Goal: Task Accomplishment & Management: Manage account settings

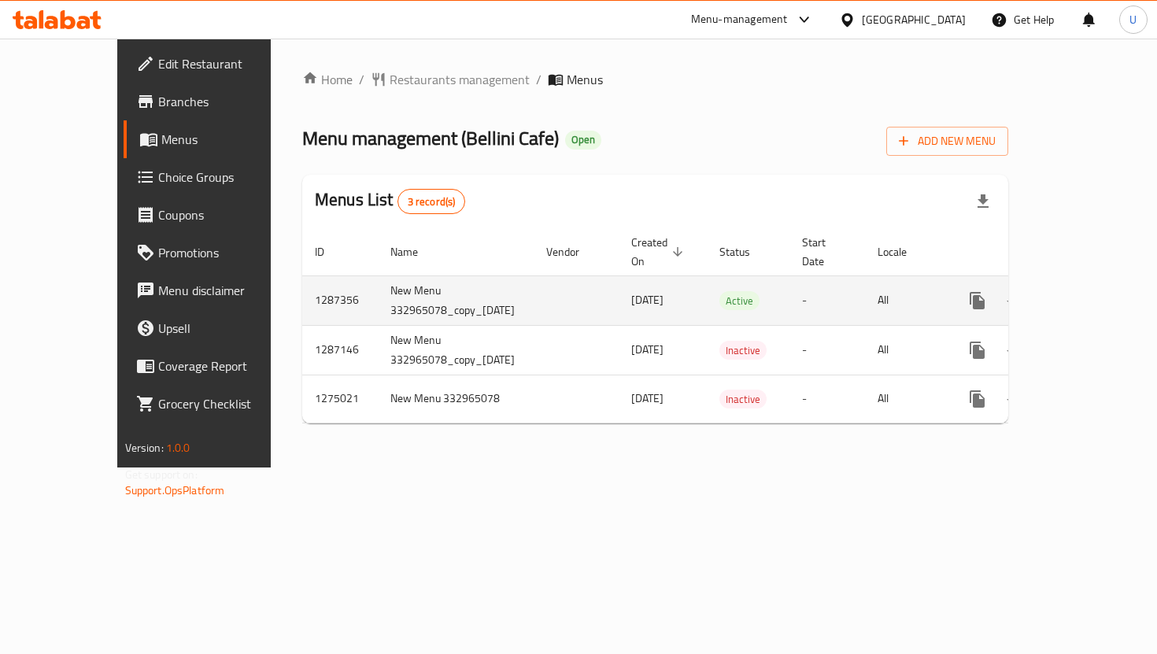
click at [1093, 294] on icon "enhanced table" at bounding box center [1091, 301] width 14 height 14
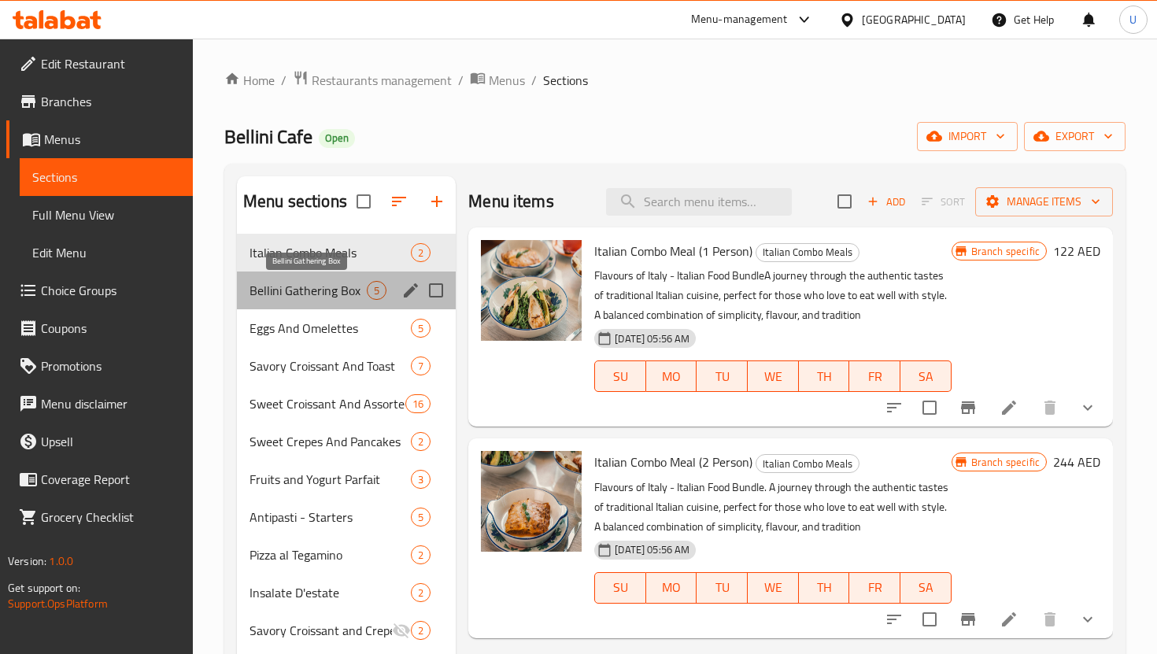
click at [353, 293] on span "Bellini Gathering Box" at bounding box center [307, 290] width 117 height 19
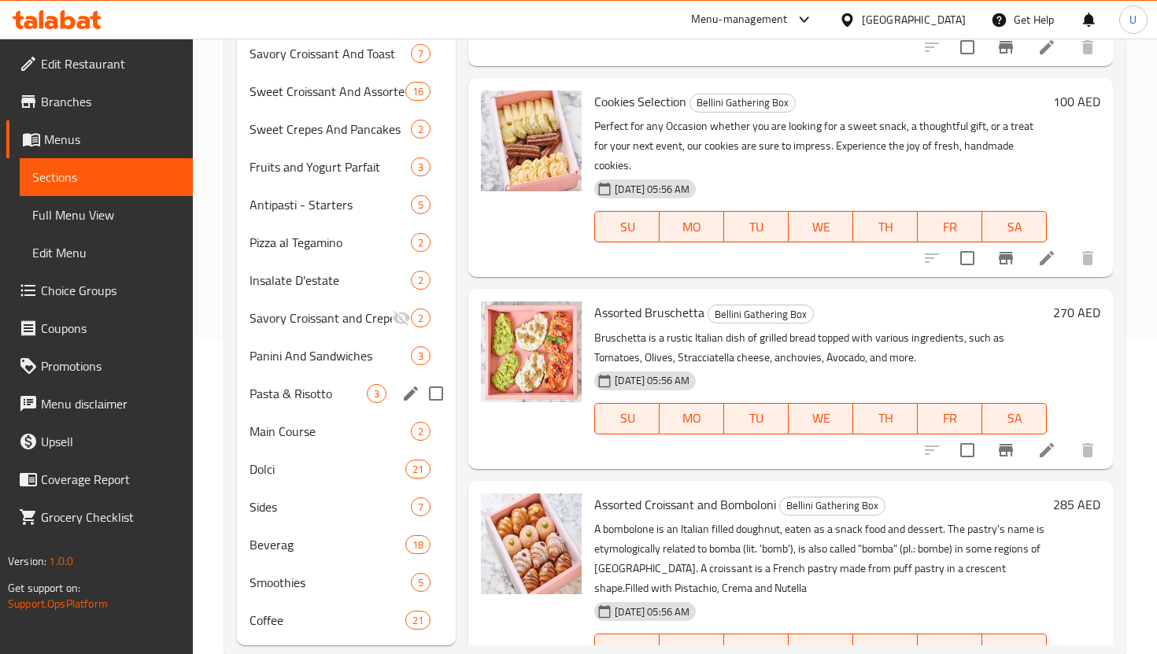
scroll to position [348, 0]
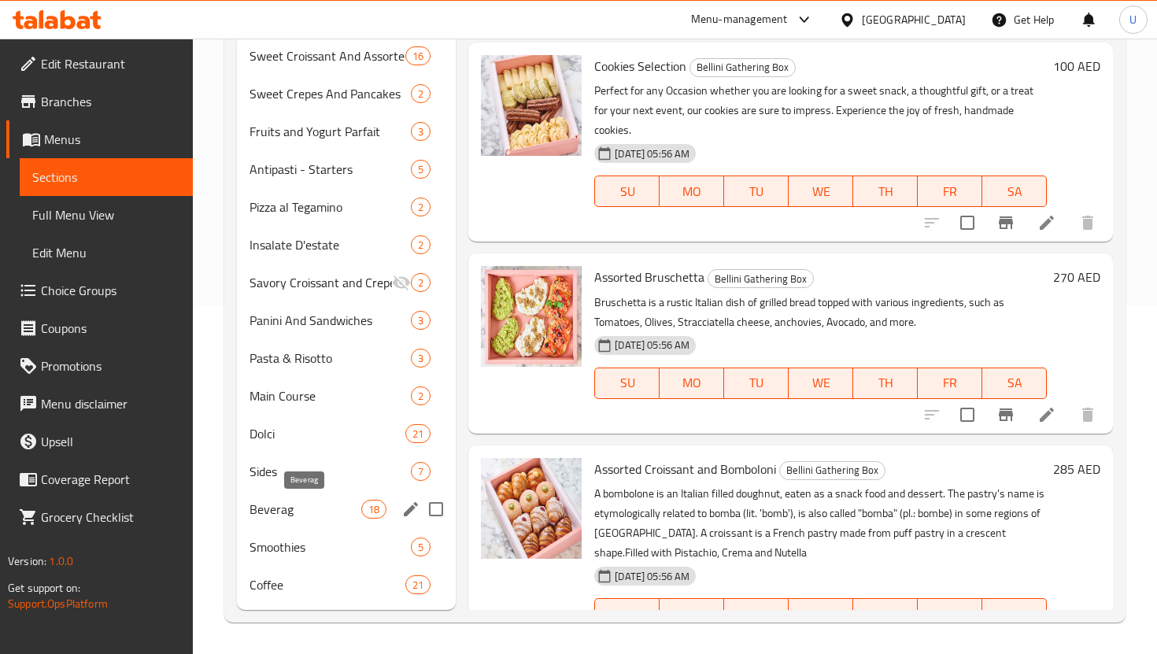
click at [305, 505] on span "Beverag" at bounding box center [305, 509] width 112 height 19
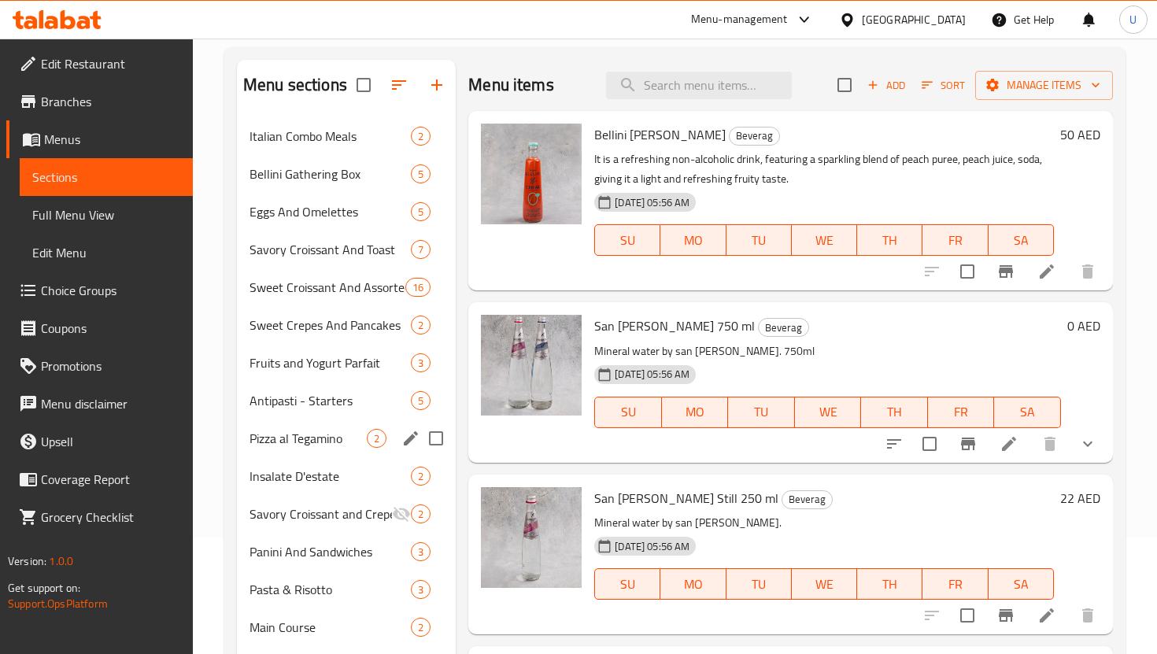
scroll to position [348, 0]
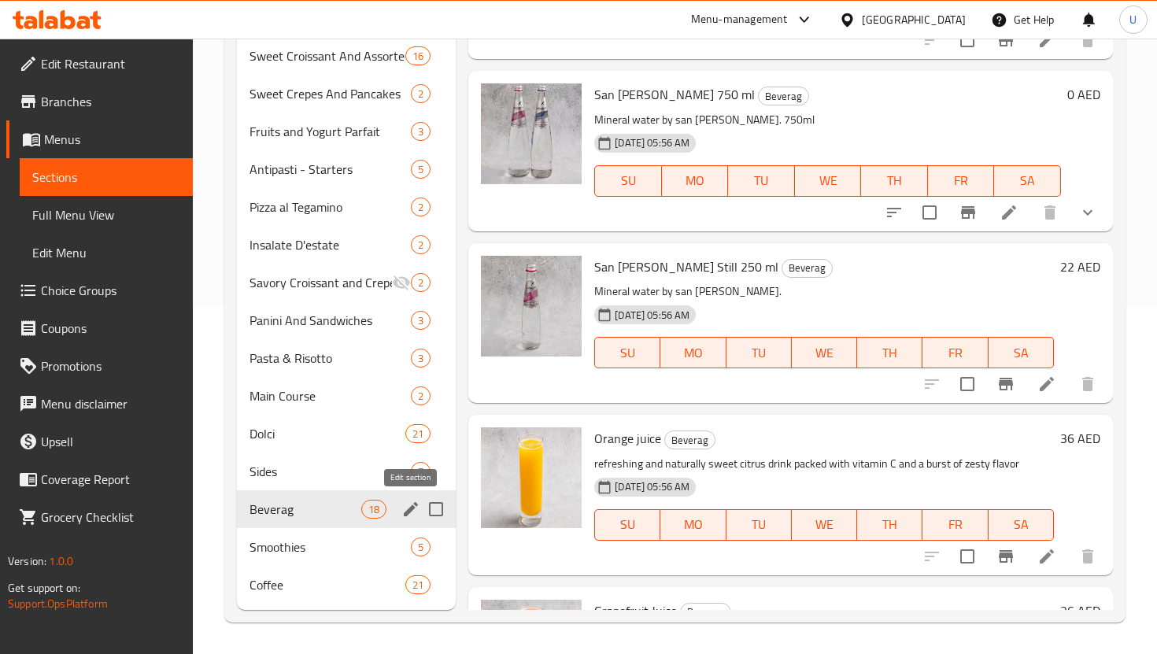
click at [416, 504] on icon "edit" at bounding box center [411, 509] width 14 height 14
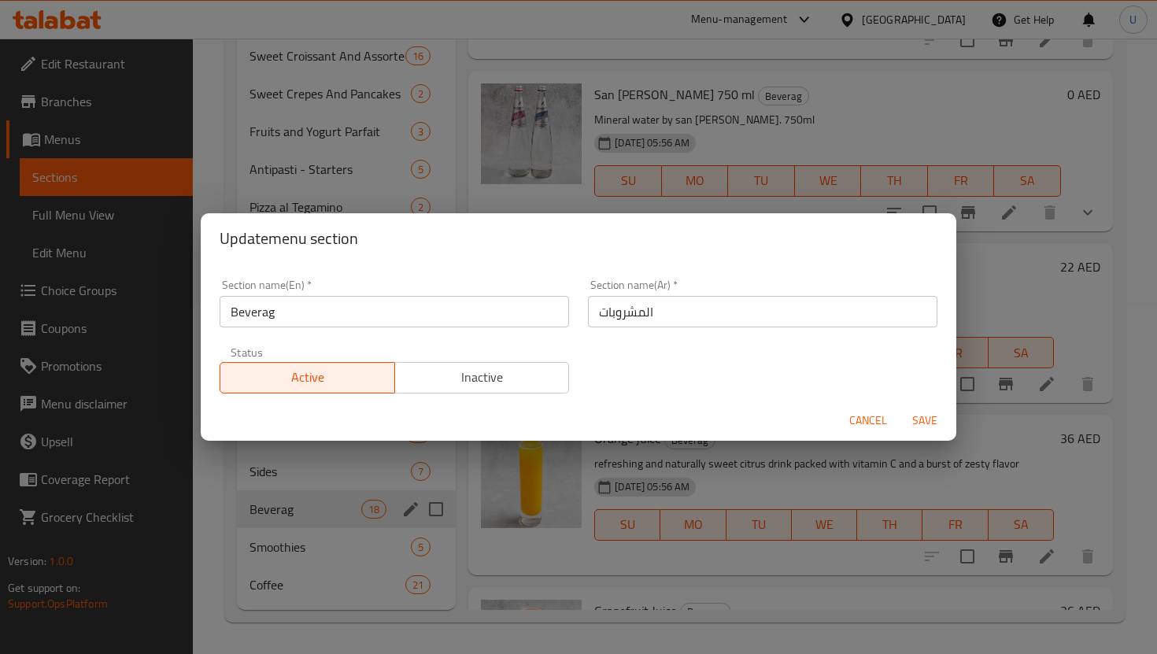
click at [353, 320] on input "Beverag" at bounding box center [394, 311] width 349 height 31
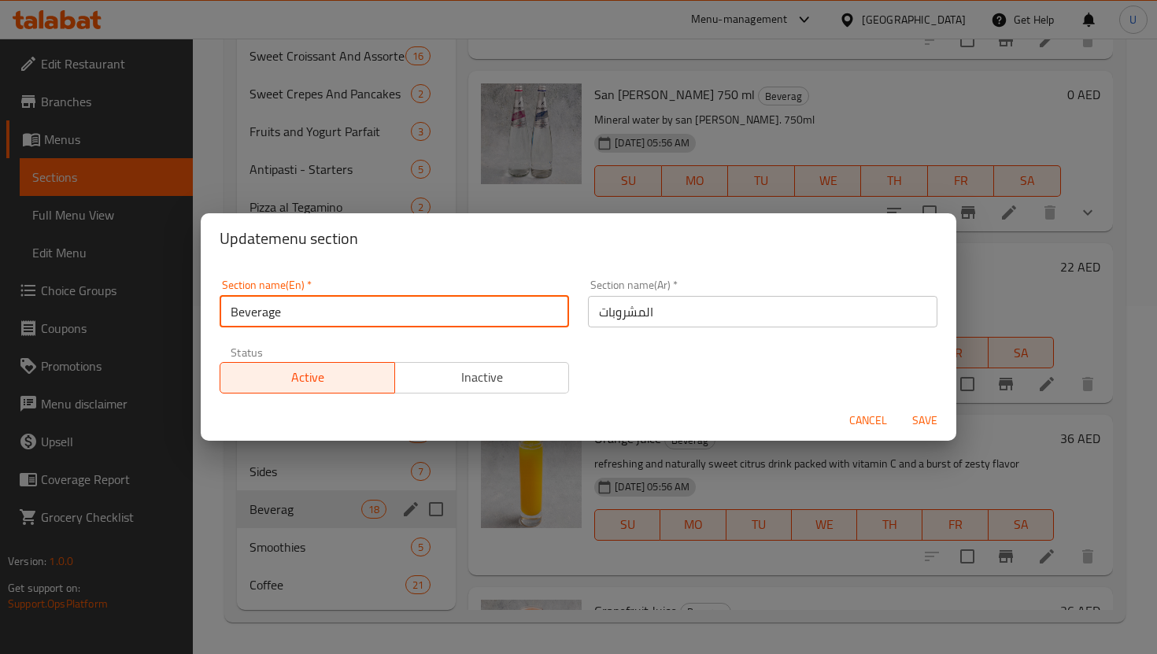
type input "Beverage"
click at [900, 406] on button "Save" at bounding box center [925, 420] width 50 height 29
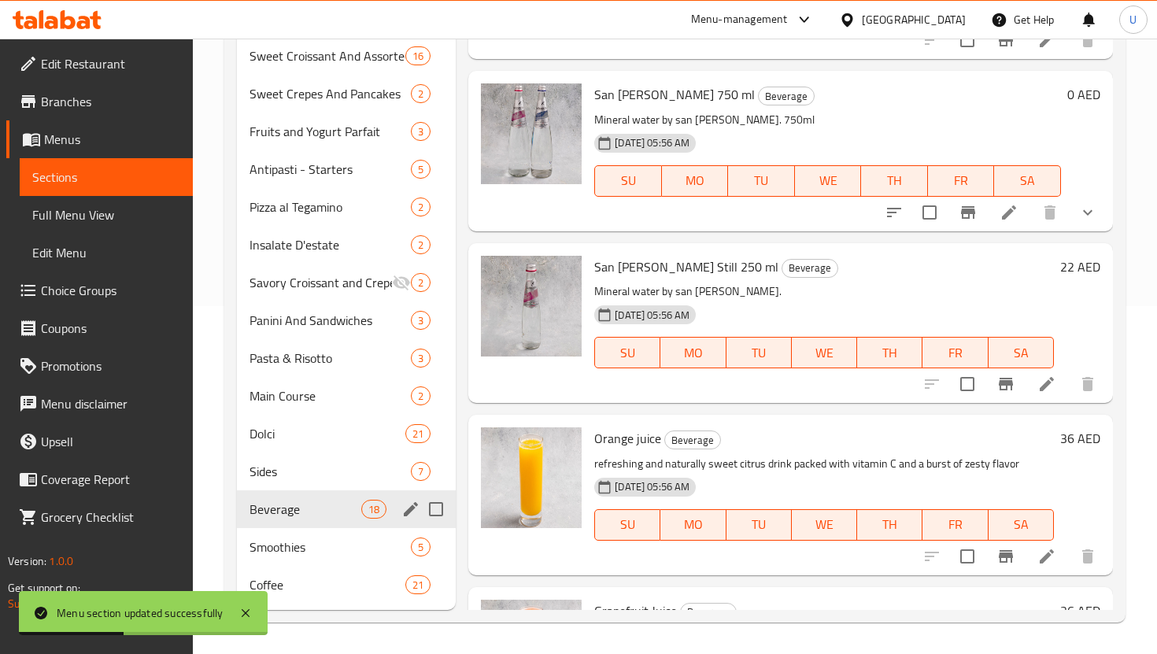
click at [409, 510] on icon "edit" at bounding box center [411, 509] width 14 height 14
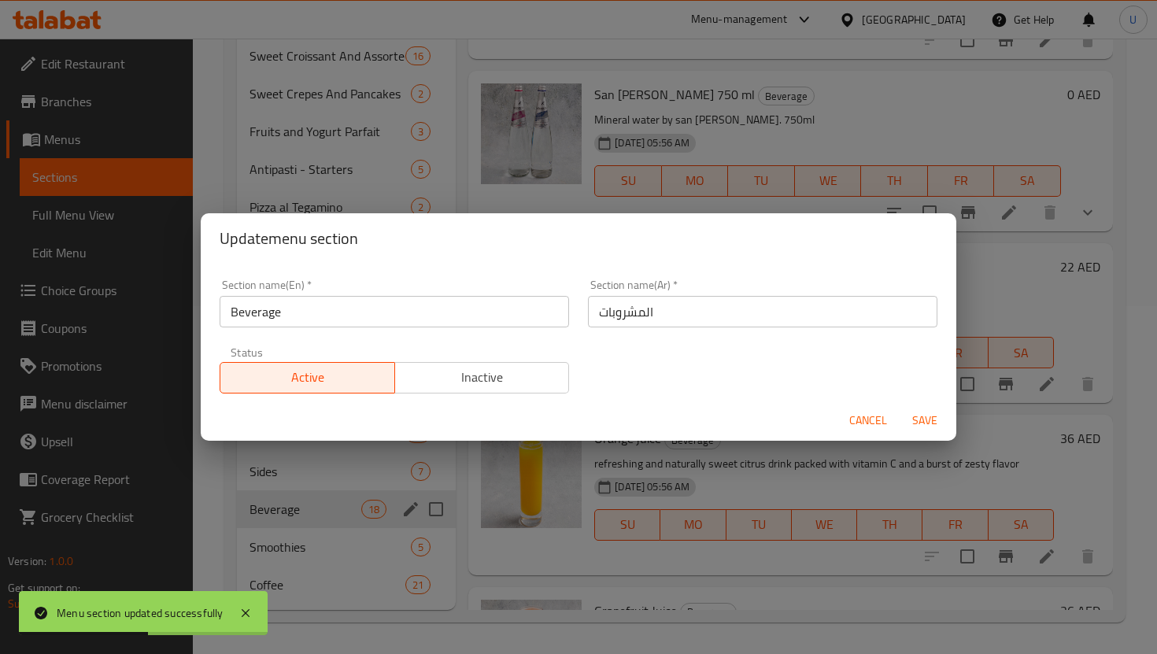
click at [387, 308] on input "Beverage" at bounding box center [394, 311] width 349 height 31
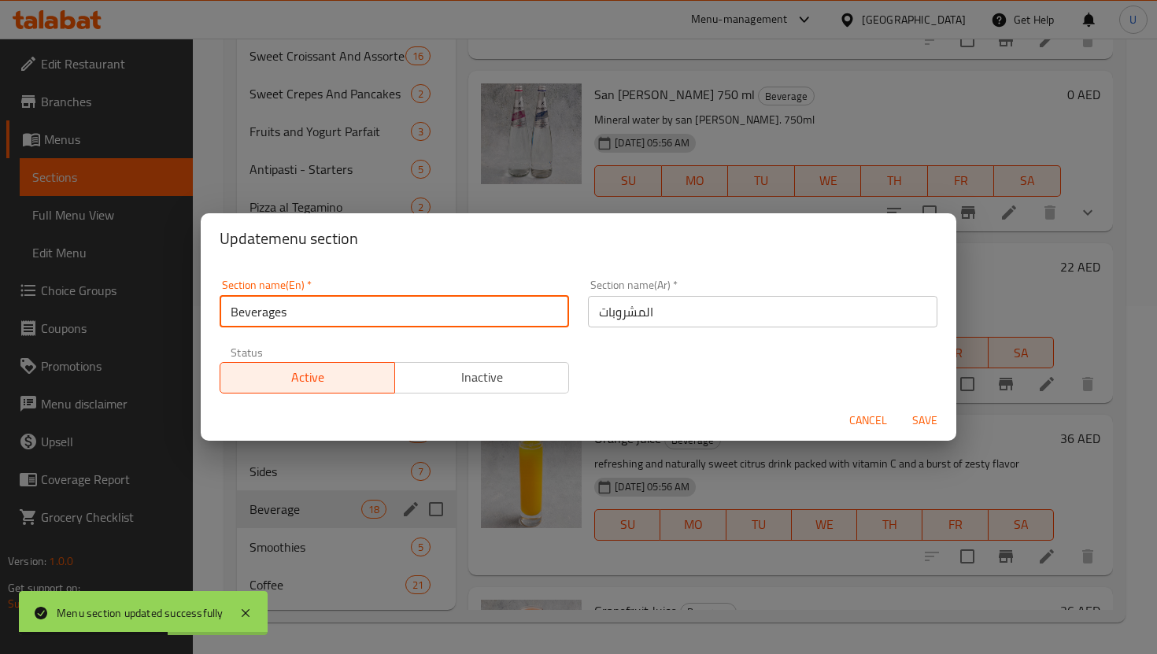
type input "Beverages"
click at [900, 406] on button "Save" at bounding box center [925, 420] width 50 height 29
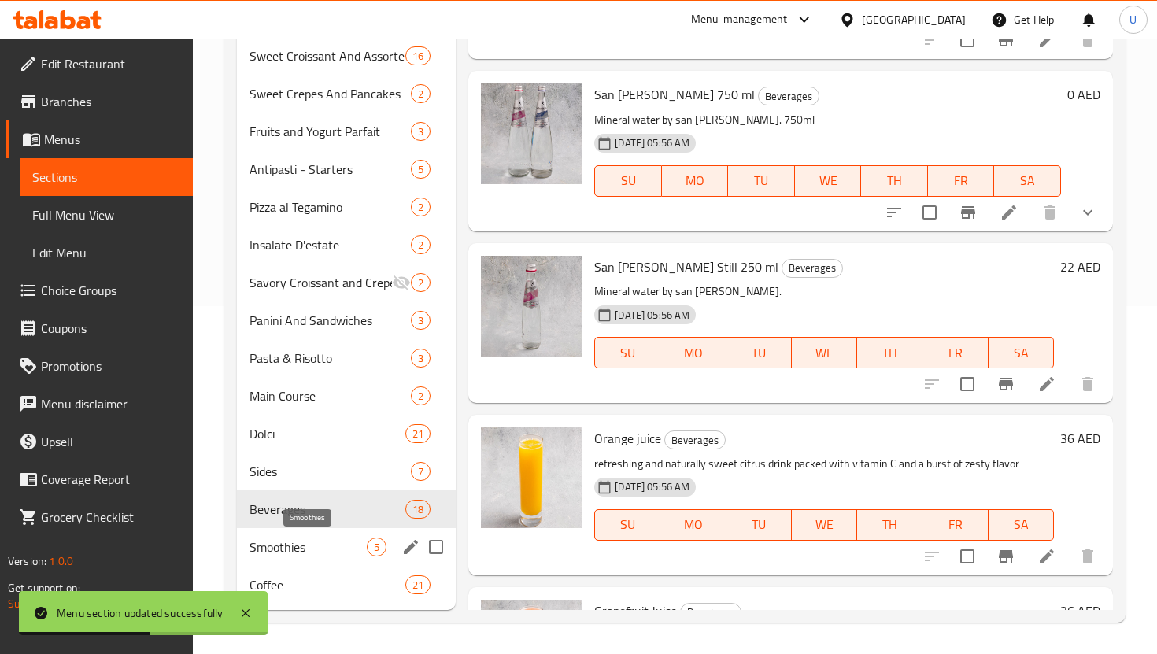
click at [312, 543] on span "Smoothies" at bounding box center [307, 547] width 117 height 19
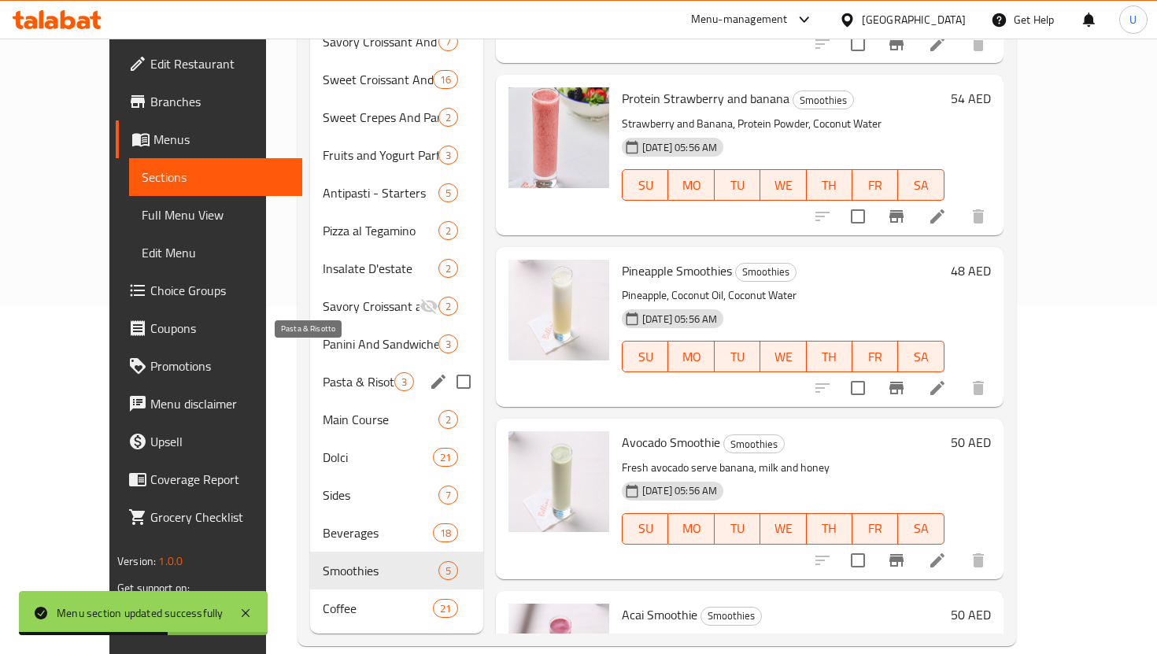
click at [325, 372] on span "Pasta & Risotto" at bounding box center [359, 381] width 72 height 19
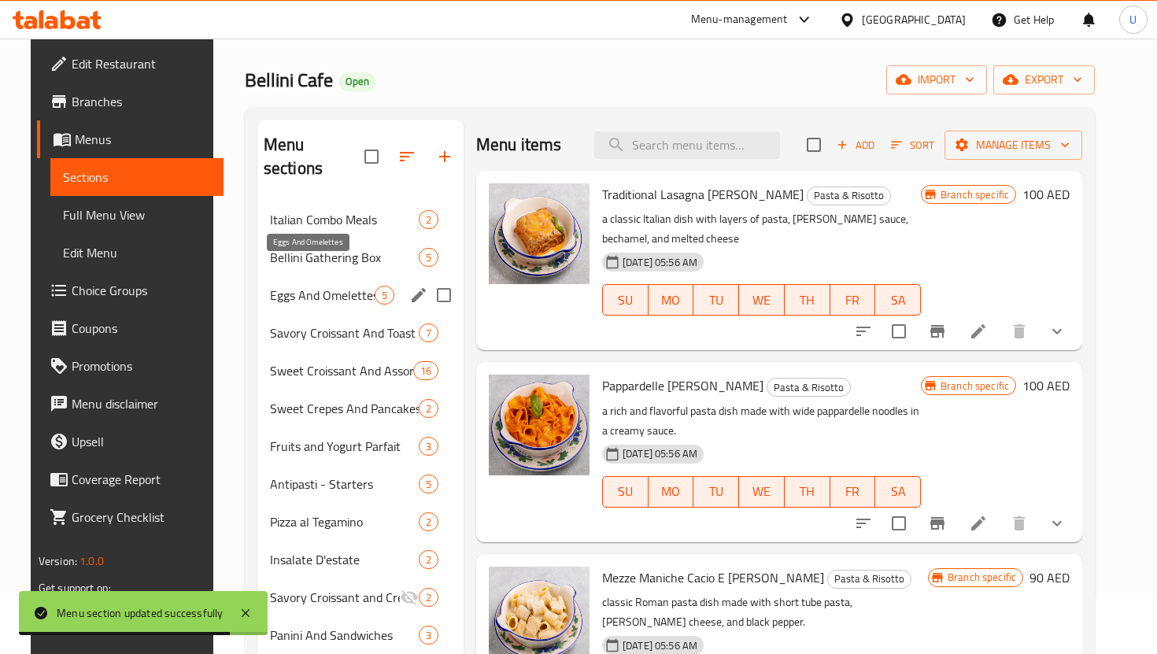
scroll to position [46, 0]
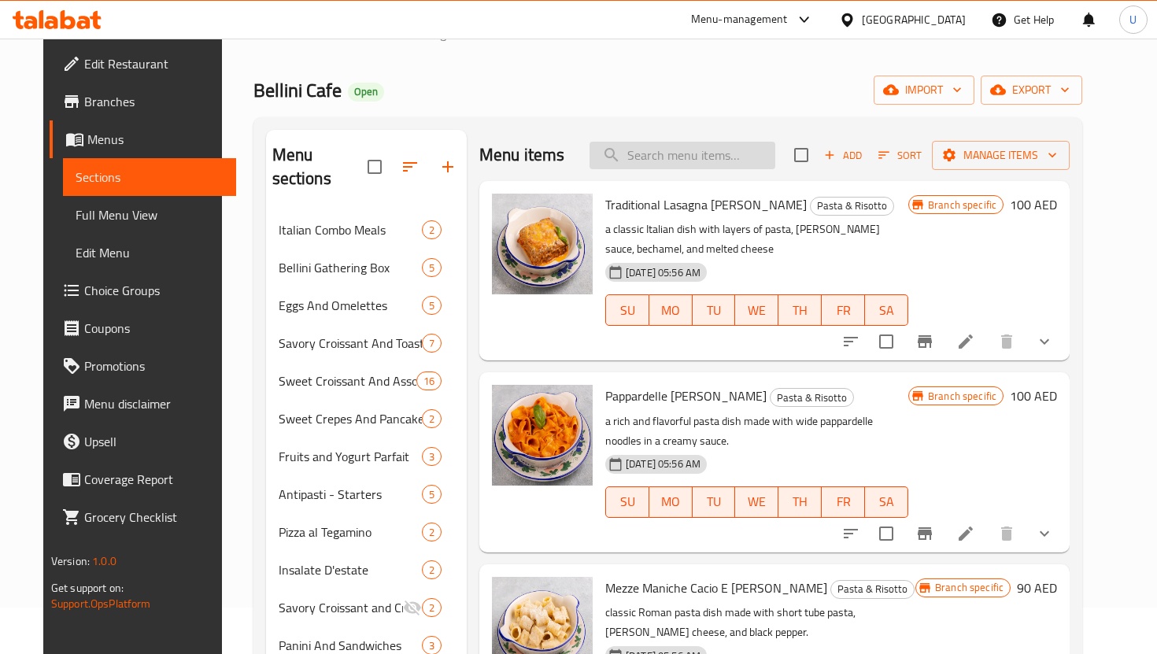
click at [652, 146] on input "search" at bounding box center [682, 156] width 186 height 28
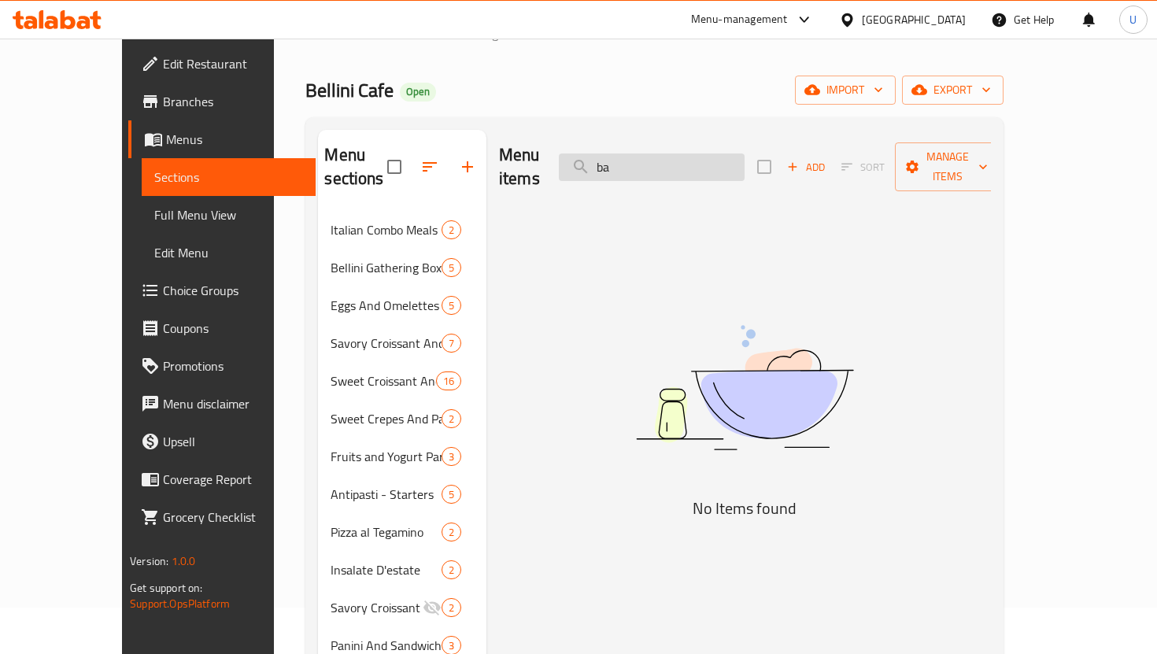
type input "b"
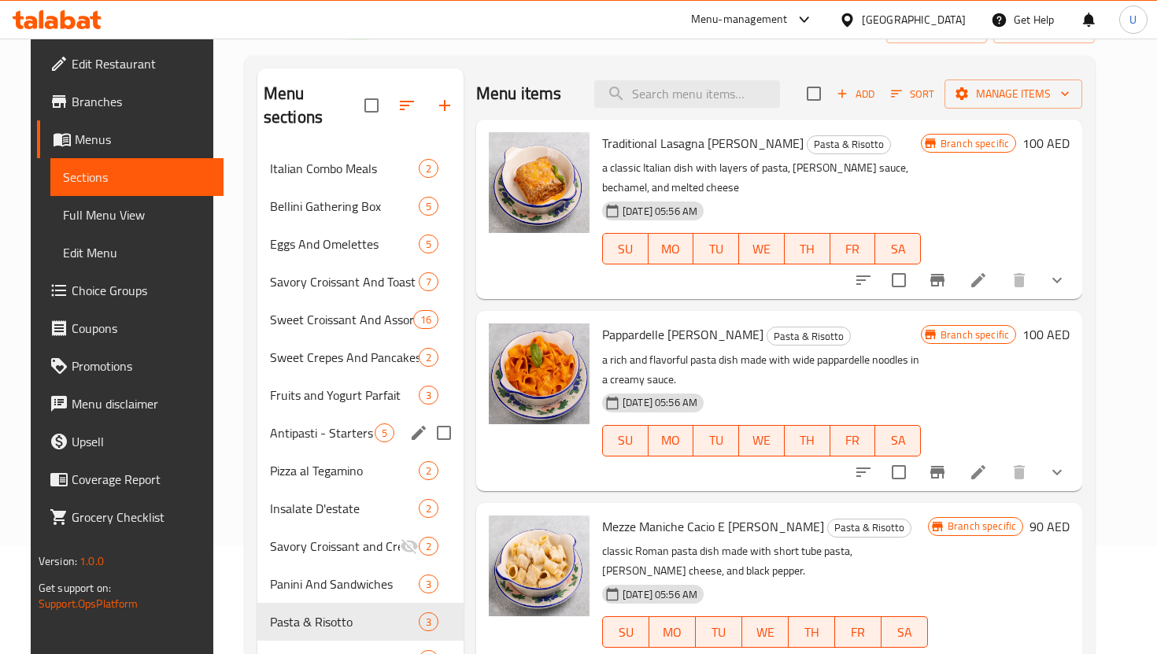
scroll to position [123, 0]
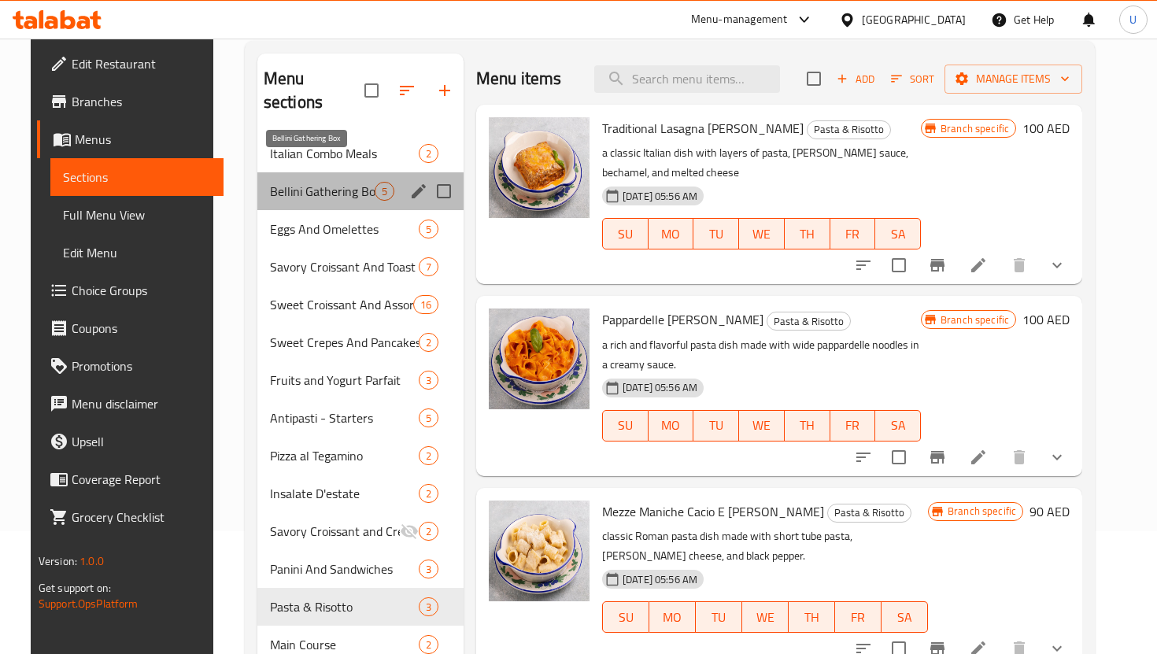
click at [330, 182] on span "Bellini Gathering Box" at bounding box center [322, 191] width 105 height 19
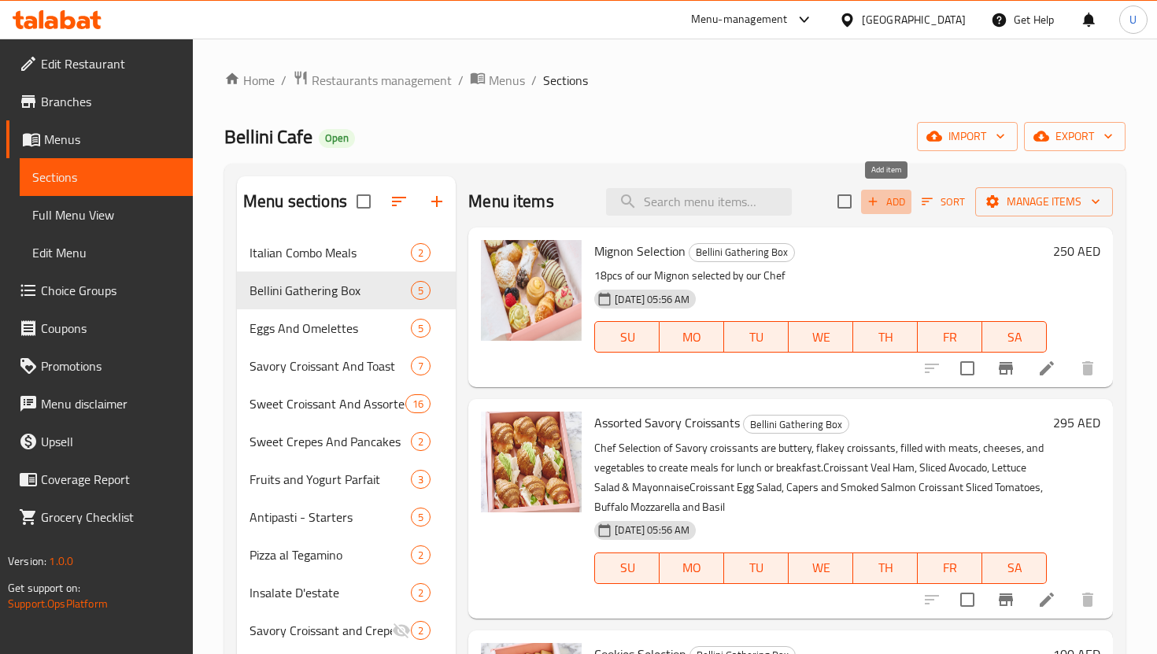
click at [884, 200] on span "Add" at bounding box center [886, 202] width 42 height 18
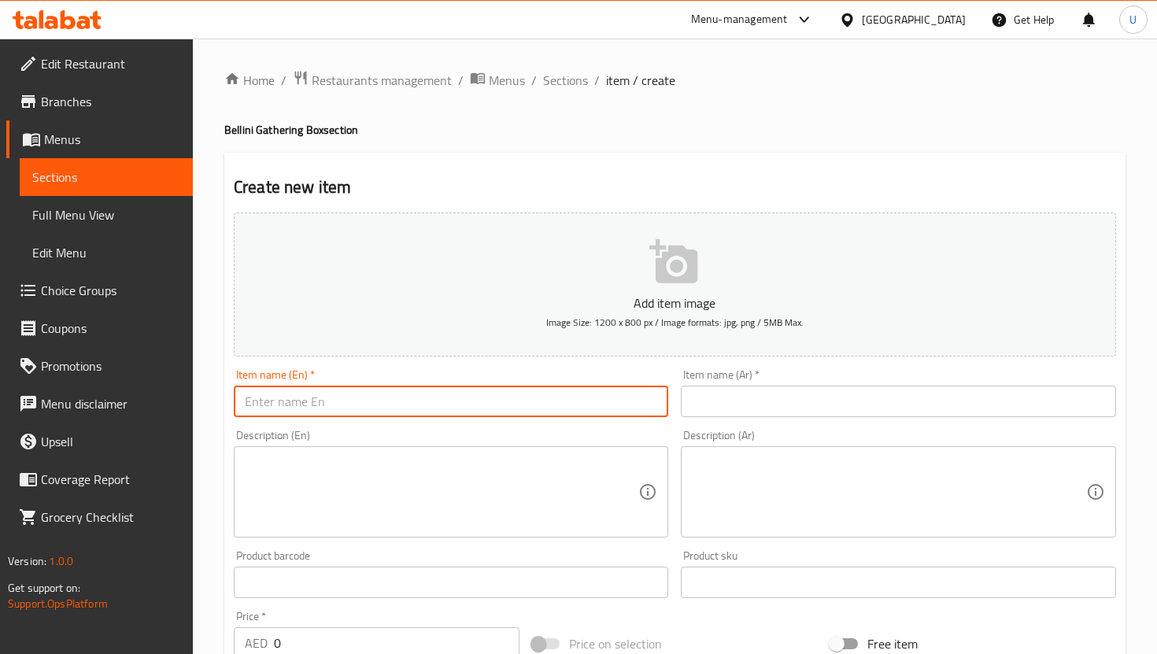
click at [438, 401] on input "text" at bounding box center [451, 401] width 434 height 31
type input "B"
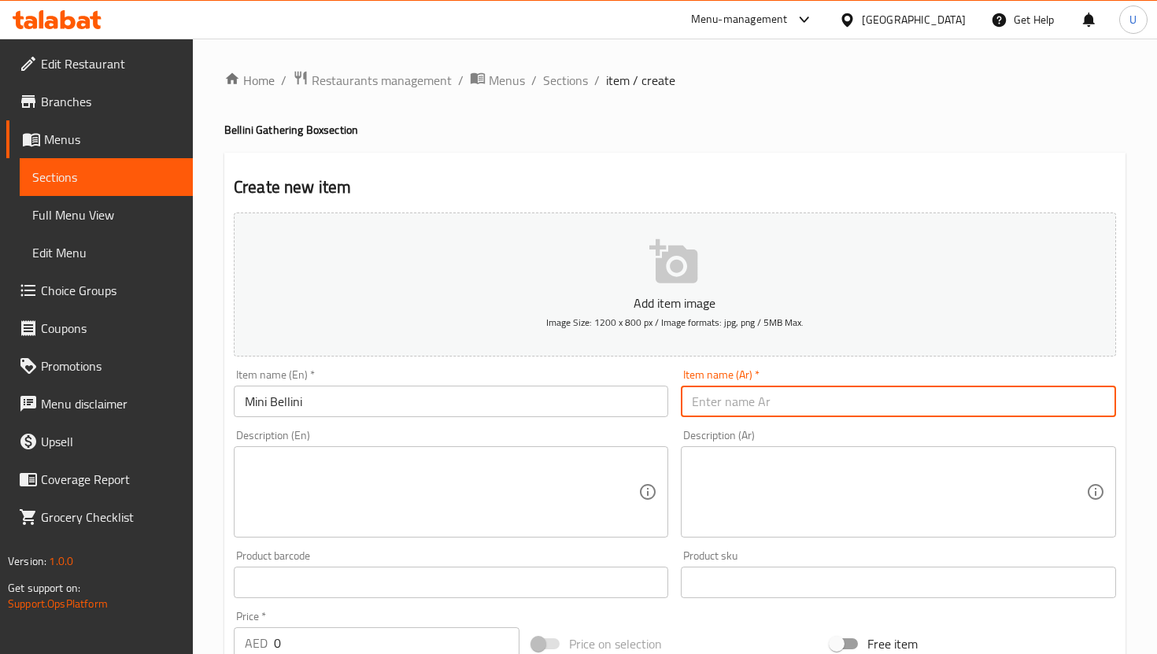
click at [574, 409] on input "Mini Bellini" at bounding box center [451, 401] width 434 height 31
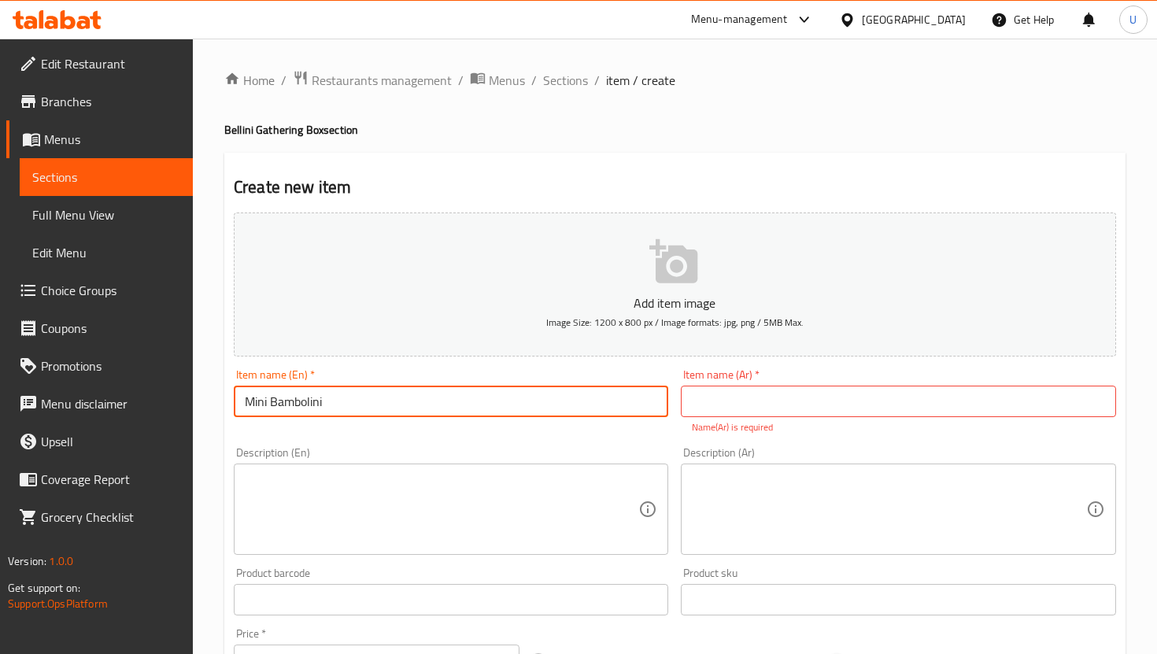
type input "Mini Bambolini"
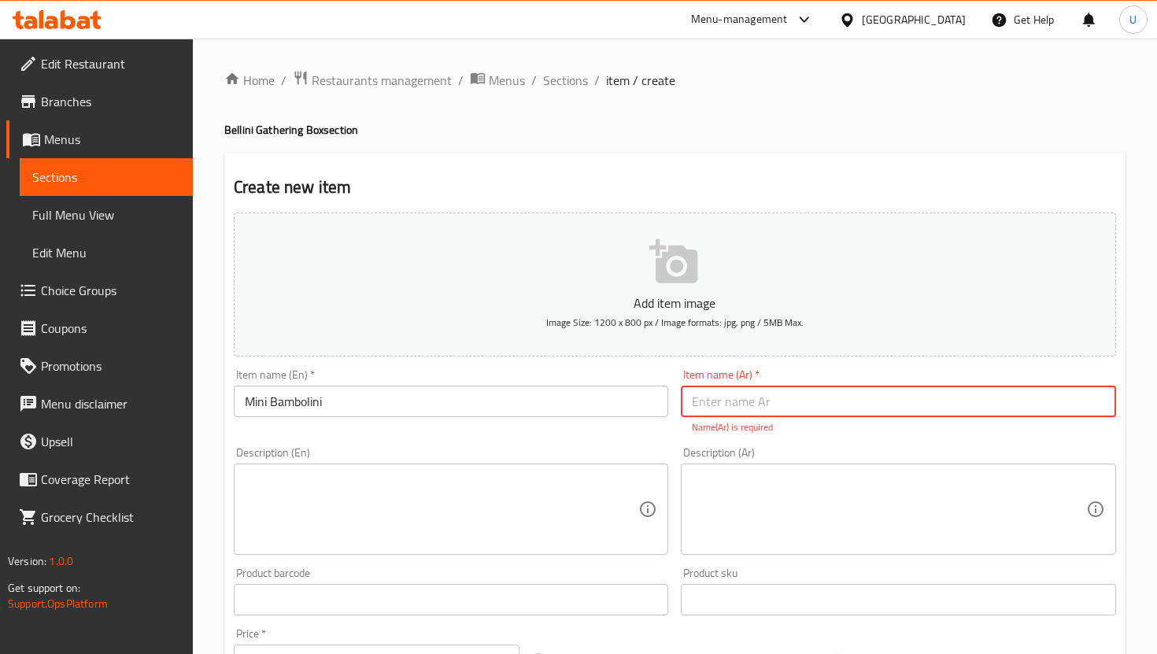
paste input "كعك الفانيلا"
type input "كعك الفانيلا"
click at [505, 482] on textarea at bounding box center [441, 509] width 393 height 75
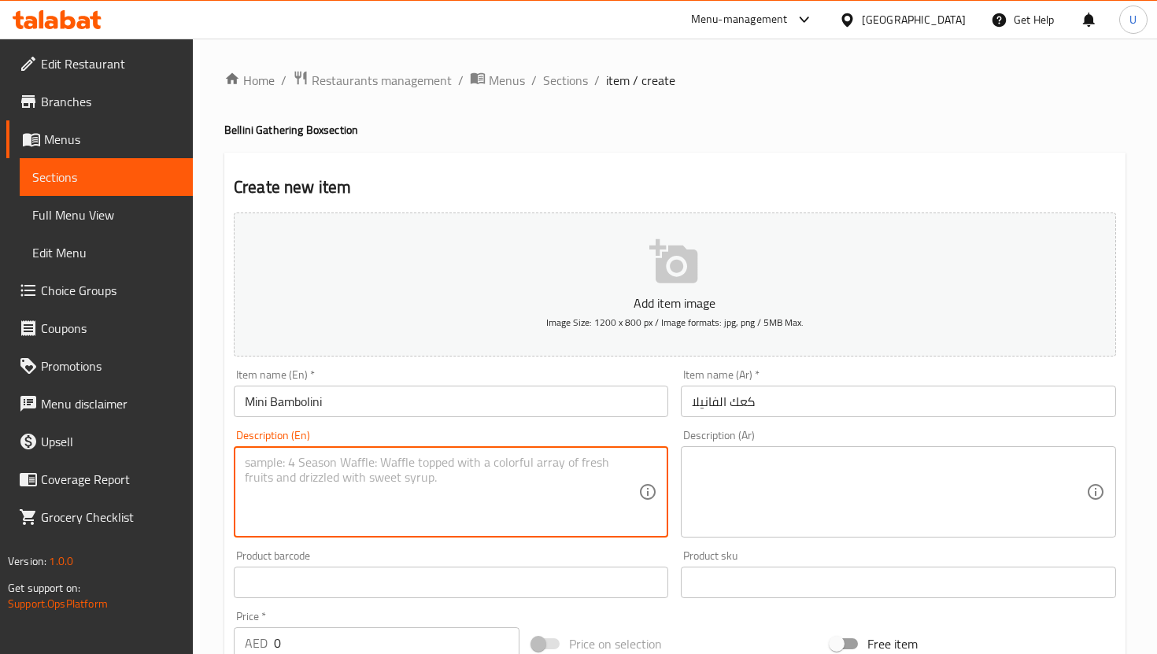
paste textarea "Bomboloni are small, round, Italian doughnuts made from a soft, brioche-like do…"
type textarea "Bomboloni are small, round, Italian doughnuts made from a soft, brioche-like do…"
click at [781, 469] on textarea at bounding box center [888, 492] width 393 height 75
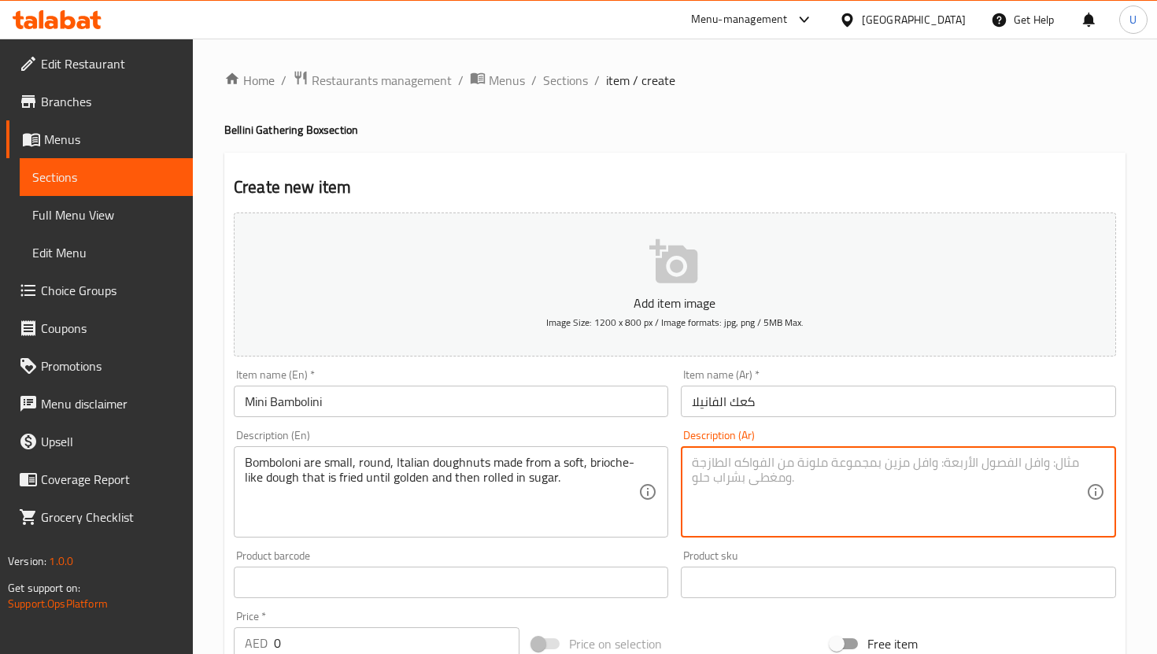
paste textarea "البومبولوني هي نوع من الدونات الإيطالية الصغيرة والمستديرة، تُصنع من عجينة طرية…"
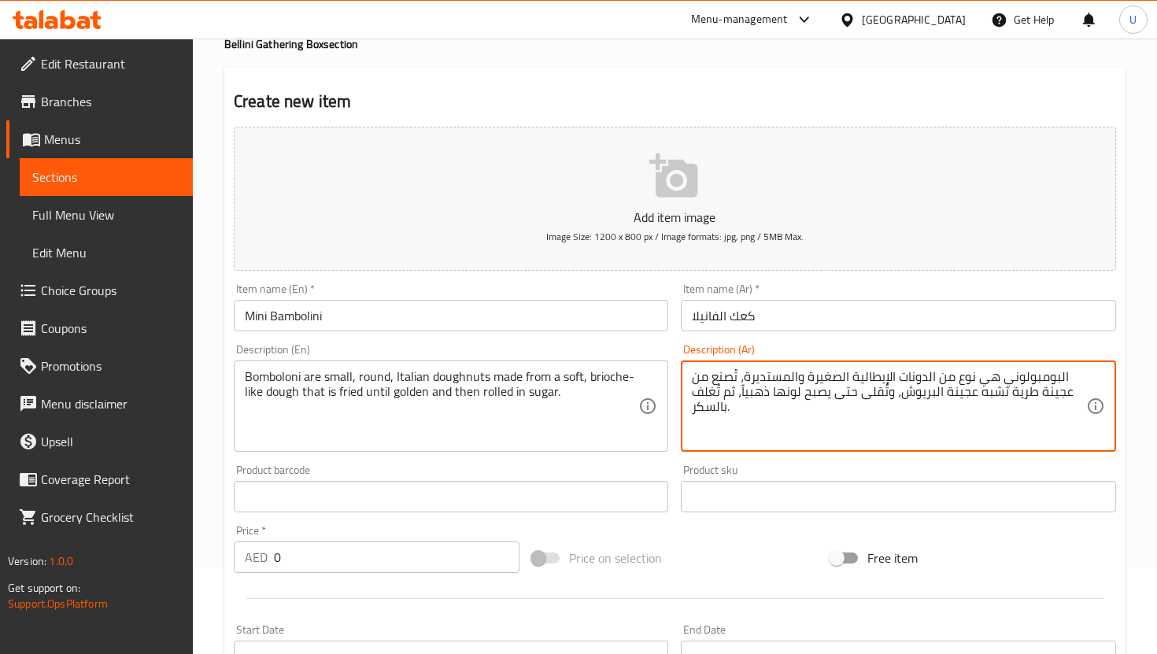
scroll to position [212, 0]
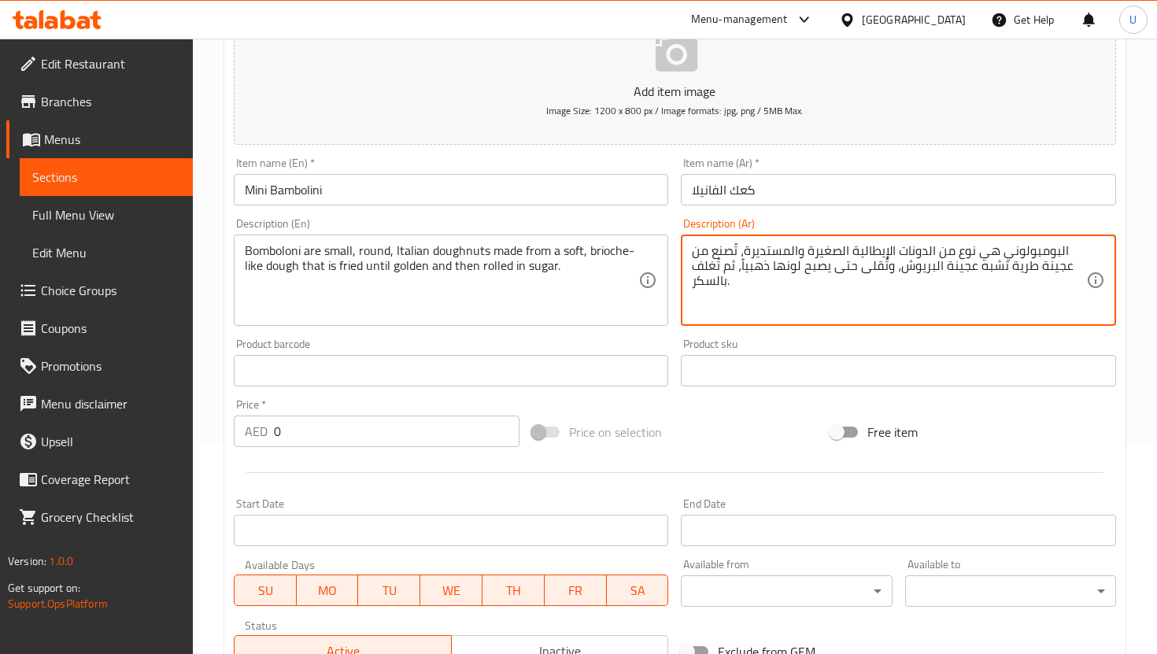
type textarea "البومبولوني هي نوع من الدونات الإيطالية الصغيرة والمستديرة، تُصنع من عجينة طرية…"
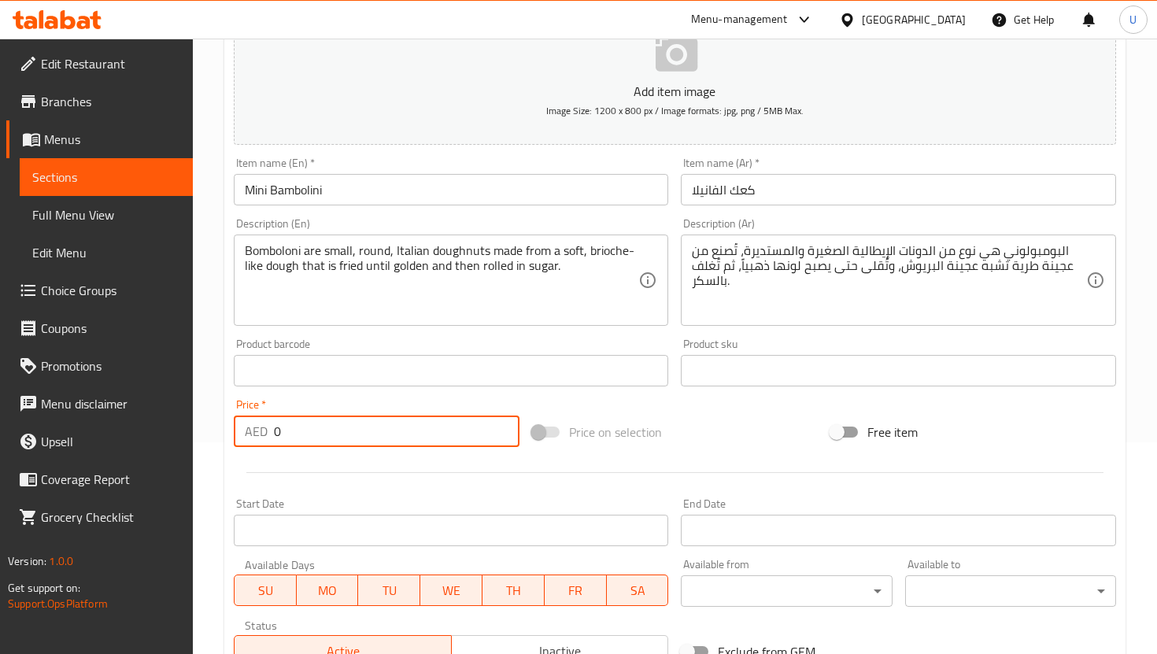
click at [400, 438] on input "0" at bounding box center [397, 431] width 246 height 31
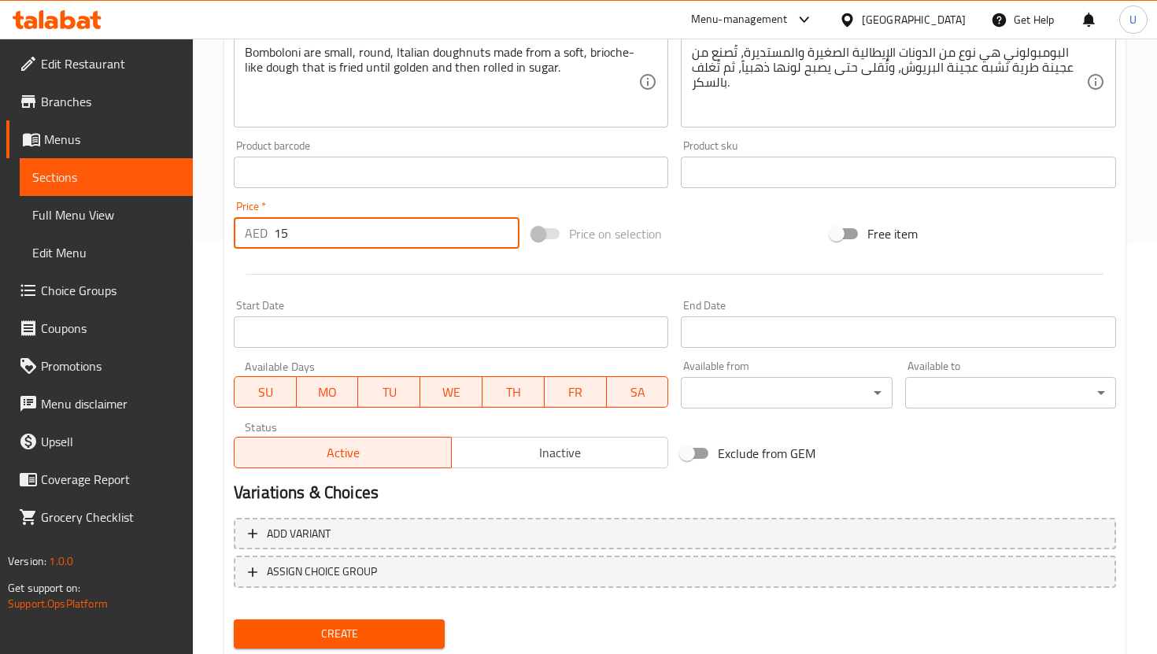
scroll to position [458, 0]
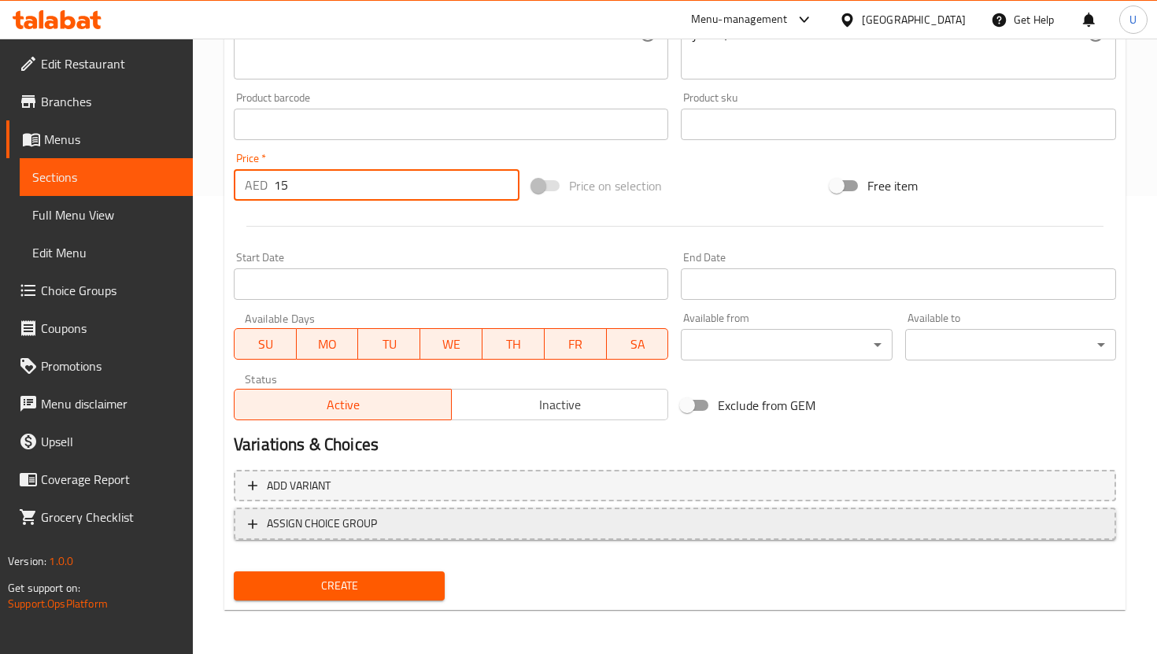
type input "15"
click at [354, 519] on span "ASSIGN CHOICE GROUP" at bounding box center [322, 524] width 110 height 20
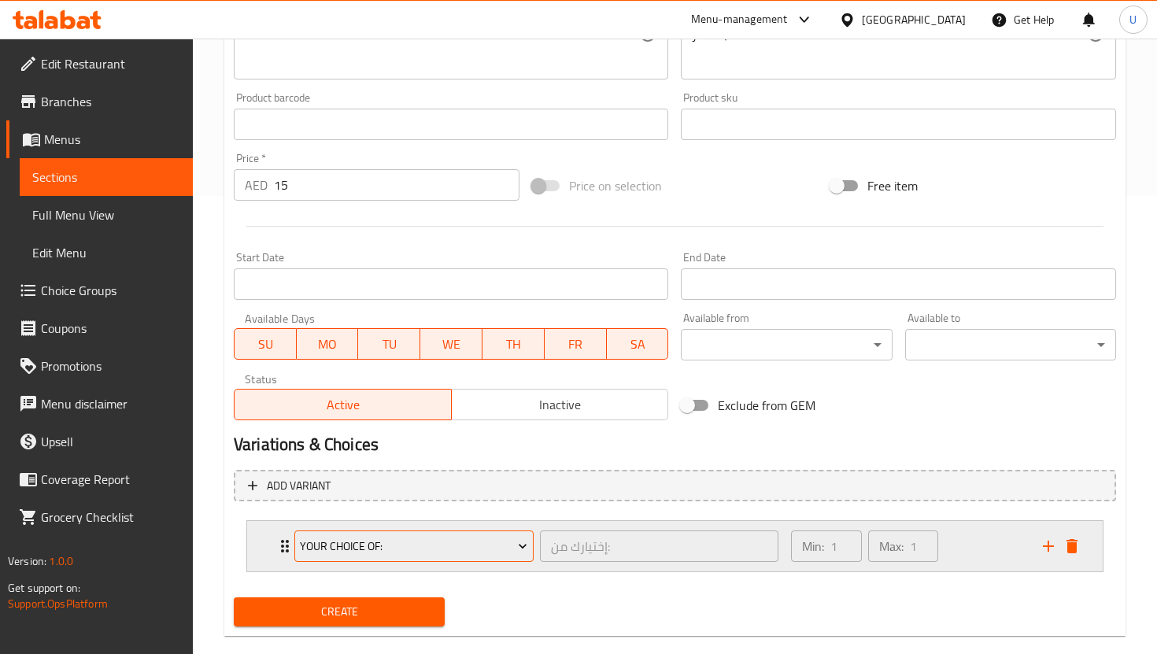
click at [475, 550] on span "Your Choice Of:" at bounding box center [413, 547] width 227 height 20
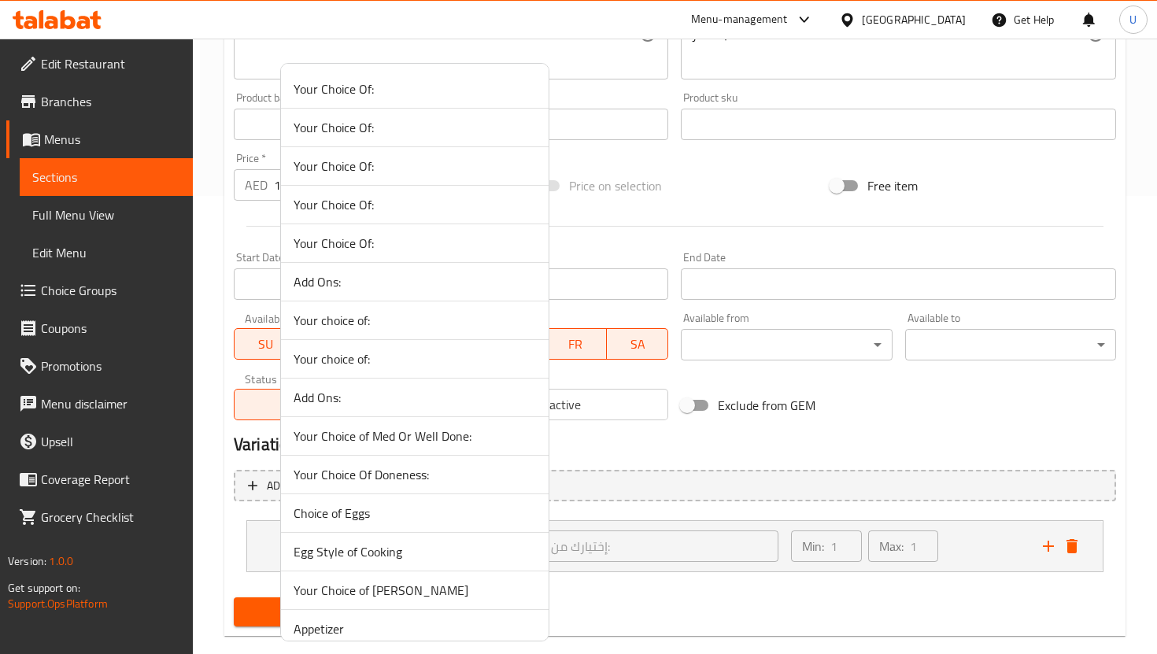
click at [667, 509] on div at bounding box center [578, 327] width 1157 height 654
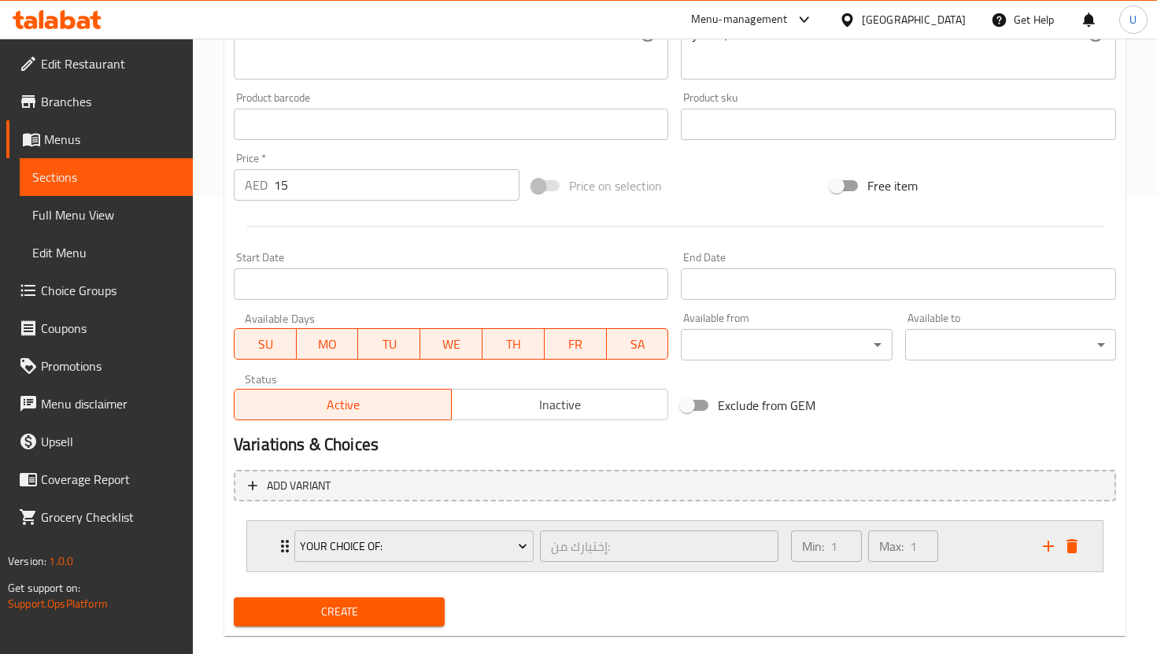
click at [792, 544] on div "Min: 1 ​" at bounding box center [826, 545] width 70 height 31
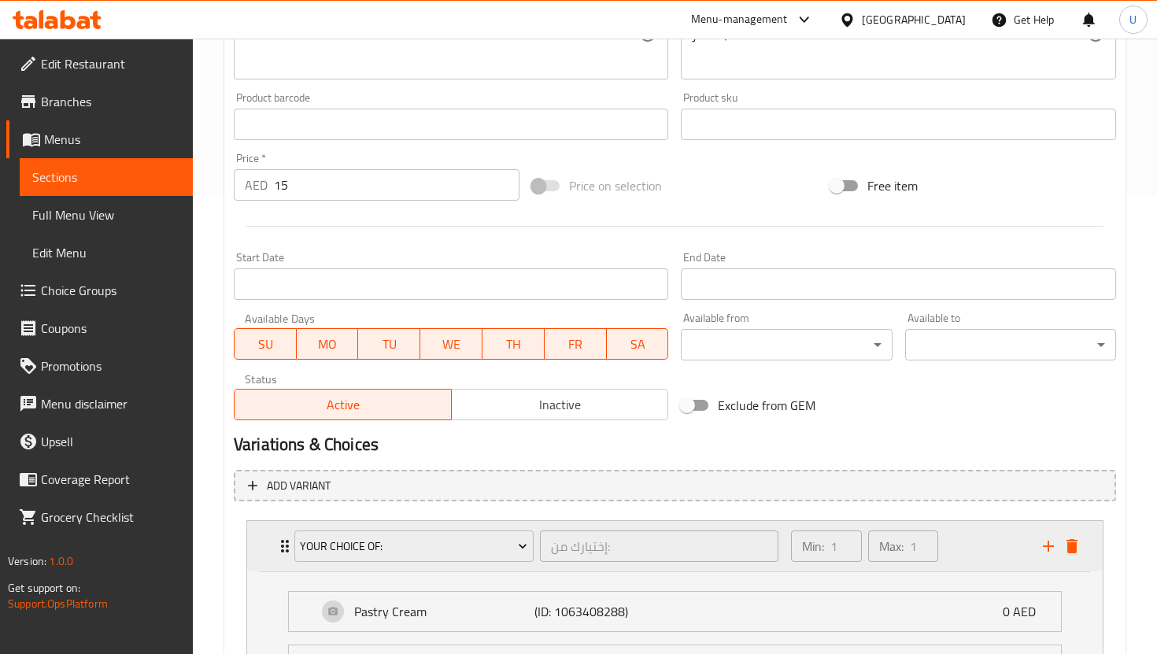
scroll to position [641, 0]
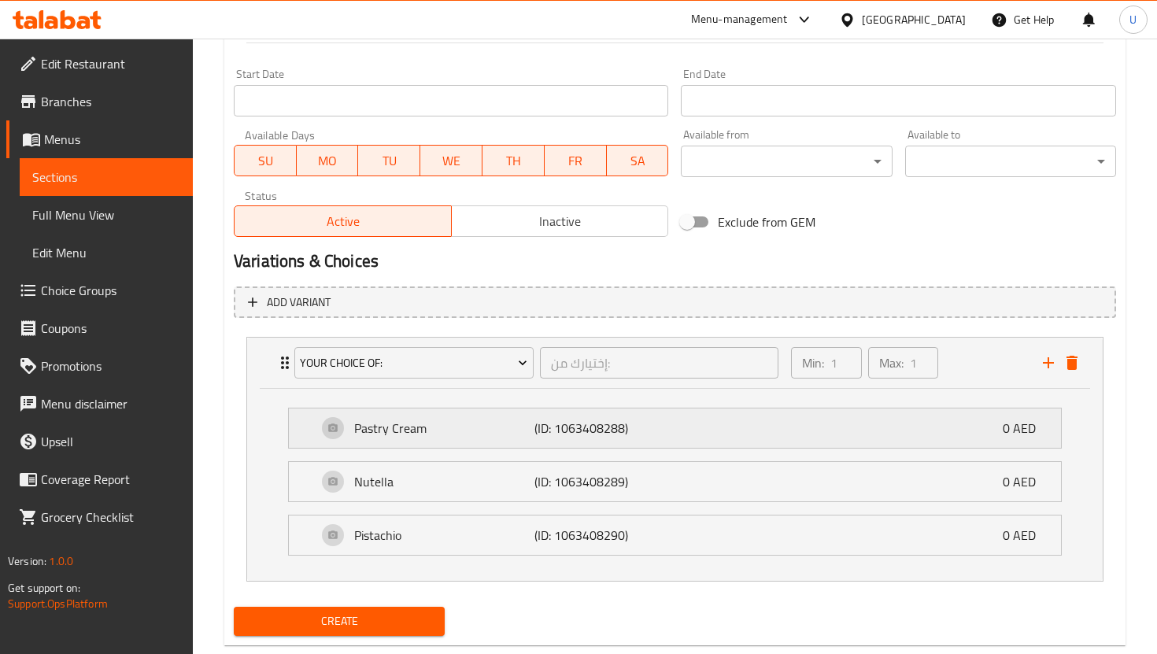
click at [998, 436] on div "Pastry Cream (ID: 1063408288) 0 AED" at bounding box center [679, 427] width 725 height 39
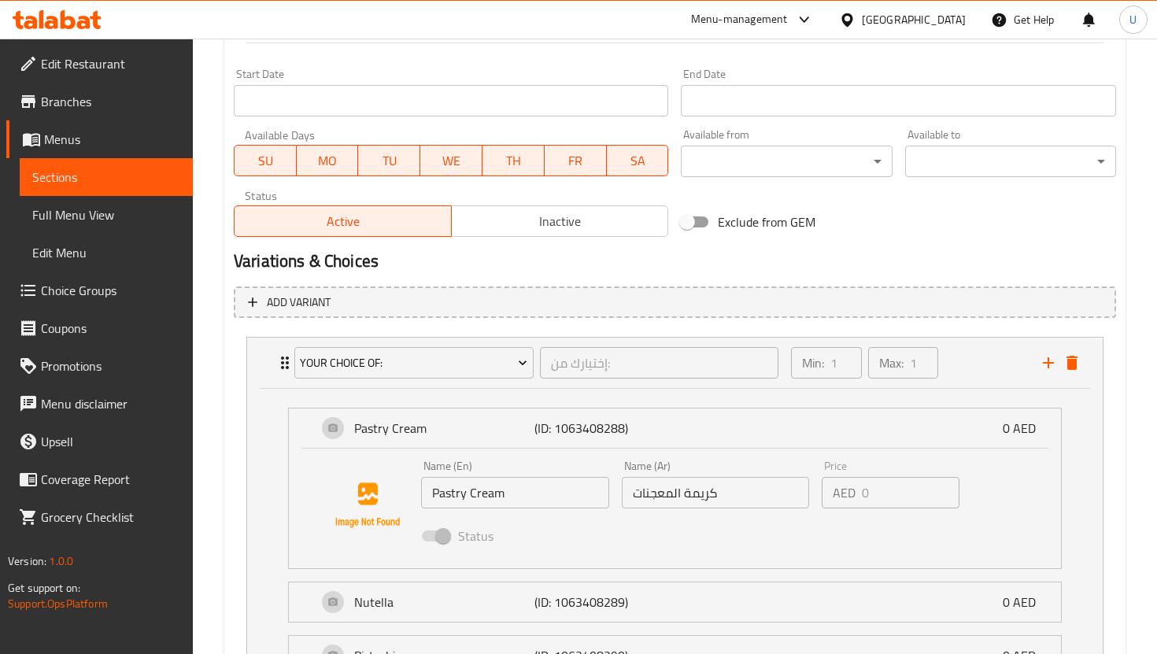
click at [848, 495] on p "AED" at bounding box center [844, 492] width 23 height 19
click at [1011, 419] on p "0 AED" at bounding box center [1026, 428] width 46 height 19
click at [813, 502] on div "Name (Ar) كريمة المعجنات Name (Ar)" at bounding box center [715, 484] width 201 height 61
click at [449, 536] on span at bounding box center [435, 536] width 46 height 30
click at [441, 536] on span at bounding box center [435, 535] width 27 height 11
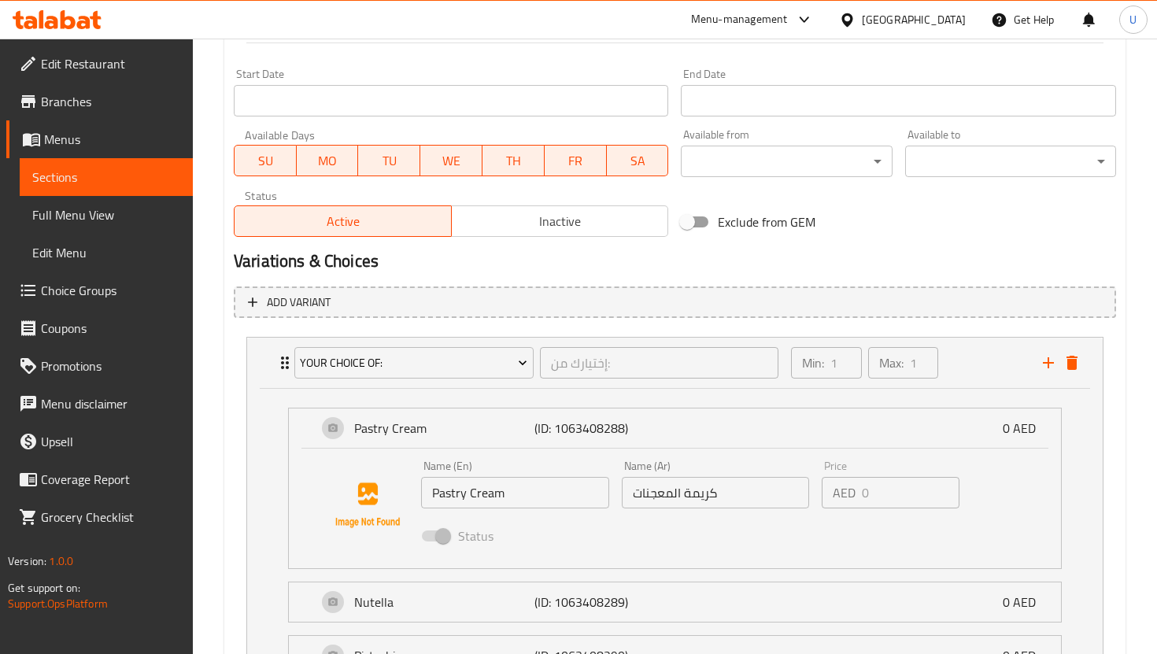
click at [889, 465] on div "Price AED 0 Price" at bounding box center [891, 484] width 138 height 48
click at [116, 286] on span "Choice Groups" at bounding box center [110, 290] width 139 height 19
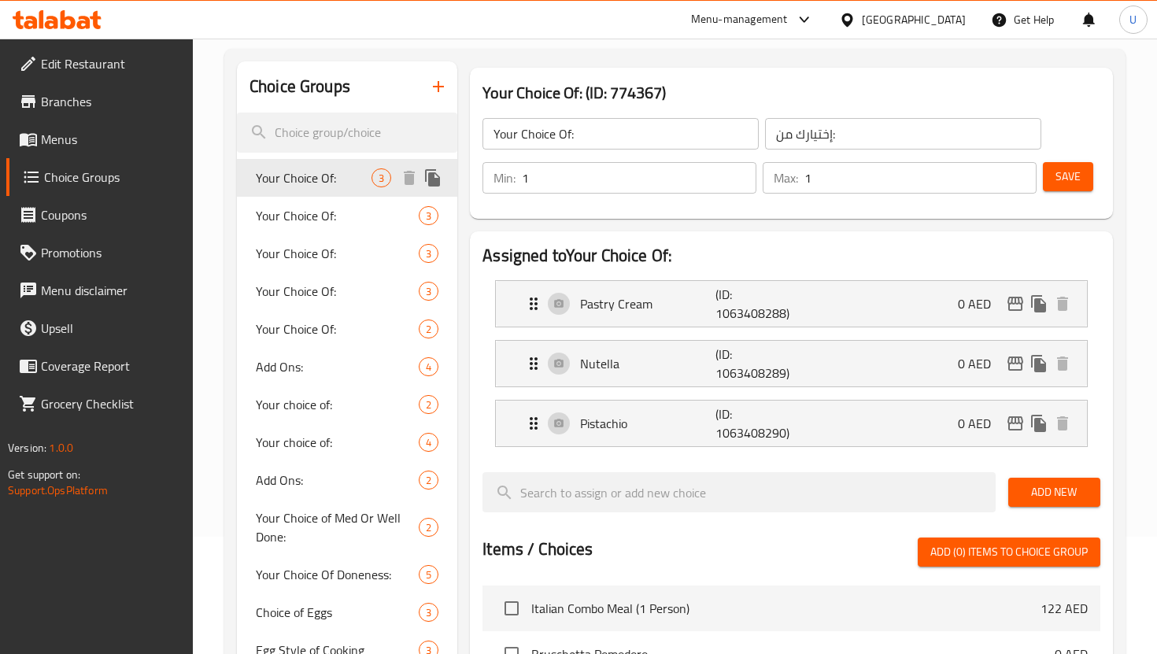
scroll to position [112, 0]
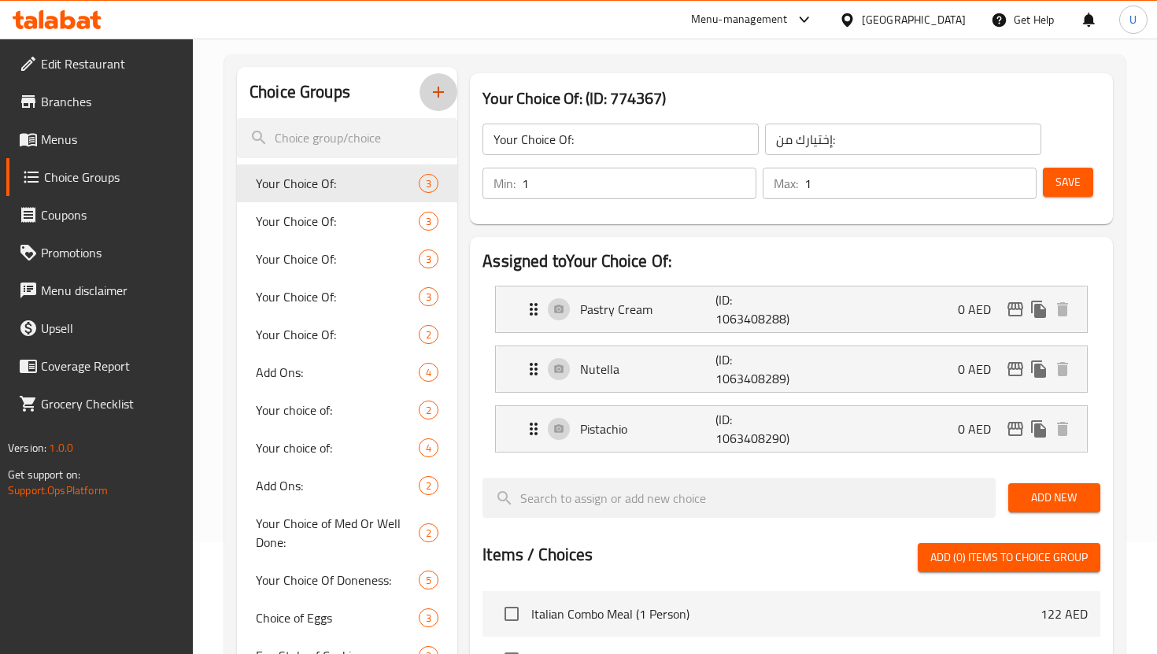
click at [437, 92] on icon "button" at bounding box center [438, 92] width 11 height 11
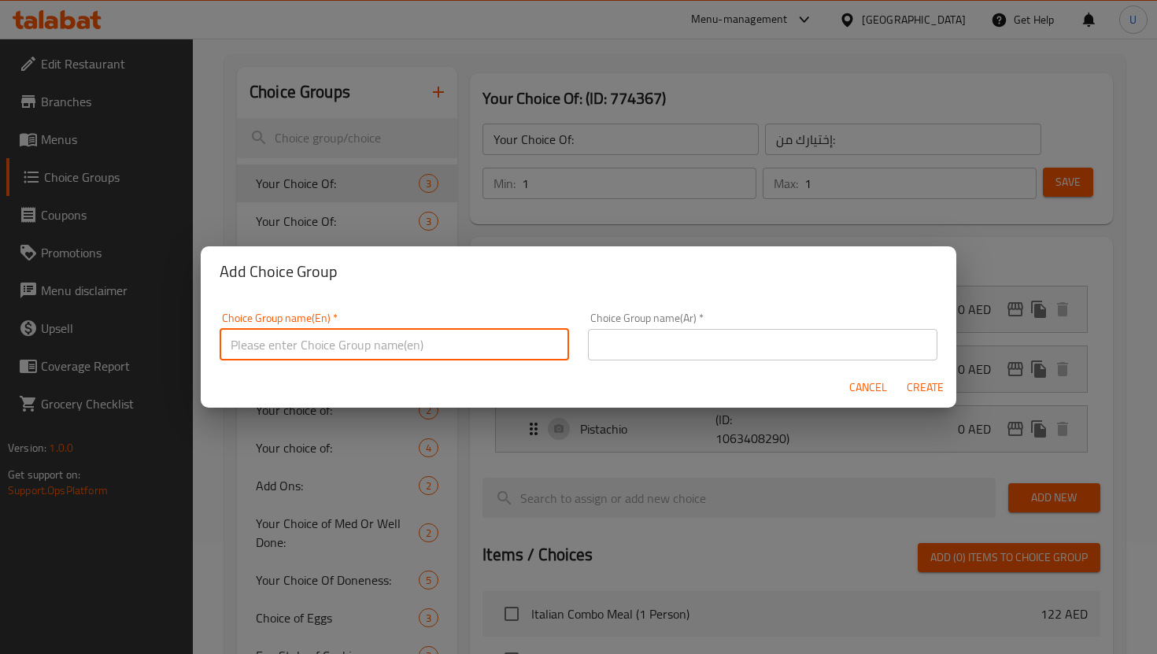
click at [329, 351] on input "text" at bounding box center [394, 344] width 349 height 31
type input "C"
click at [230, 342] on input "Bambolini" at bounding box center [394, 344] width 349 height 31
type input "Mini Bambolini"
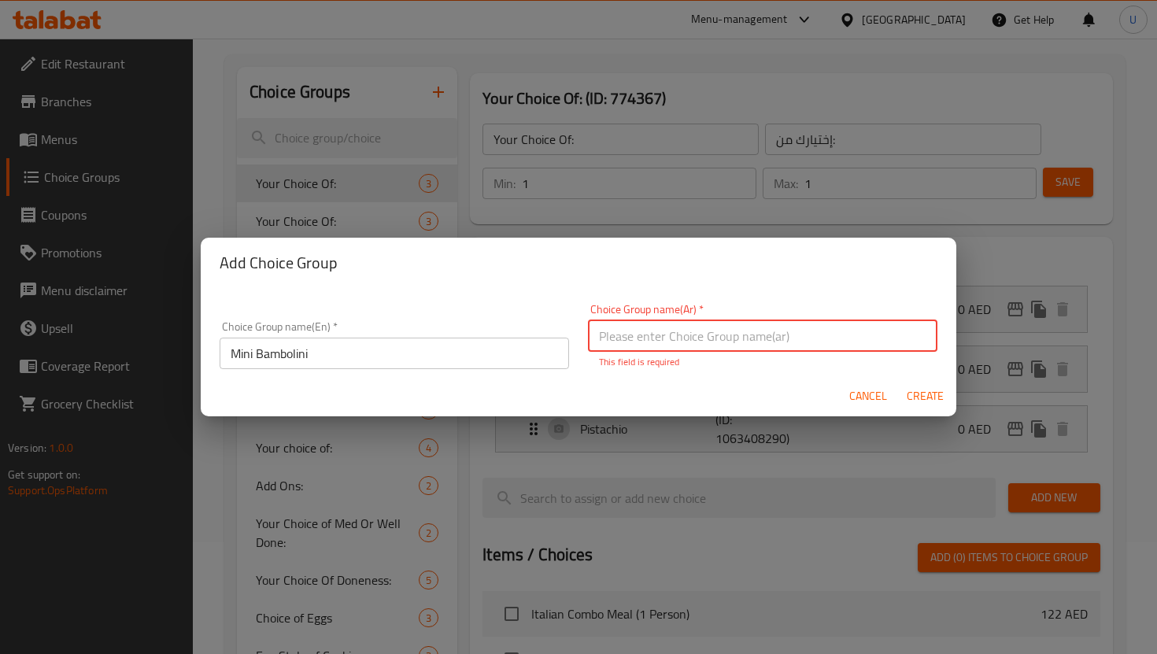
paste input "[PERSON_NAME]"
type input "[PERSON_NAME]"
click at [763, 388] on div "Cancel Create" at bounding box center [579, 396] width 756 height 42
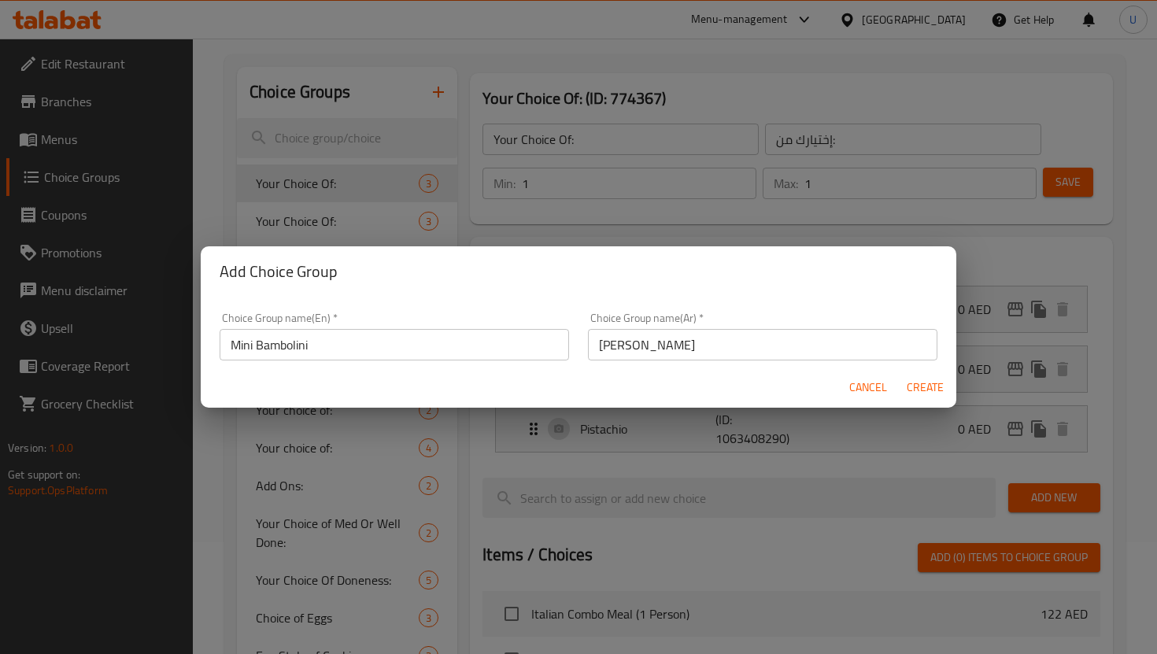
click at [911, 387] on span "Create" at bounding box center [925, 388] width 38 height 20
type input "Mini Bambolini"
type input "[PERSON_NAME]"
type input "0"
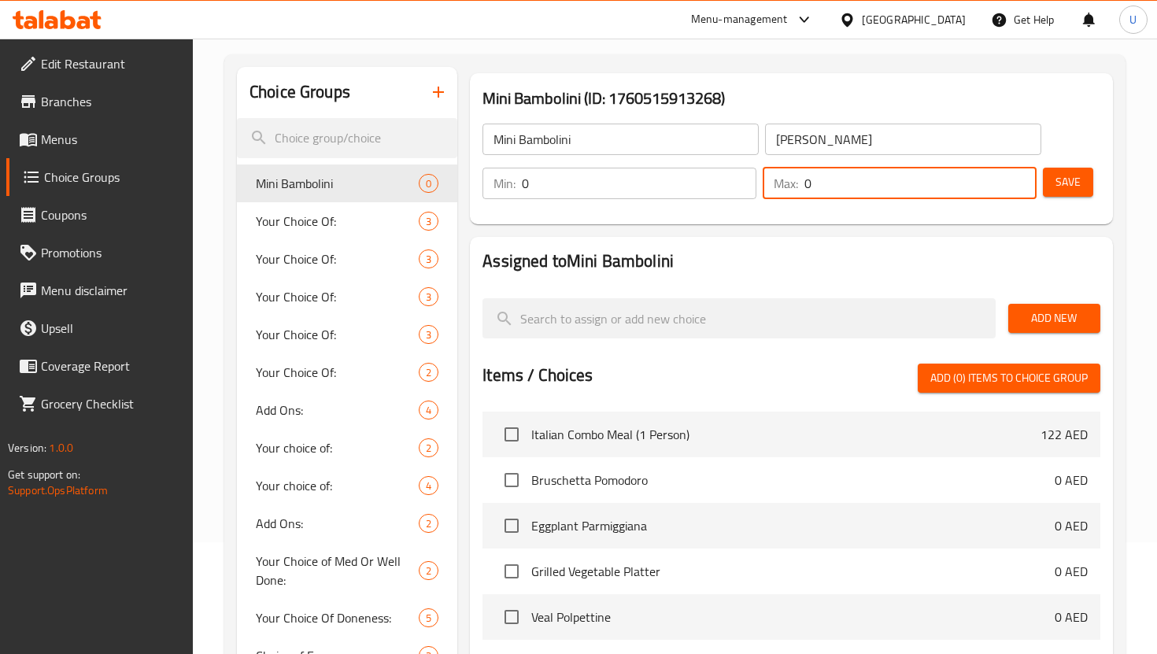
click at [826, 188] on input "0" at bounding box center [920, 183] width 232 height 31
type input "1"
click at [1066, 188] on span "Save" at bounding box center [1067, 182] width 25 height 20
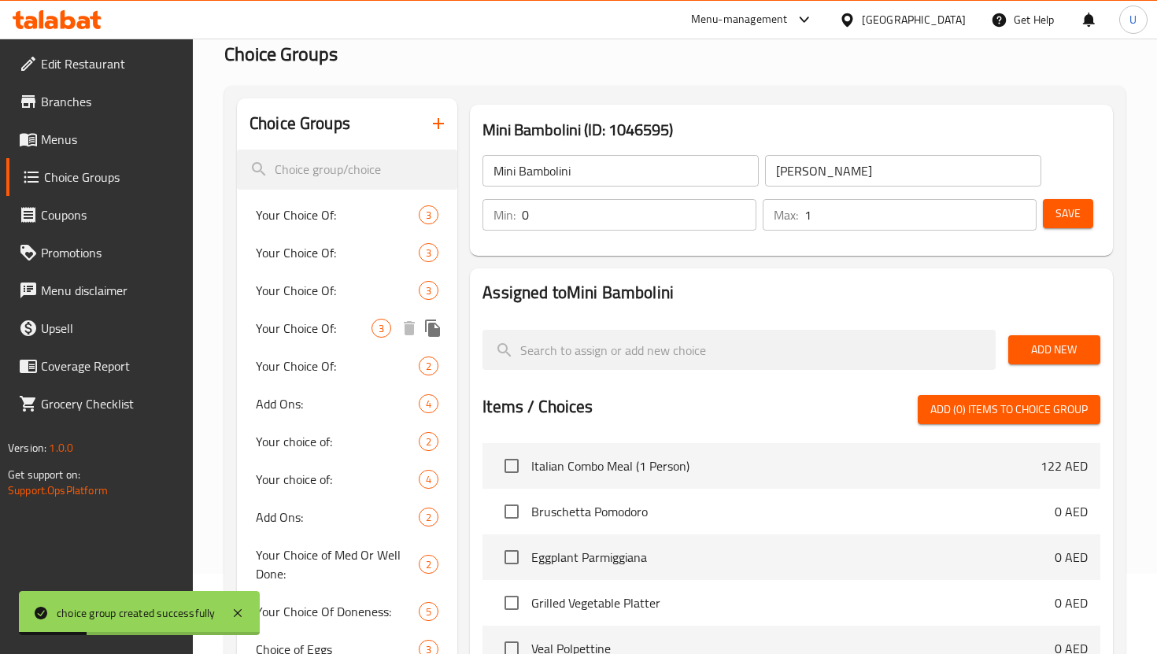
scroll to position [0, 0]
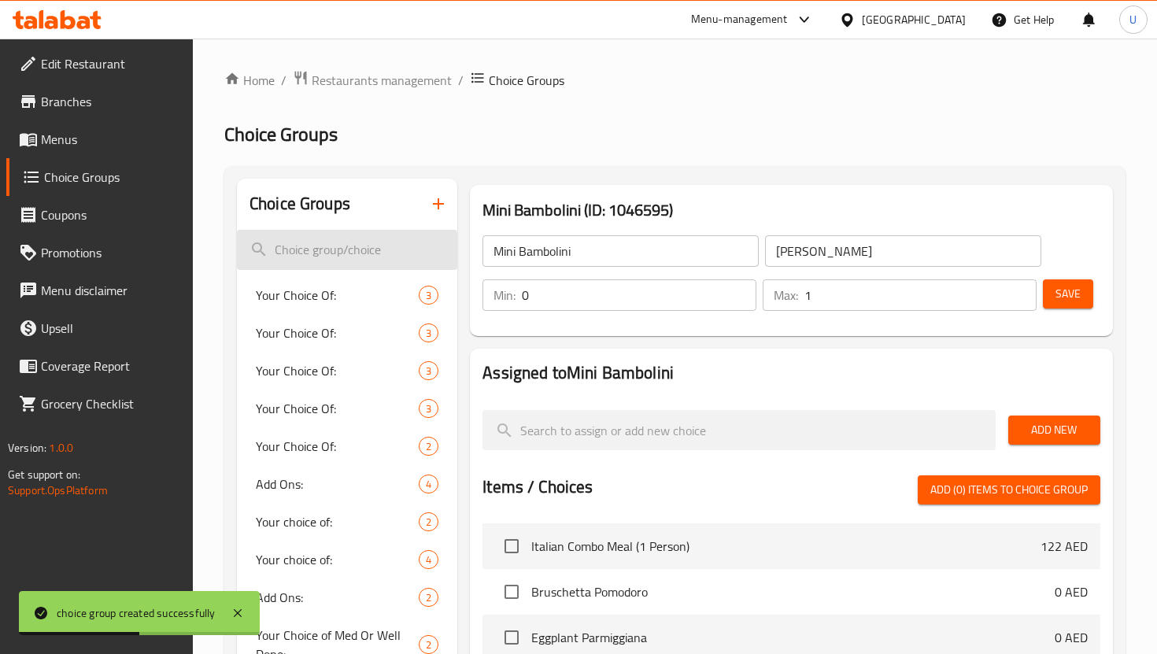
click at [334, 246] on input "search" at bounding box center [347, 250] width 220 height 40
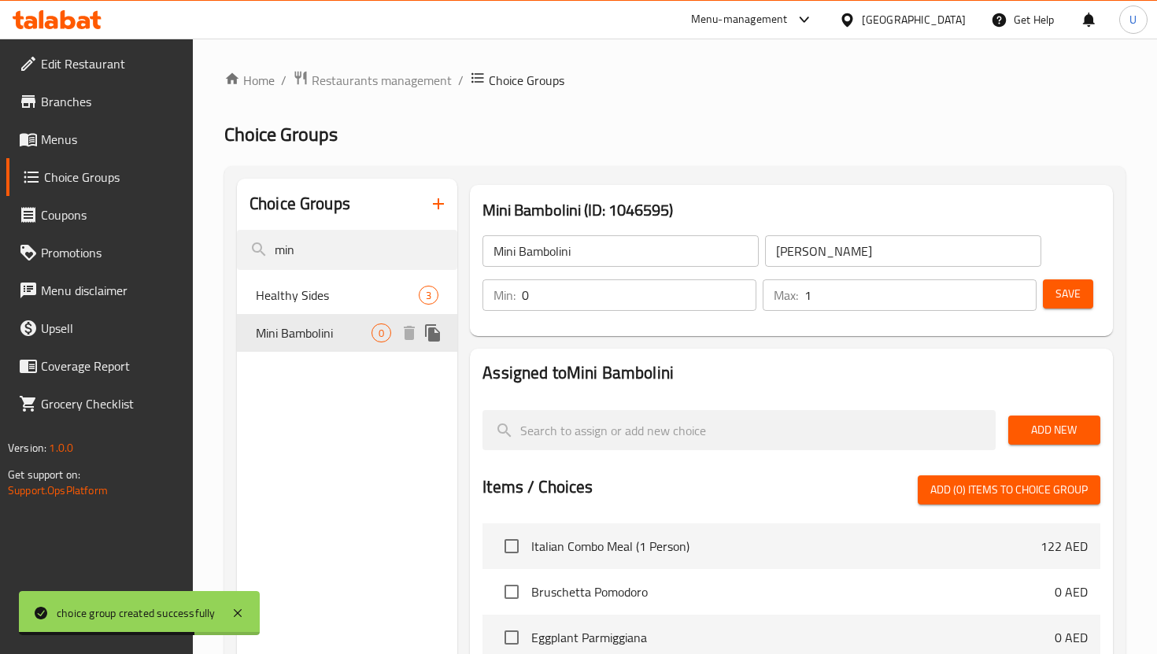
type input "min"
click at [334, 331] on span "Mini Bambolini" at bounding box center [314, 332] width 116 height 19
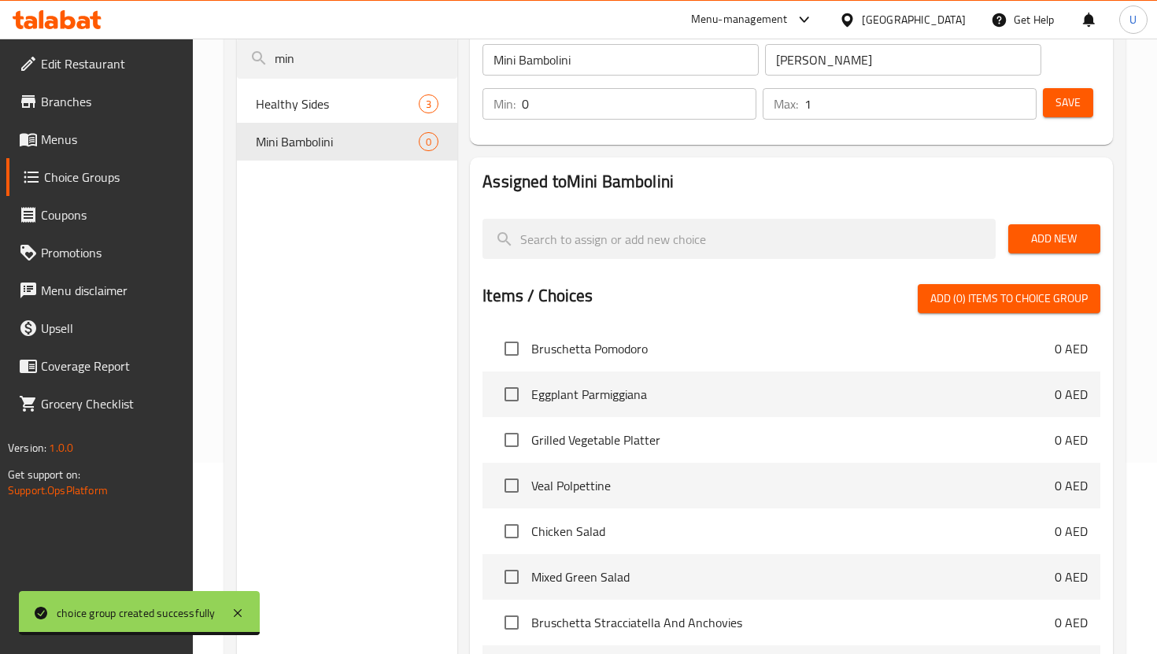
scroll to position [56, 0]
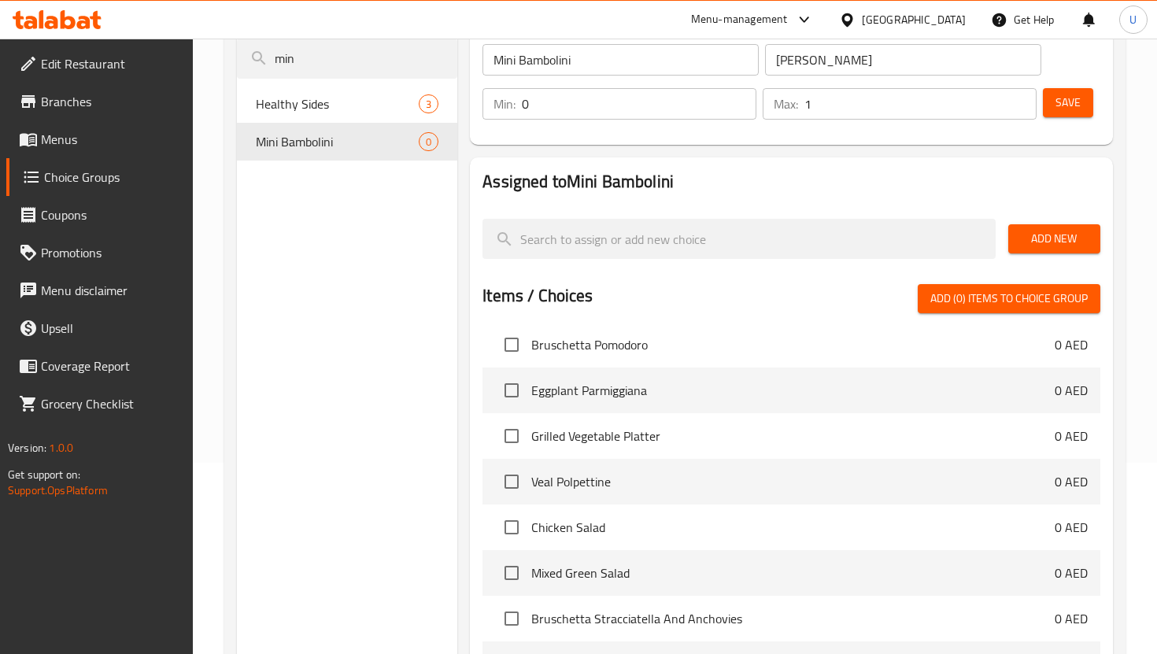
click at [1042, 239] on span "Add New" at bounding box center [1054, 239] width 67 height 20
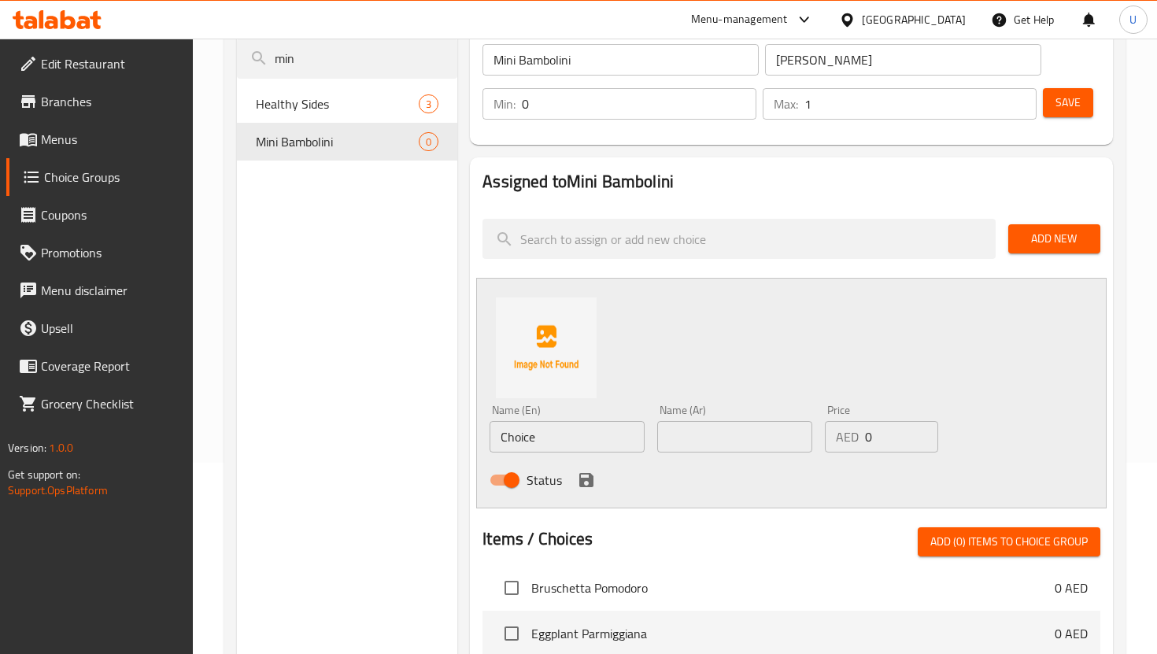
click at [564, 443] on input "Choice" at bounding box center [567, 436] width 155 height 31
type input "Nutella"
click at [748, 436] on input "text" at bounding box center [734, 436] width 155 height 31
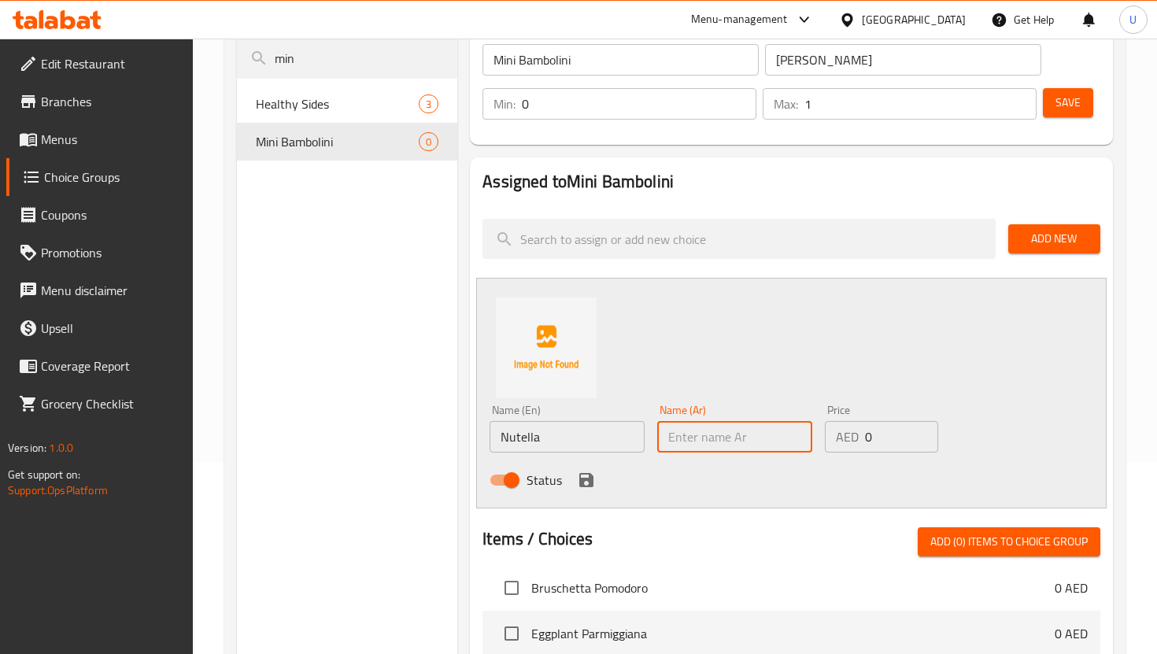
paste input "نوتيلا"
type input "نوتيلا"
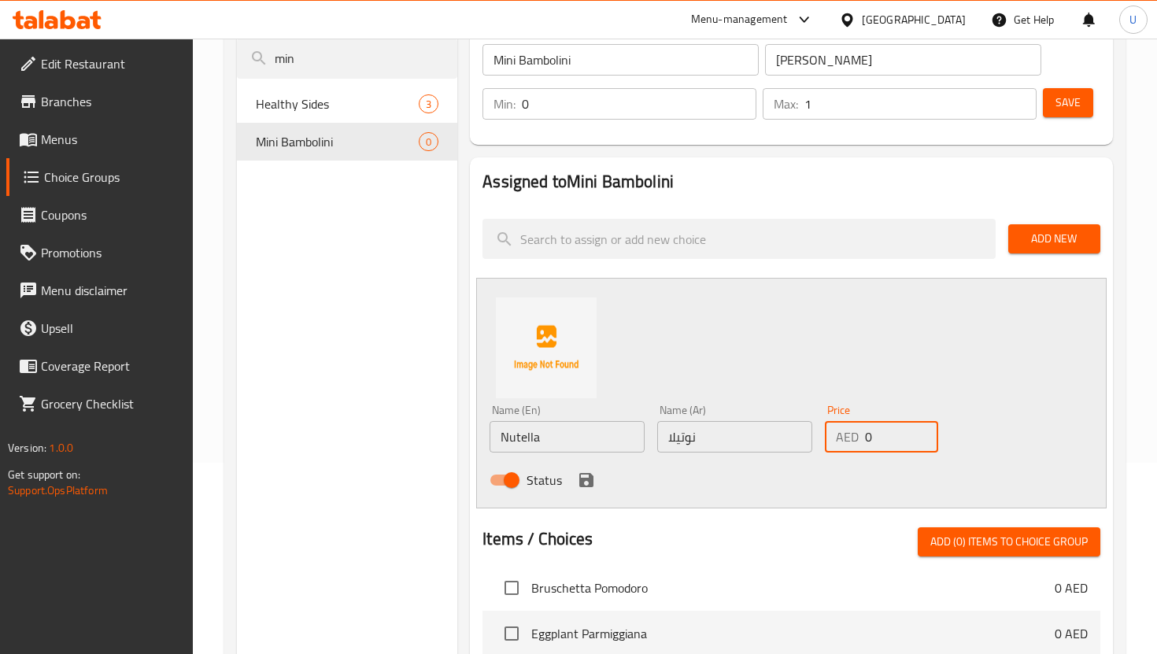
click at [887, 433] on input "0" at bounding box center [901, 436] width 73 height 31
type input "5"
click at [1037, 237] on span "Add New" at bounding box center [1054, 239] width 67 height 20
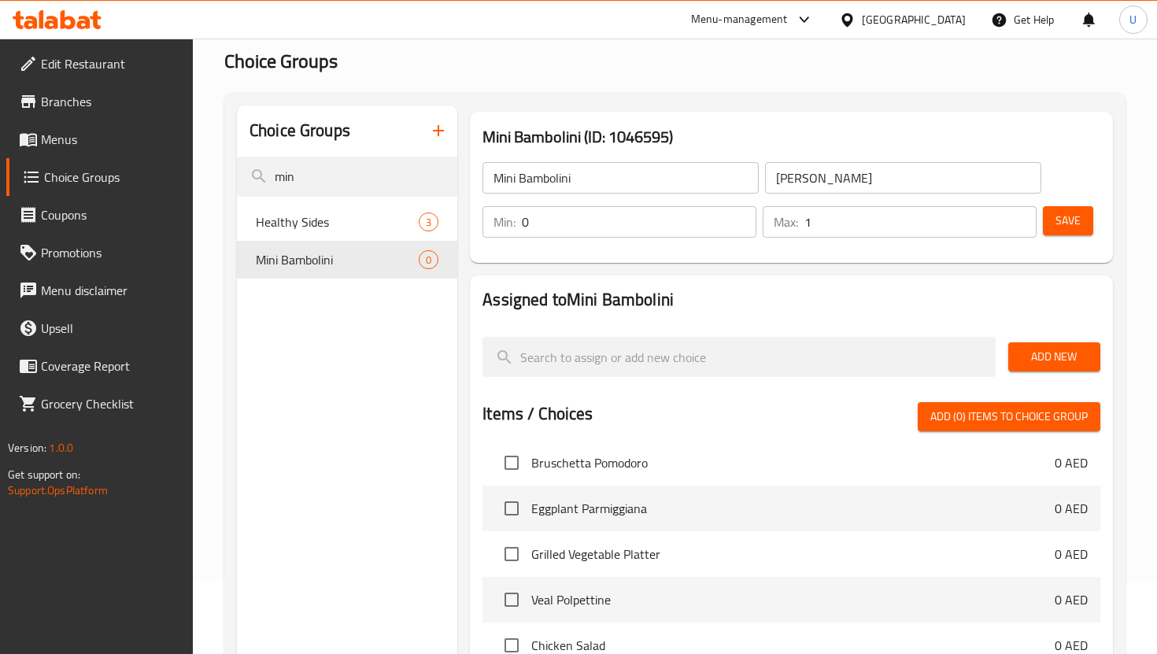
scroll to position [63, 0]
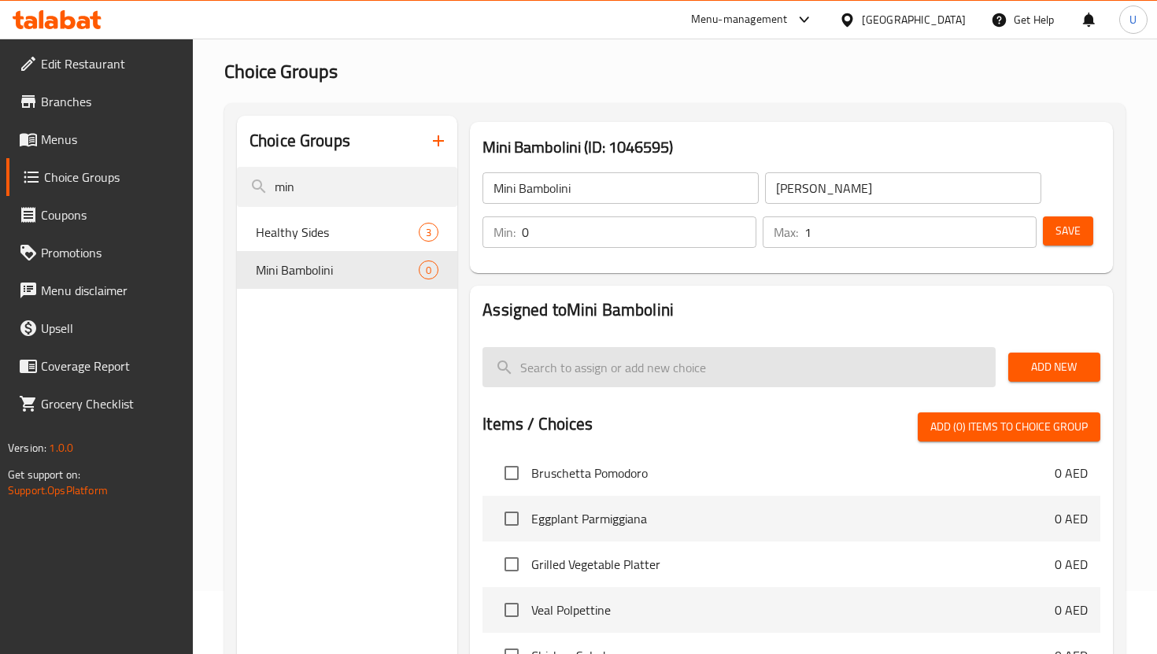
click at [813, 372] on input "search" at bounding box center [738, 367] width 512 height 40
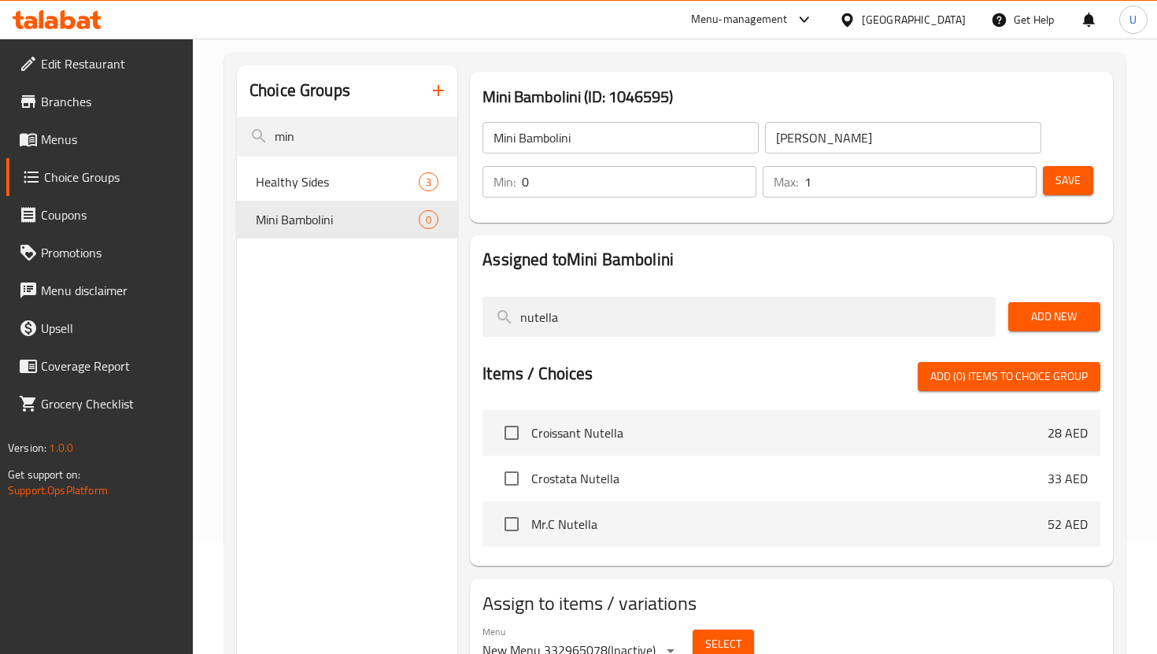
scroll to position [223, 0]
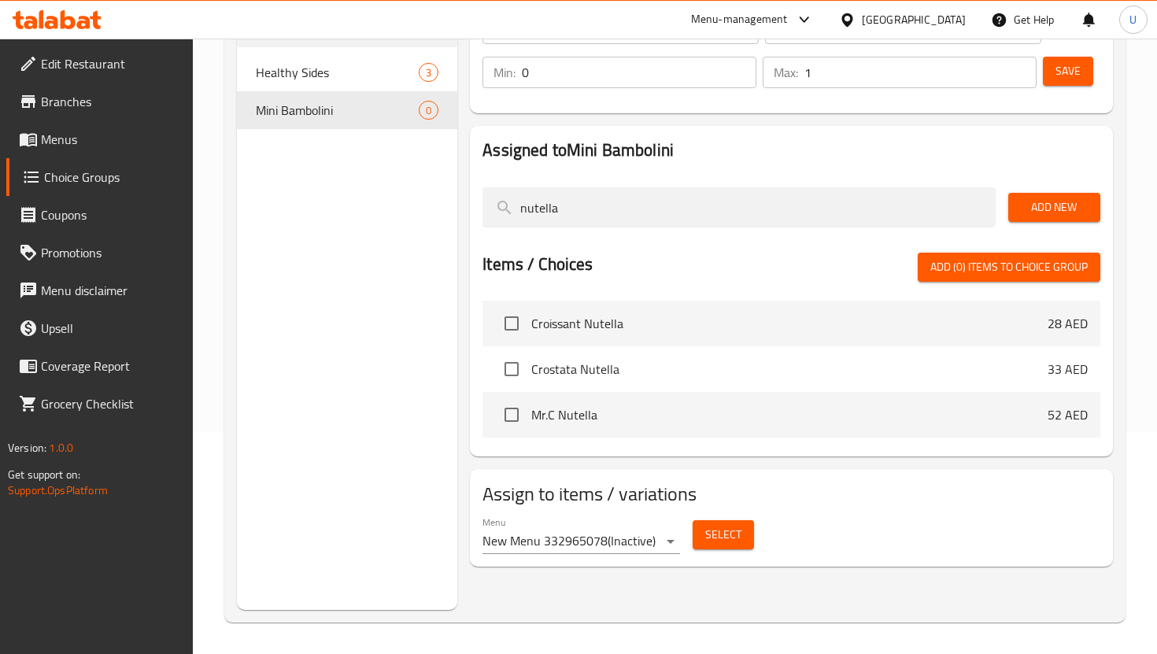
type input "nutella"
click at [994, 263] on span "Add (0) items to choice group" at bounding box center [1008, 267] width 157 height 20
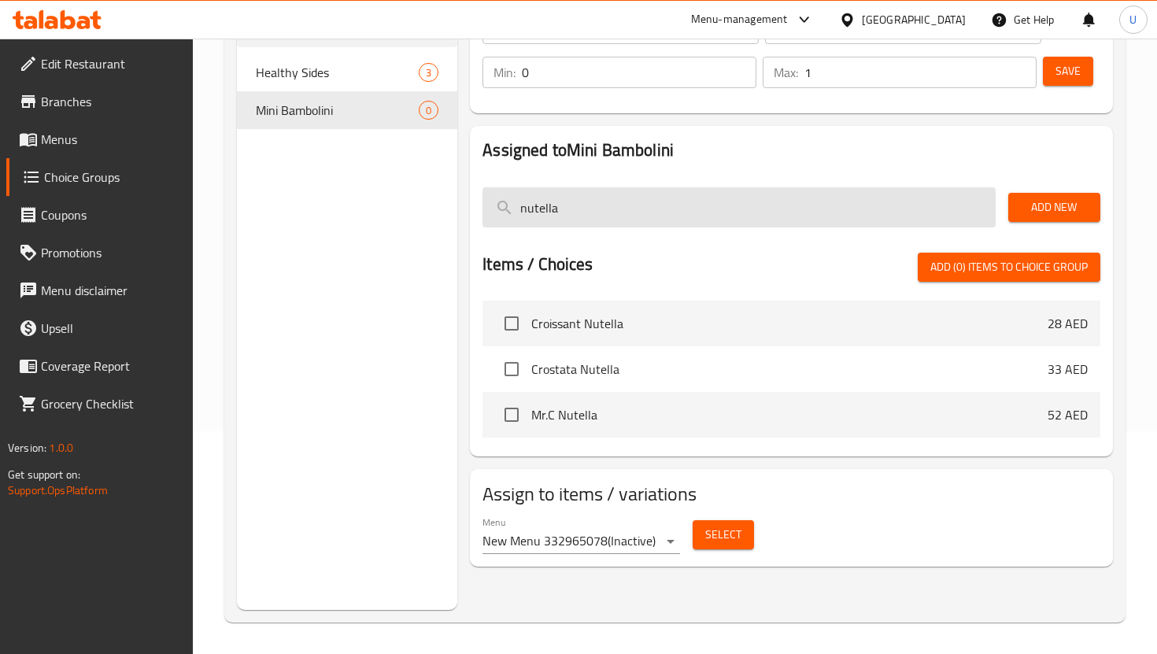
click at [742, 210] on input "nutella" at bounding box center [738, 207] width 512 height 40
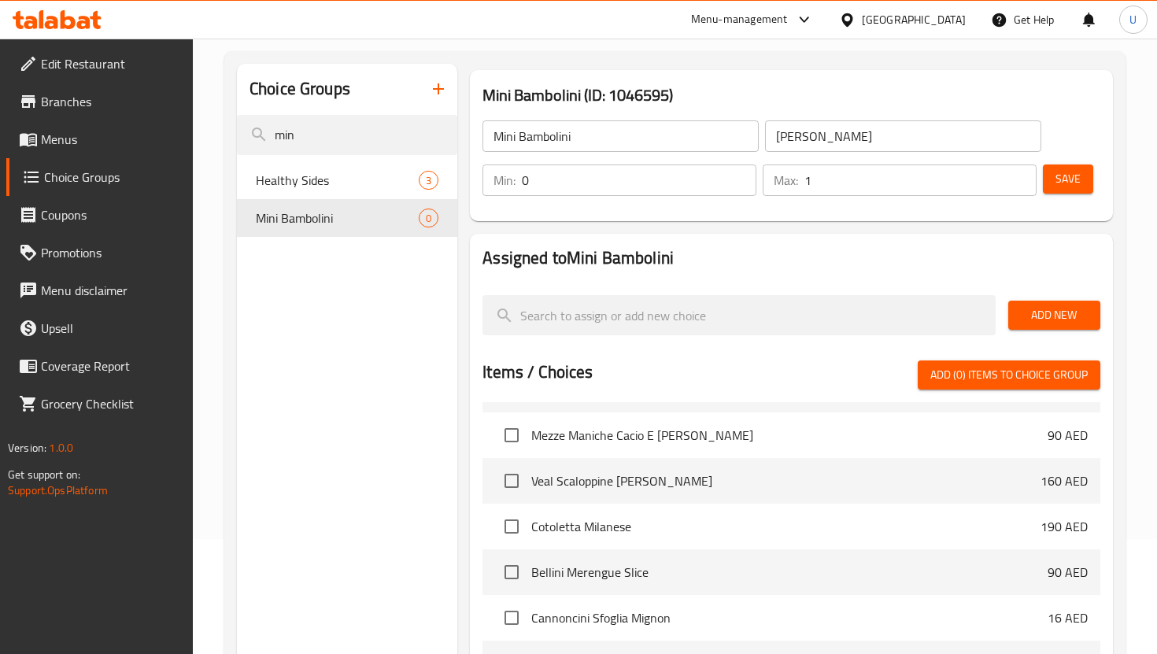
scroll to position [7942, 0]
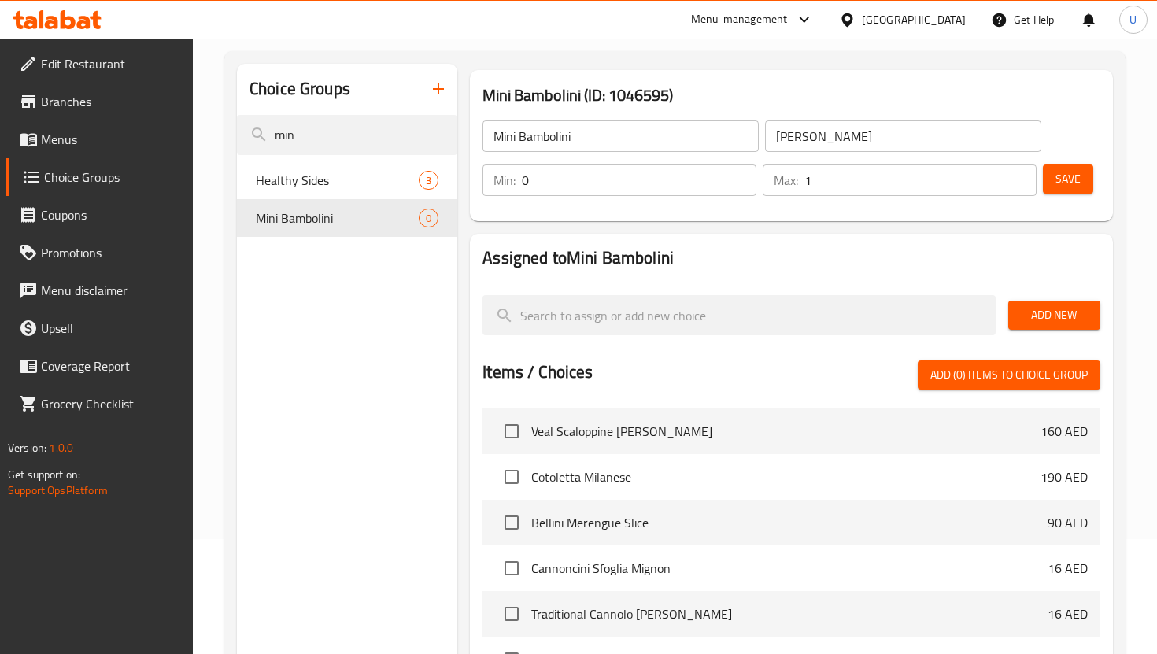
click at [1065, 175] on span "Save" at bounding box center [1067, 179] width 25 height 20
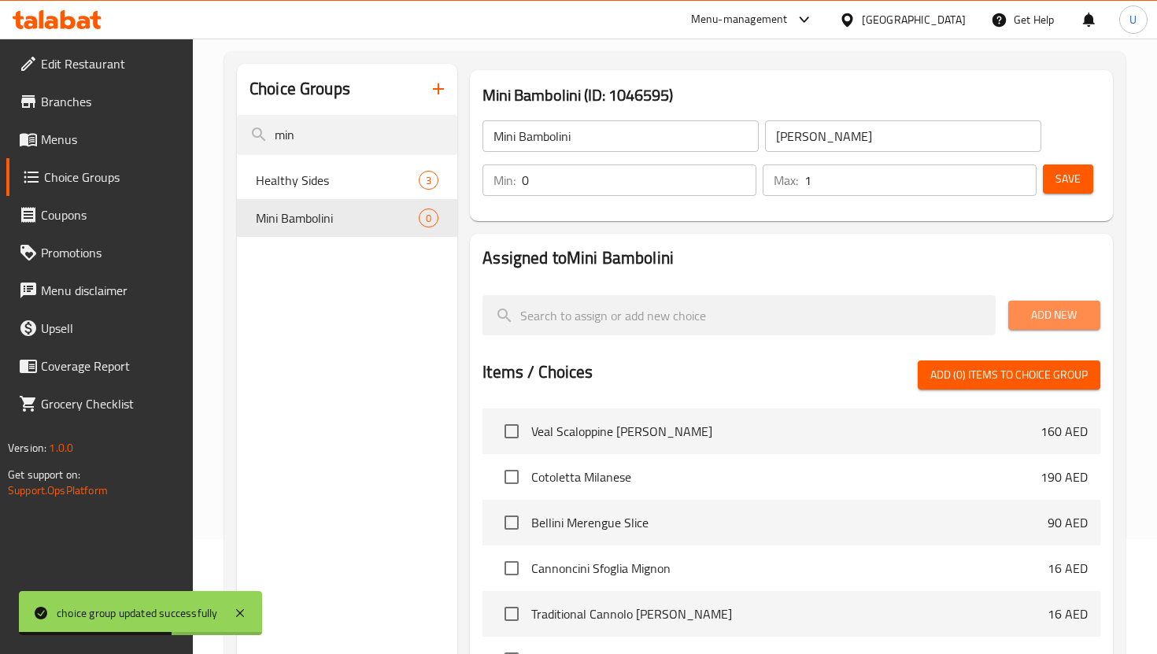
click at [1057, 303] on button "Add New" at bounding box center [1054, 315] width 92 height 29
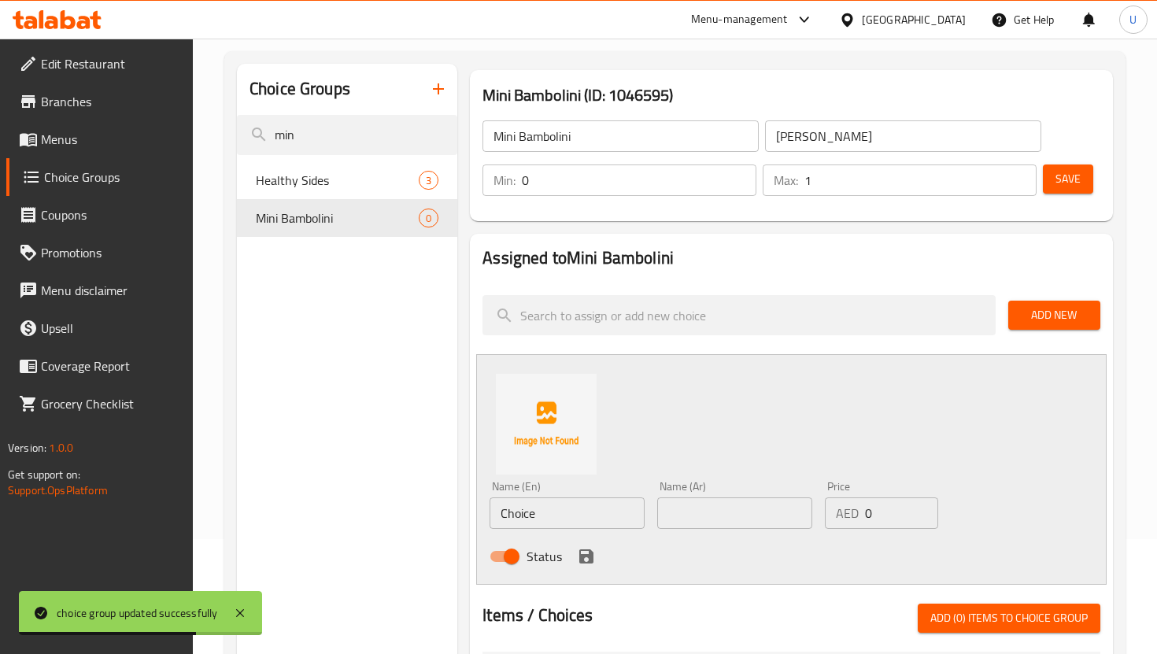
click at [581, 521] on input "Choice" at bounding box center [567, 512] width 155 height 31
type input "Nutella"
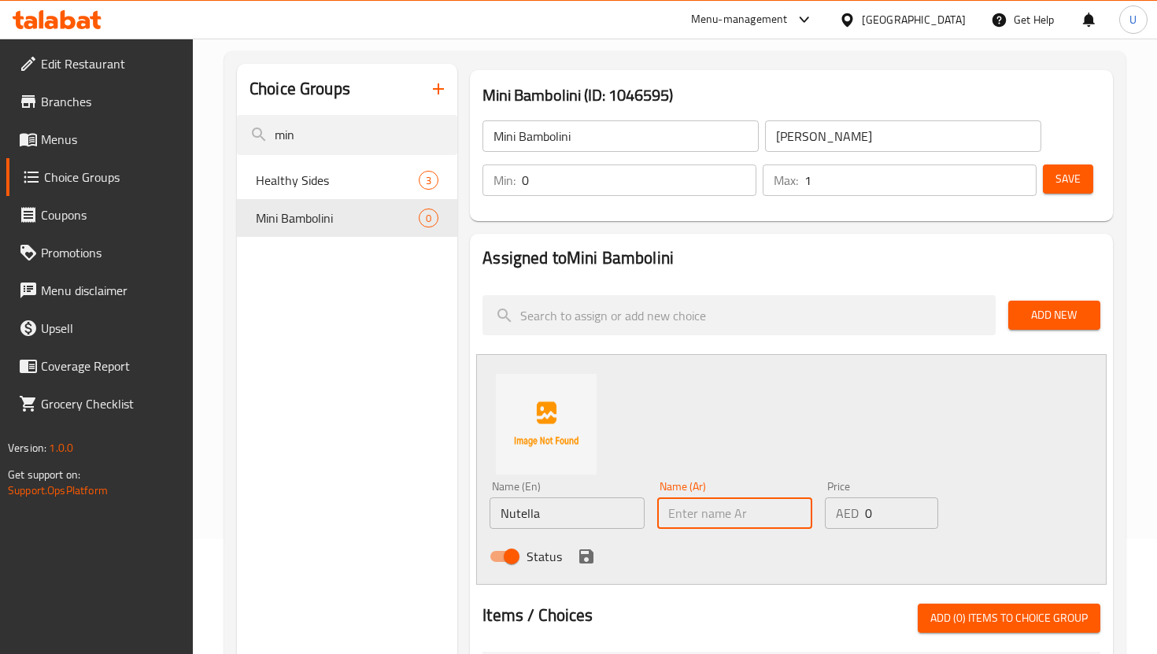
paste input "نوتيلا"
type input "نوتيلا"
click at [888, 508] on input "0" at bounding box center [901, 512] width 73 height 31
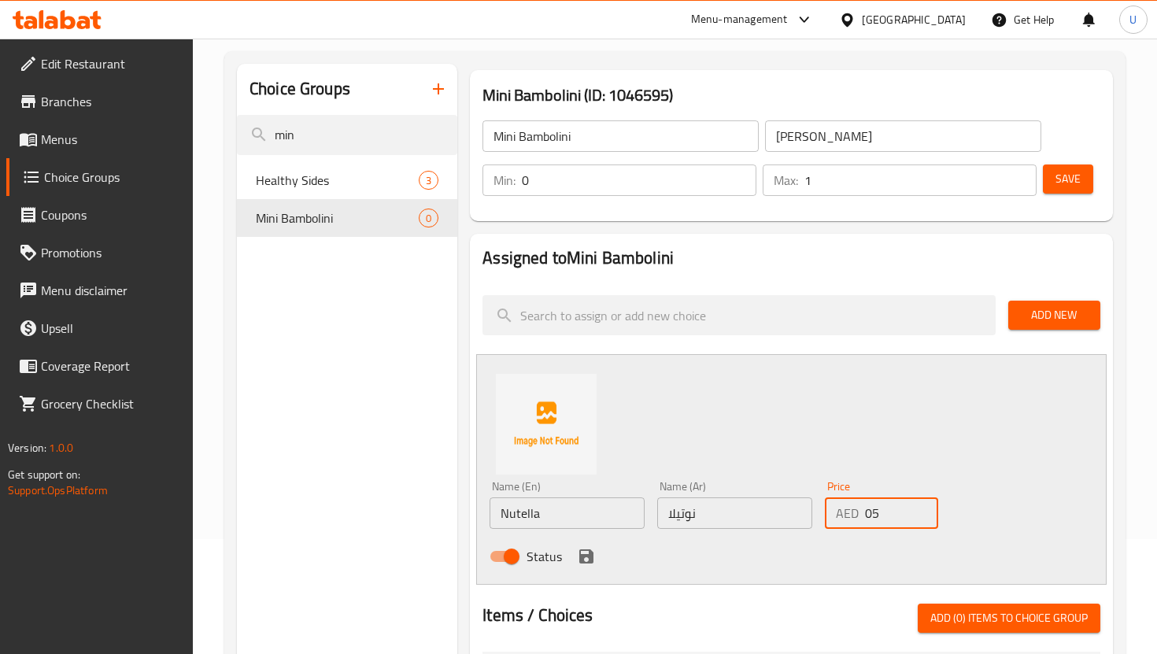
type input "0"
type input "5"
click at [979, 615] on span "Add (0) items to choice group" at bounding box center [1008, 618] width 157 height 20
click at [1027, 316] on span "Add New" at bounding box center [1054, 315] width 67 height 20
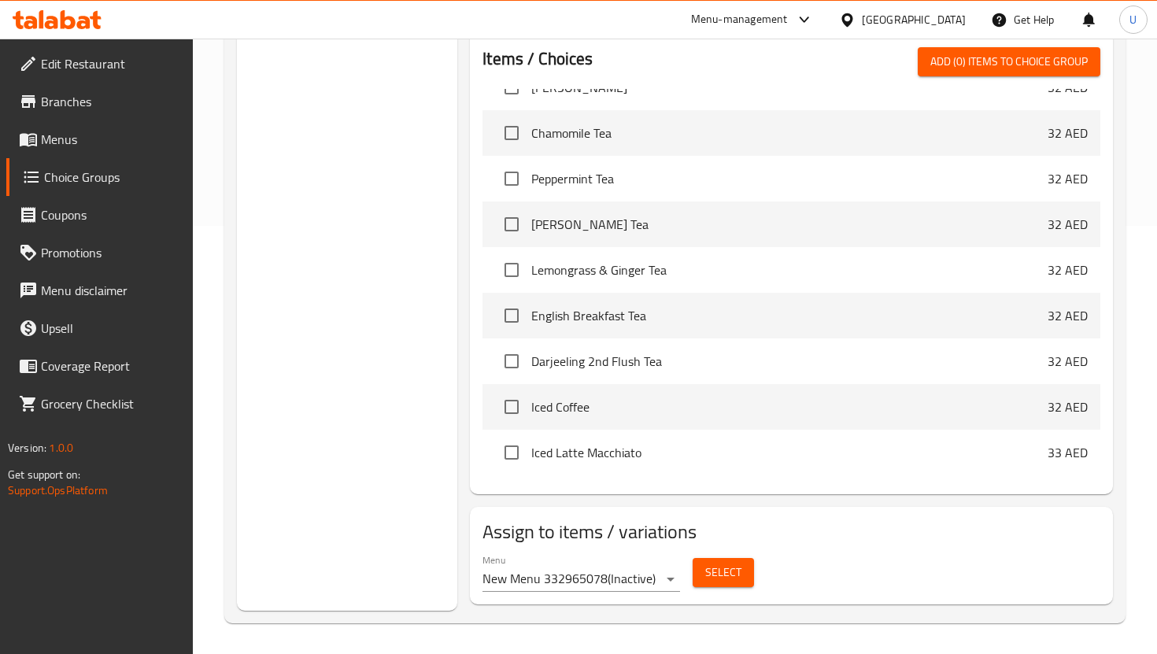
scroll to position [0, 0]
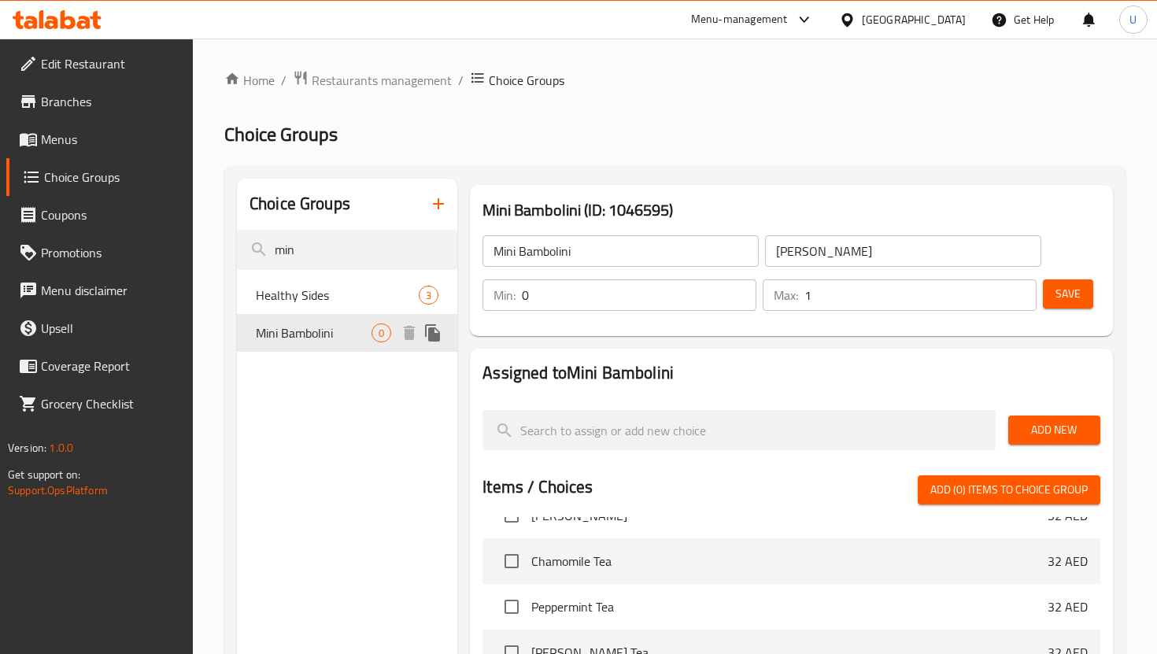
click at [330, 335] on span "Mini Bambolini" at bounding box center [314, 332] width 116 height 19
click at [99, 169] on span "Choice Groups" at bounding box center [112, 177] width 136 height 19
click at [99, 170] on span "Choice Groups" at bounding box center [112, 177] width 136 height 19
click at [348, 243] on input "min" at bounding box center [347, 250] width 220 height 40
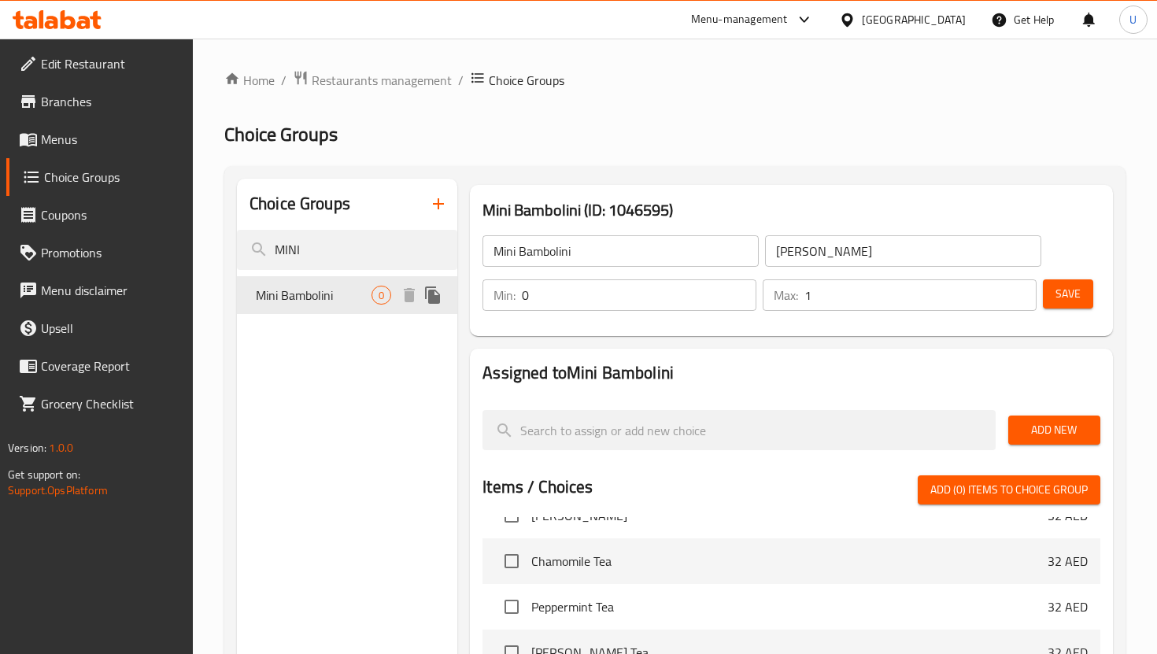
type input "MINI"
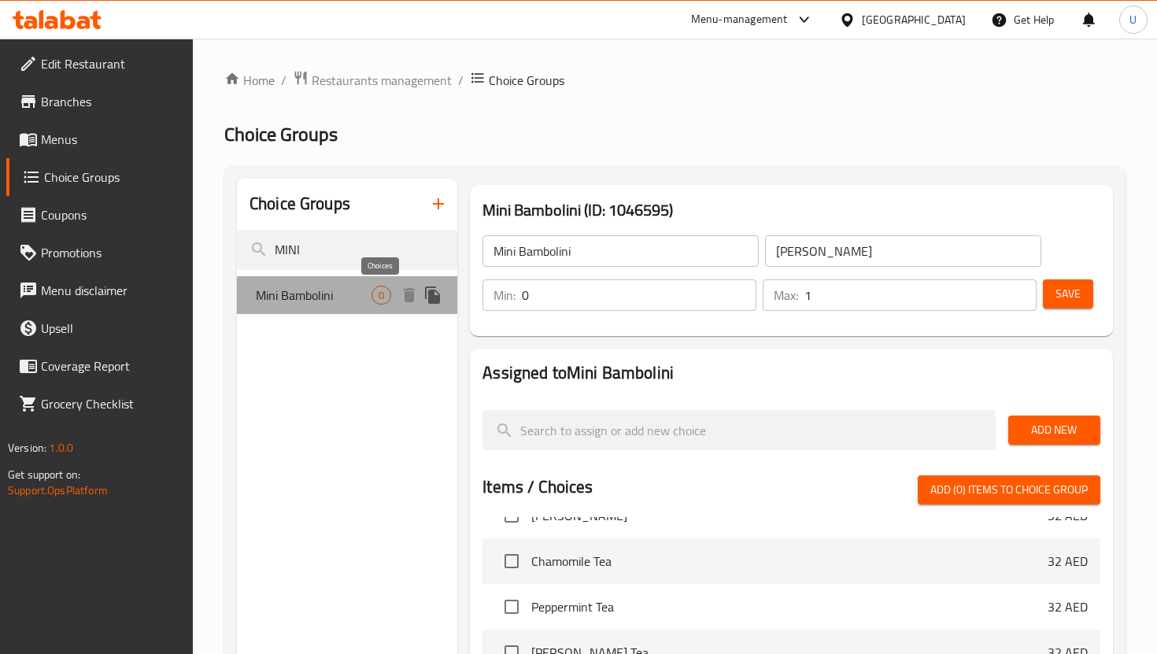
click at [374, 301] on span "0" at bounding box center [381, 295] width 18 height 15
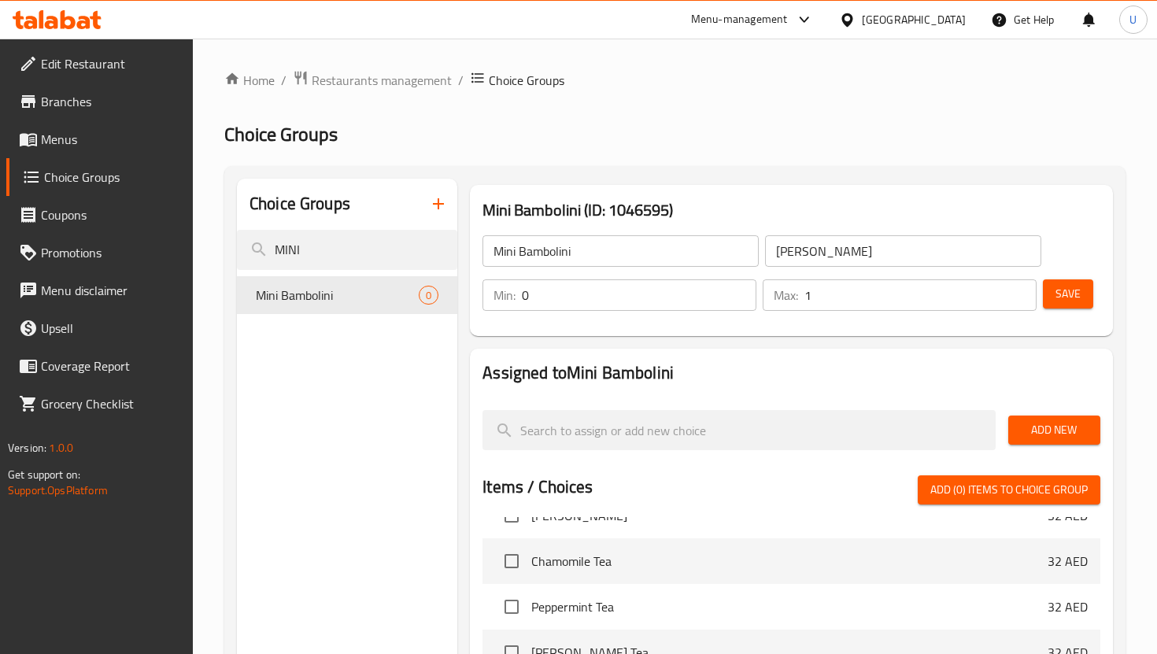
click at [1068, 297] on span "Save" at bounding box center [1067, 294] width 25 height 20
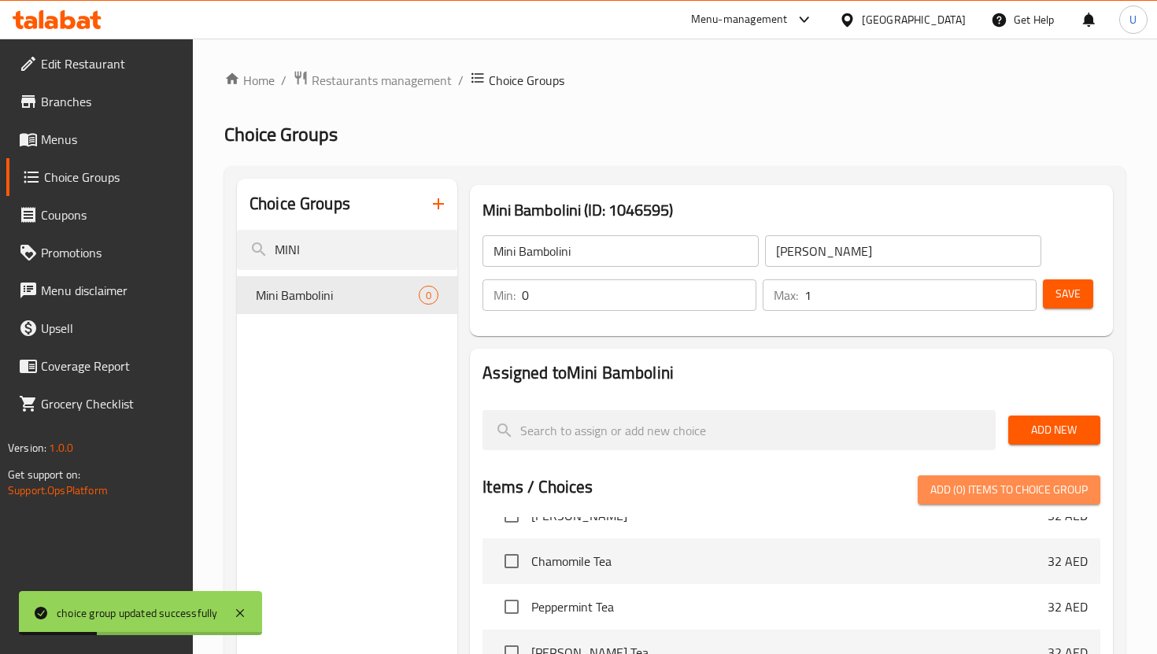
click at [989, 489] on span "Add (0) items to choice group" at bounding box center [1008, 490] width 157 height 20
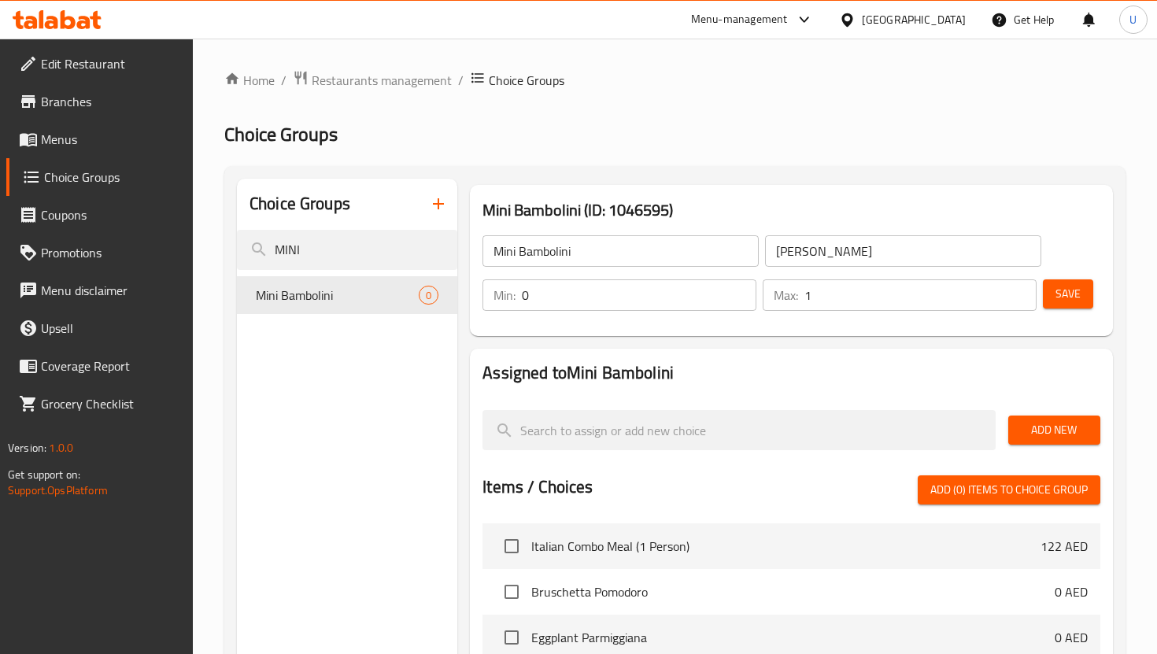
click at [1046, 423] on span "Add New" at bounding box center [1054, 430] width 67 height 20
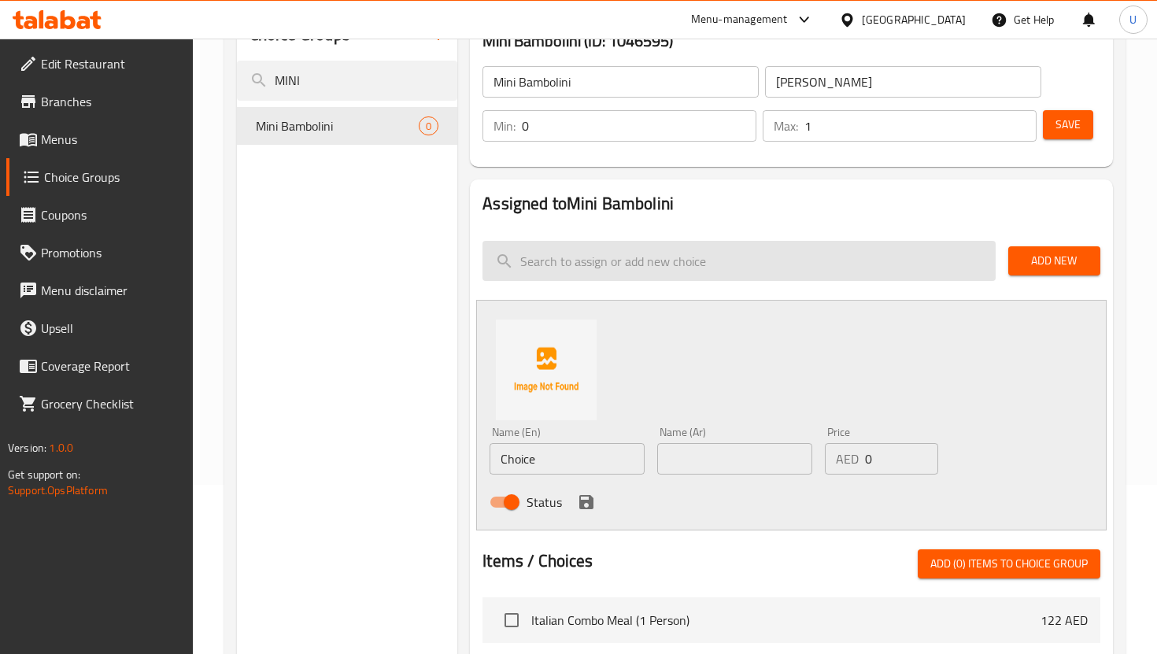
scroll to position [187, 0]
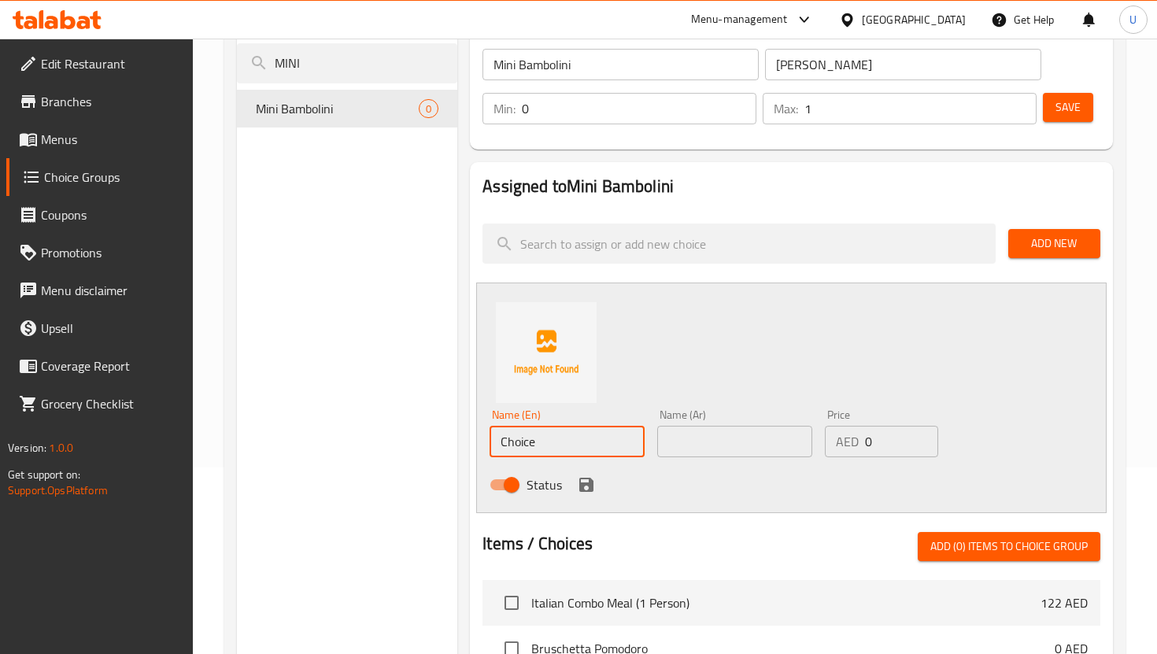
click at [559, 441] on input "Choice" at bounding box center [567, 441] width 155 height 31
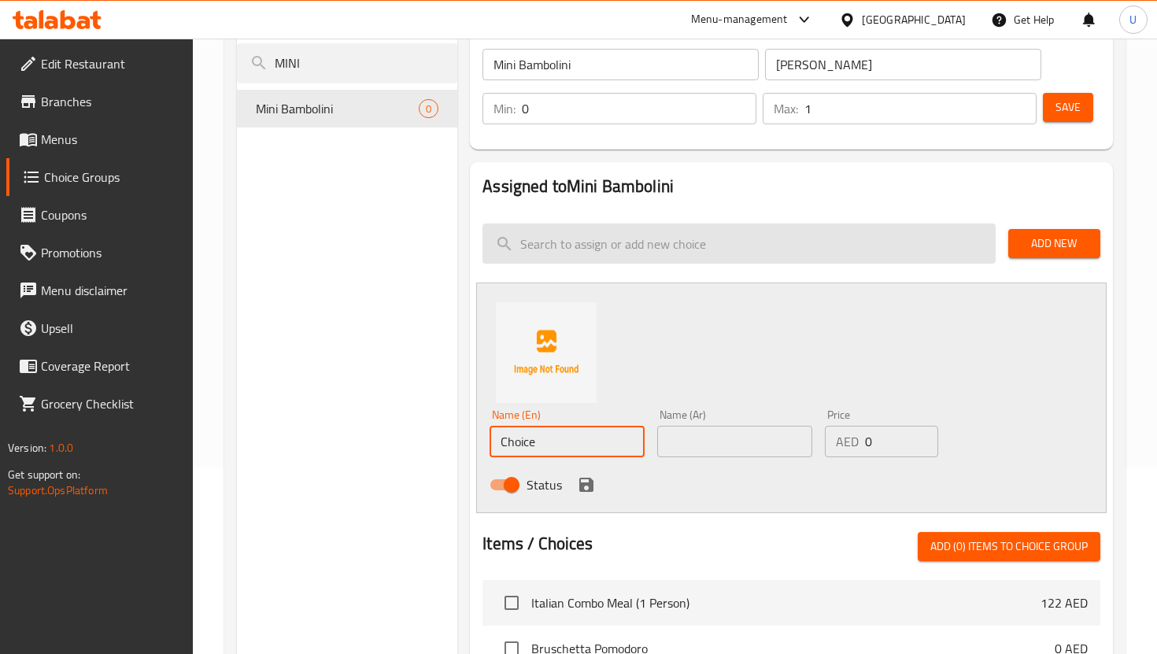
click at [617, 249] on input "search" at bounding box center [738, 244] width 512 height 40
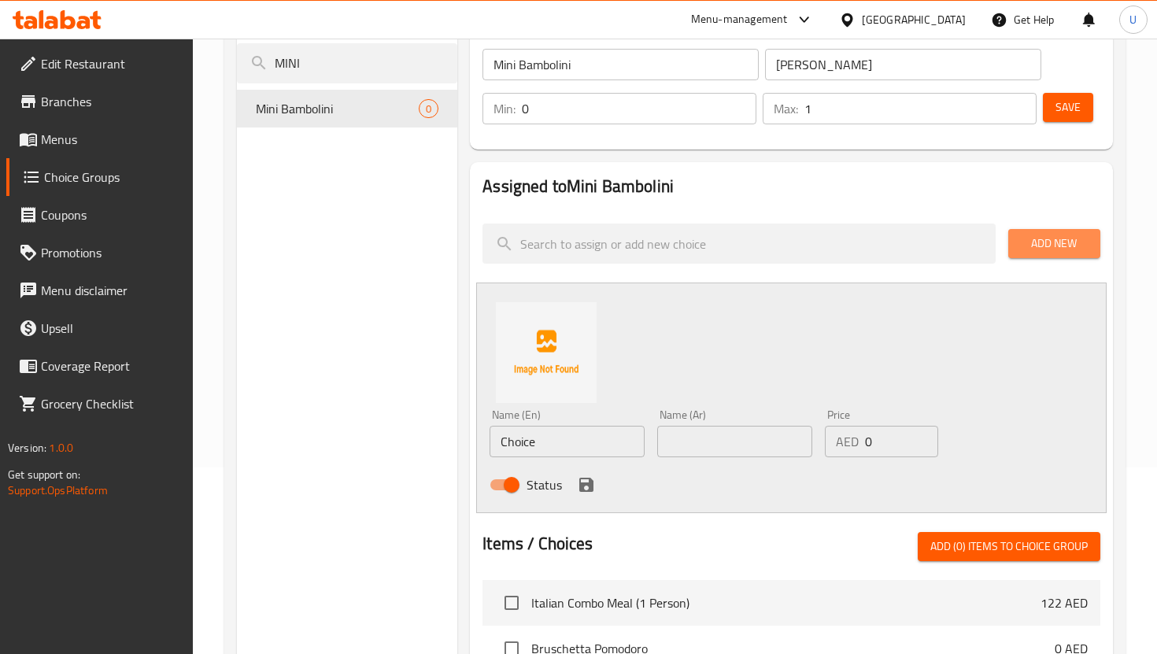
click at [1045, 242] on span "Add New" at bounding box center [1054, 244] width 67 height 20
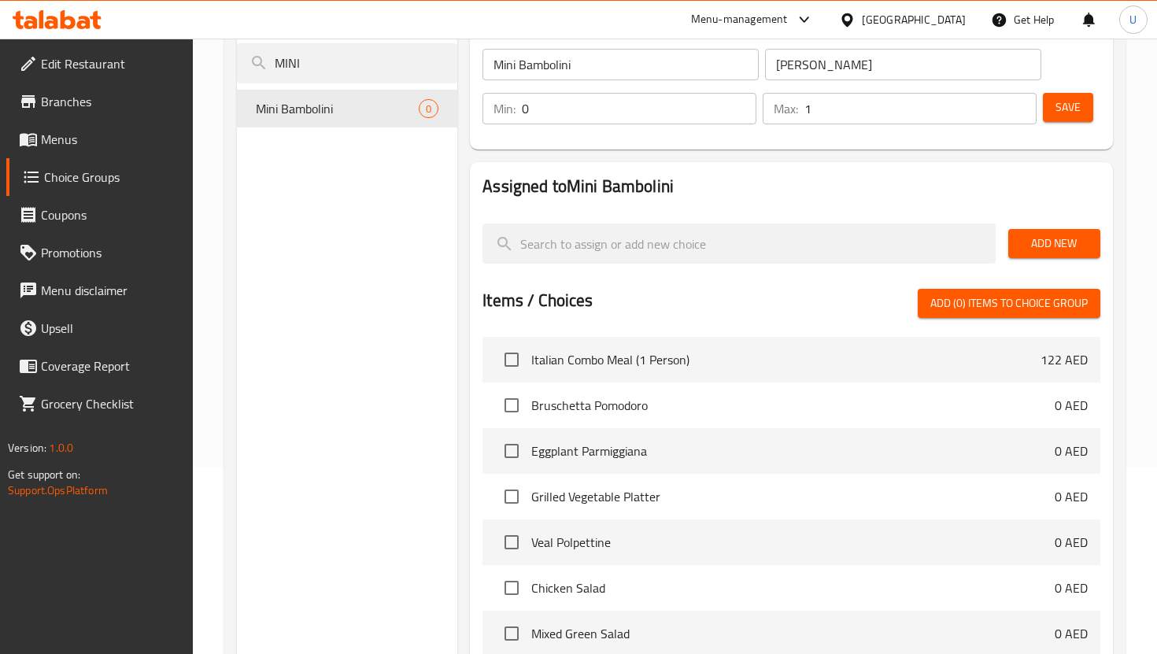
click at [1045, 242] on span "Add New" at bounding box center [1054, 244] width 67 height 20
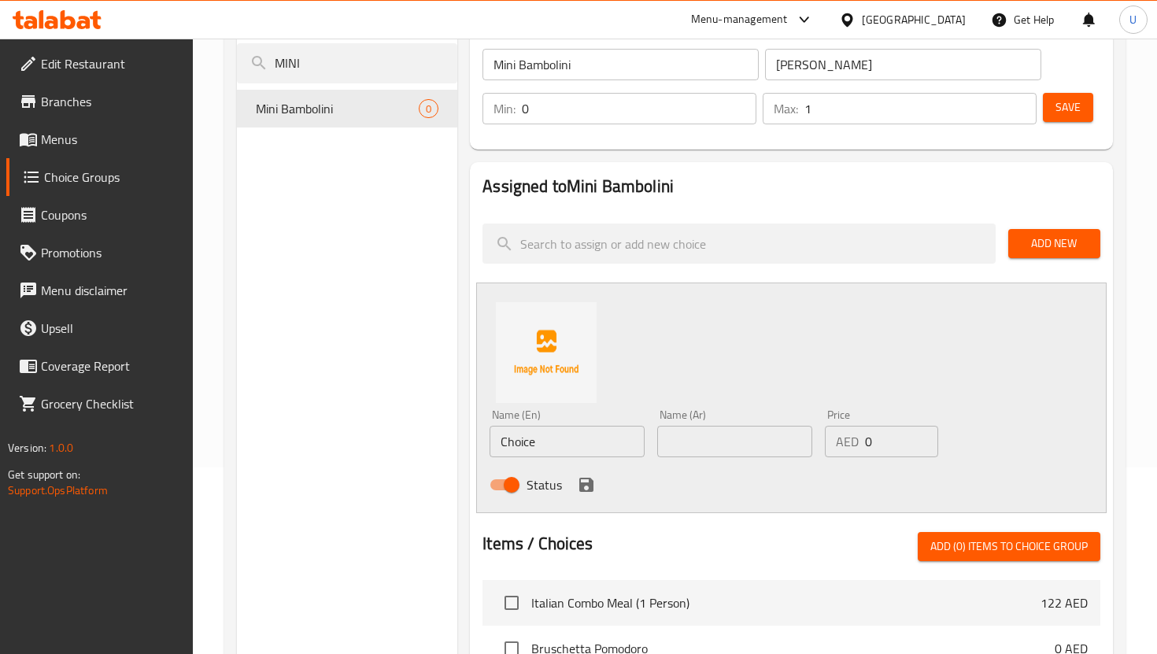
click at [582, 430] on input "Choice" at bounding box center [567, 441] width 155 height 31
type input "n"
type input "Nutella"
click at [681, 440] on input "text" at bounding box center [734, 441] width 155 height 31
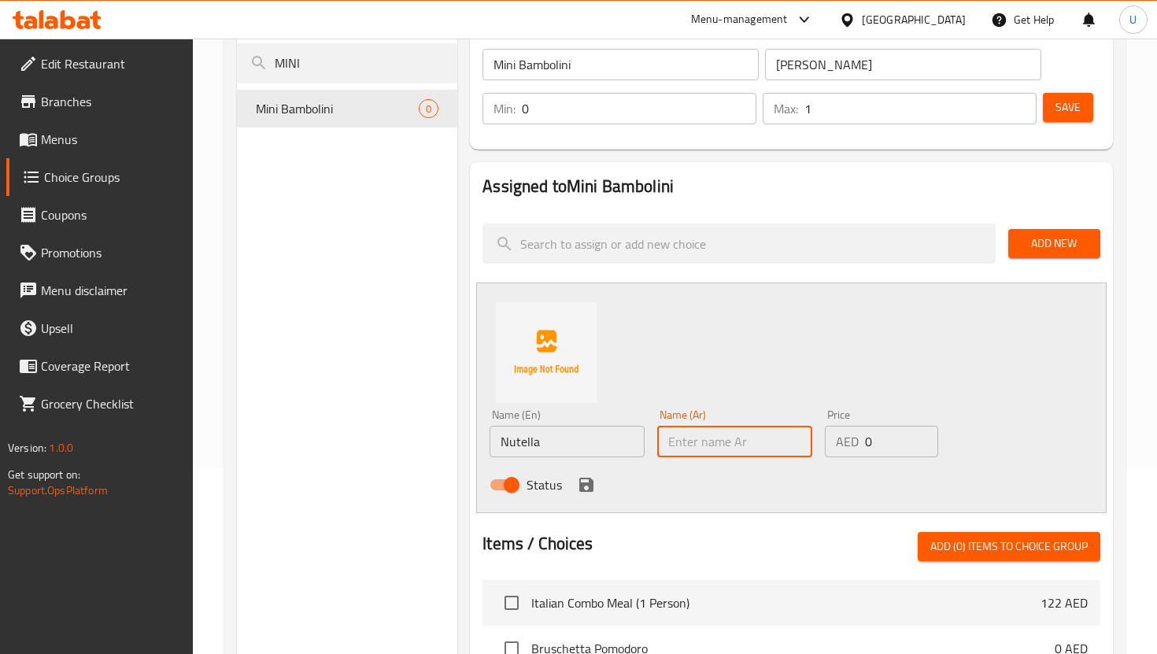
paste input "نوتيلا"
type input "نوتيلا"
click at [889, 444] on input "0" at bounding box center [901, 441] width 73 height 31
type input "5"
click at [1042, 247] on span "Add New" at bounding box center [1054, 244] width 67 height 20
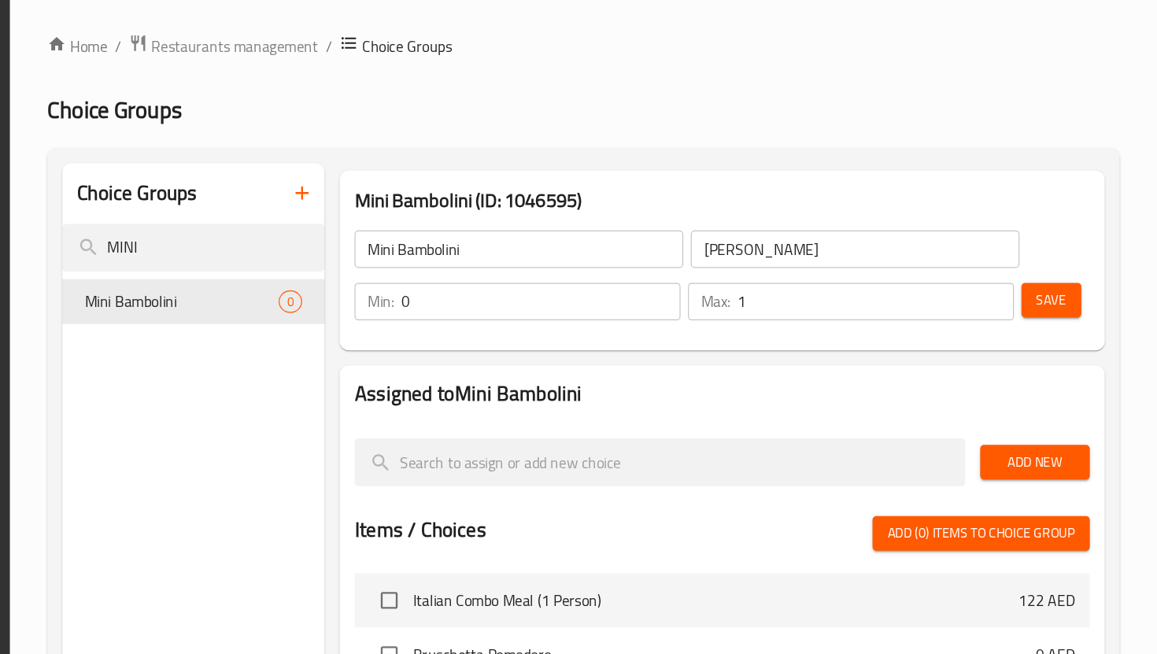
scroll to position [0, 0]
click at [1066, 434] on span "Add New" at bounding box center [1054, 430] width 67 height 20
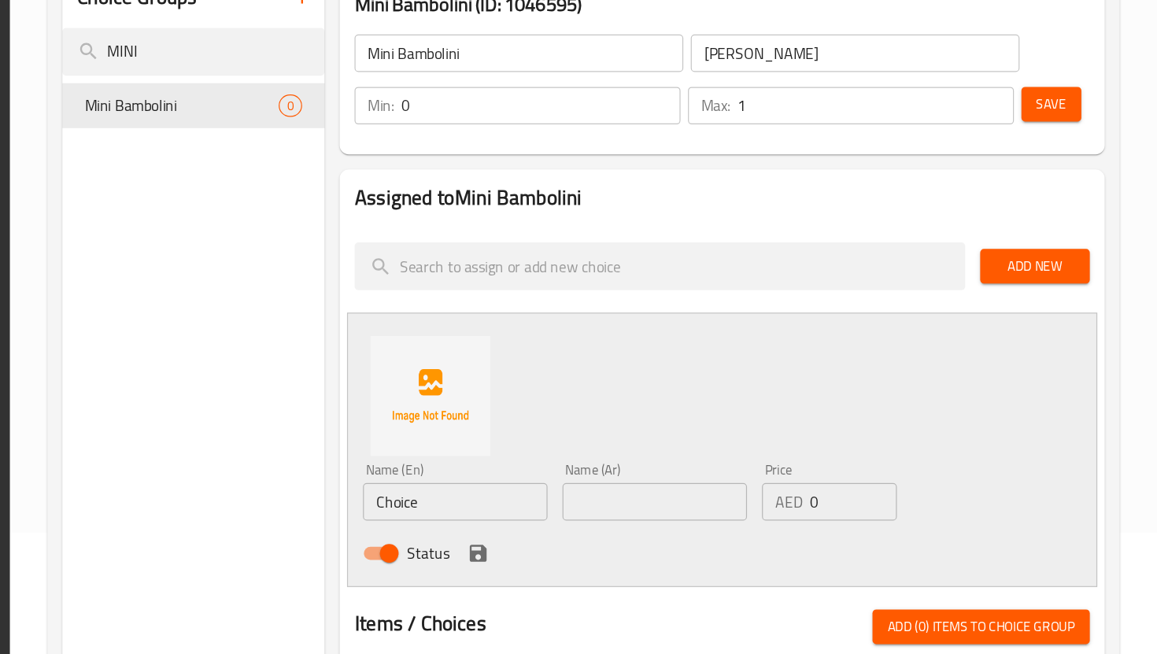
scroll to position [135, 0]
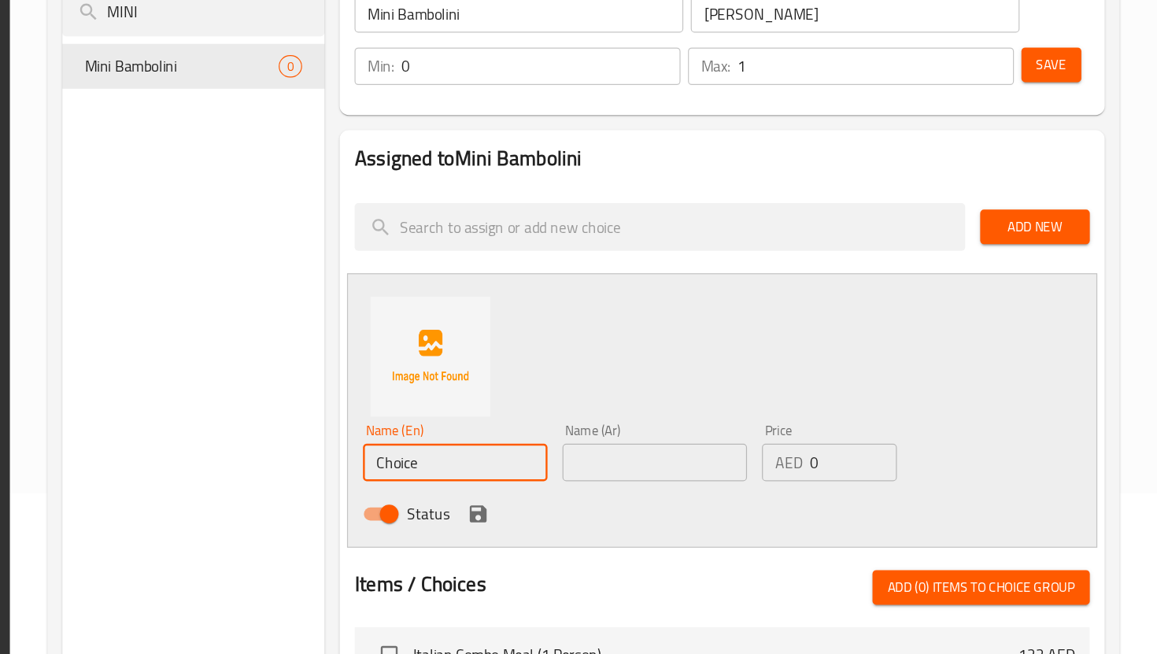
click at [583, 490] on input "Choice" at bounding box center [567, 492] width 155 height 31
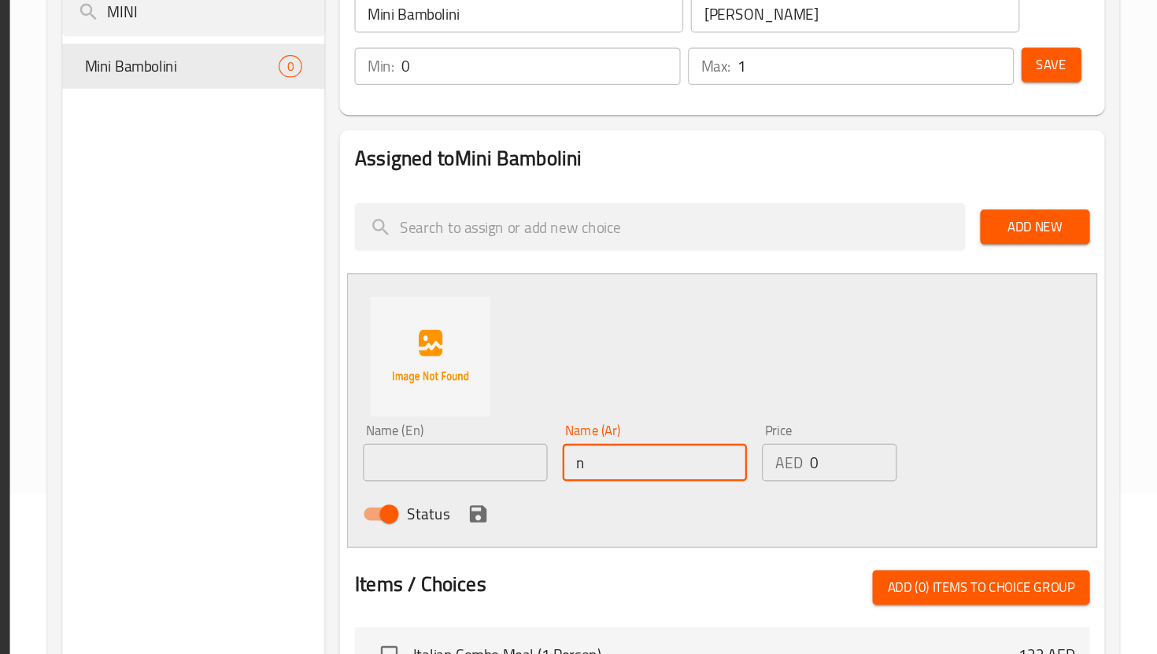
type input "n"
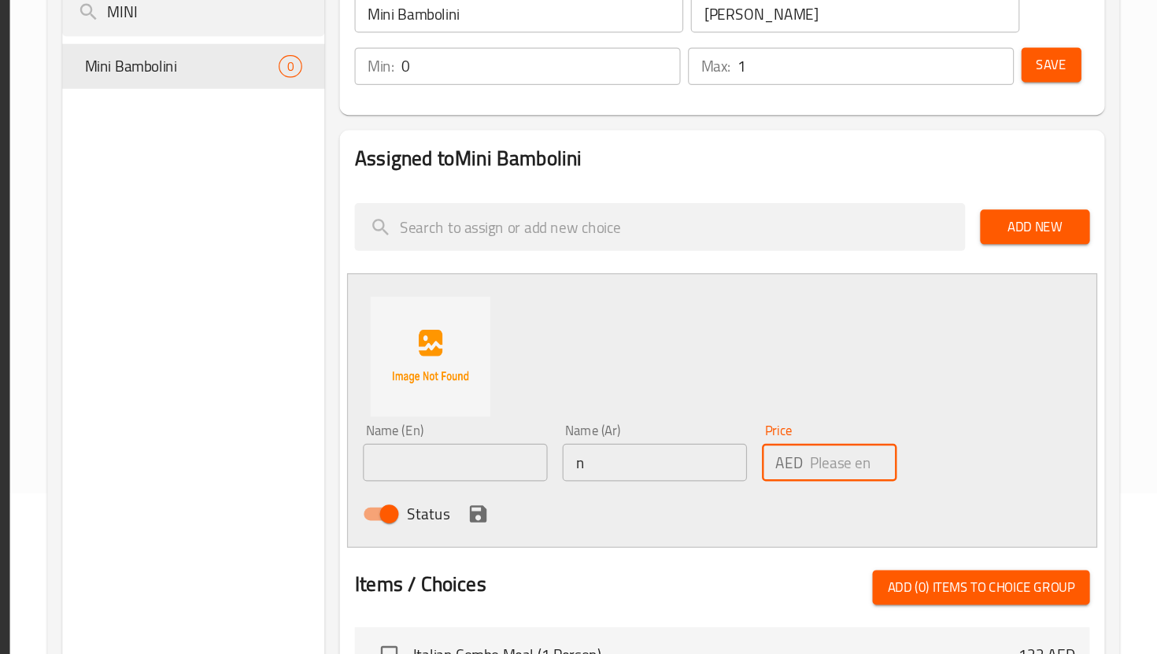
click at [566, 491] on input "text" at bounding box center [567, 492] width 155 height 31
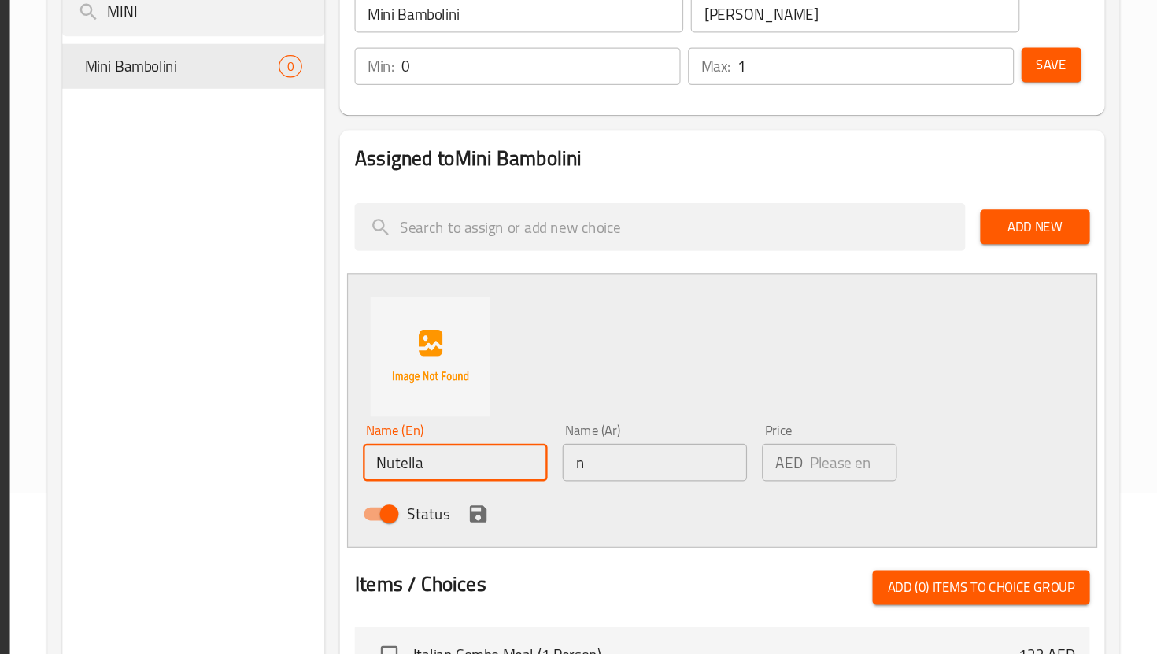
type input "Nutella"
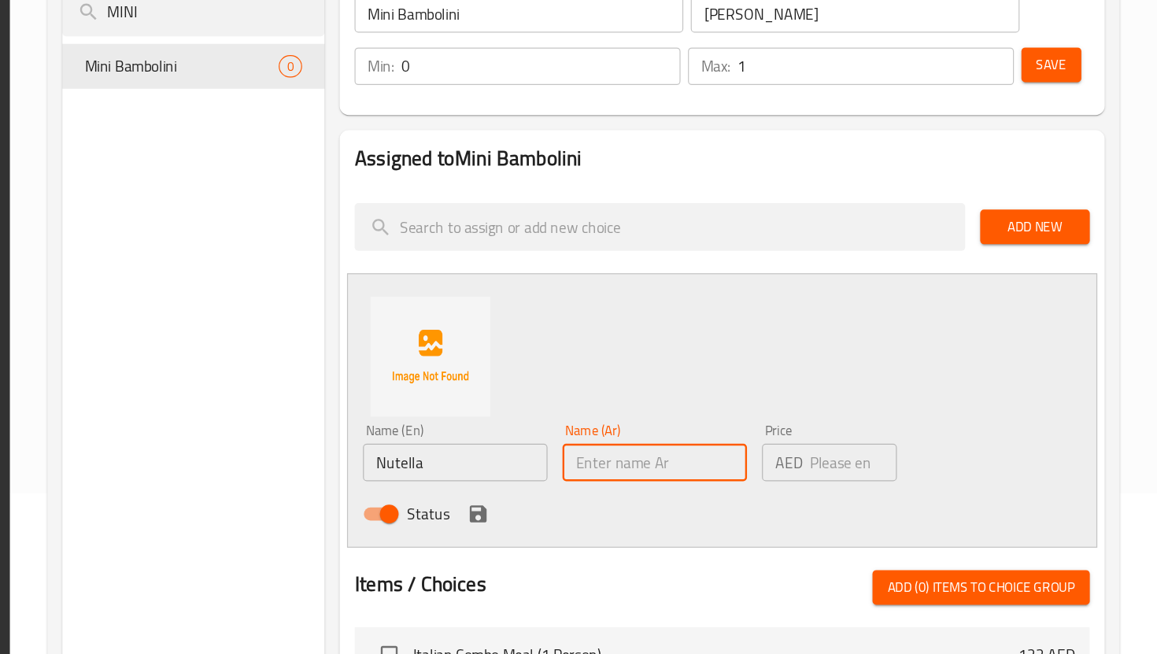
paste input "نوتيلا"
type input "نوتيلا"
click at [883, 482] on input "number" at bounding box center [901, 492] width 73 height 31
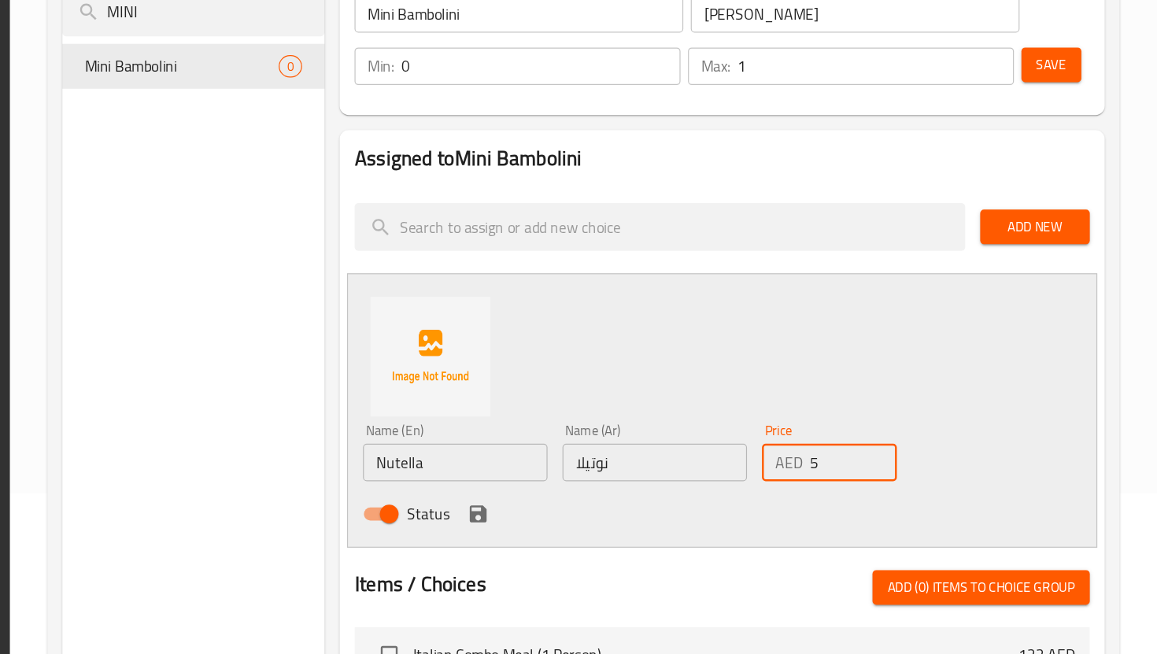
type input "5"
click at [1011, 427] on div "Name (En) Nutella Name (En) Name (Ar) نوتيلا Name (Ar) Price AED 5 Price Status" at bounding box center [791, 449] width 630 height 231
click at [589, 532] on icon "save" at bounding box center [586, 536] width 14 height 14
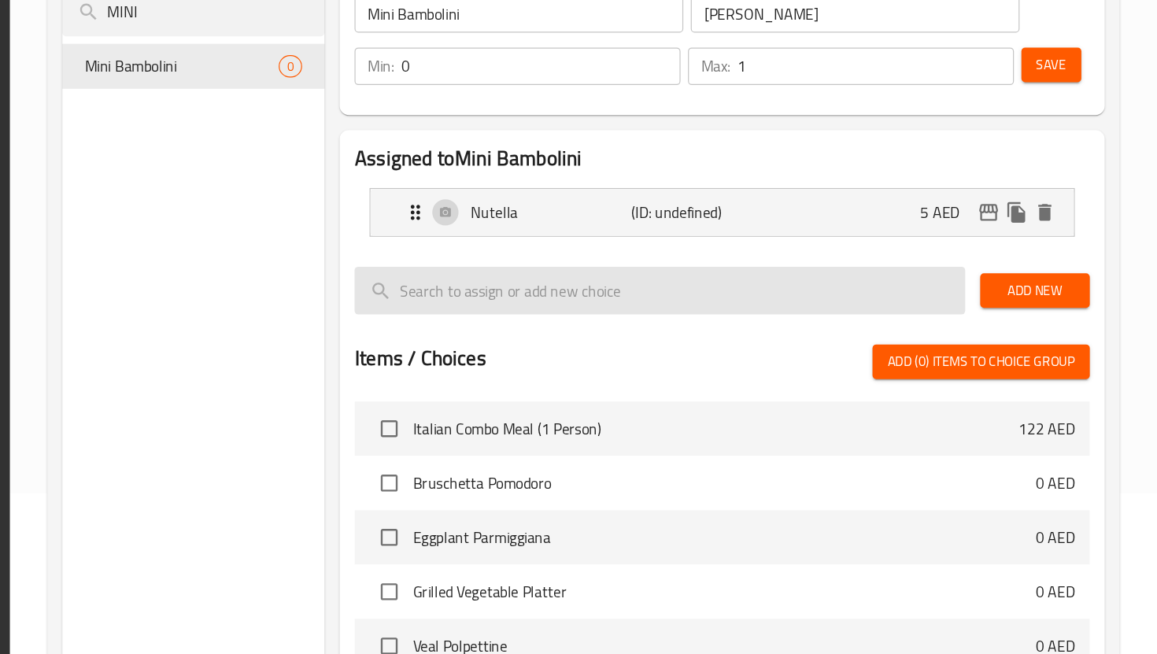
click at [744, 340] on input "search" at bounding box center [738, 348] width 512 height 40
type input "Pistachio"
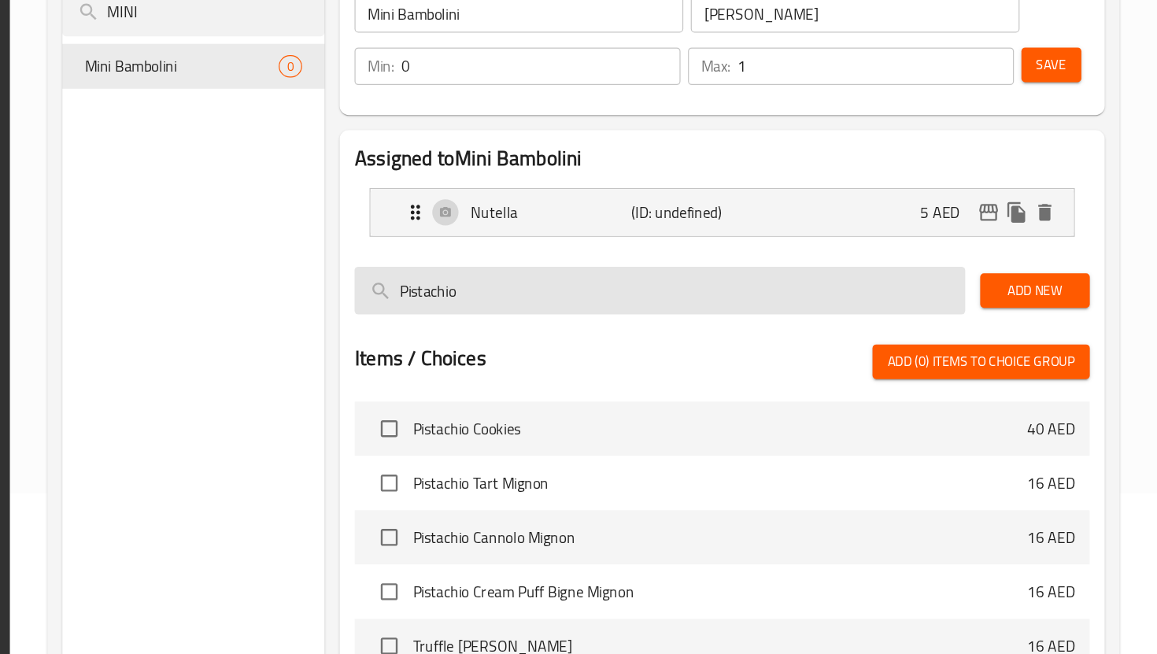
click at [804, 333] on input "Pistachio" at bounding box center [738, 348] width 512 height 40
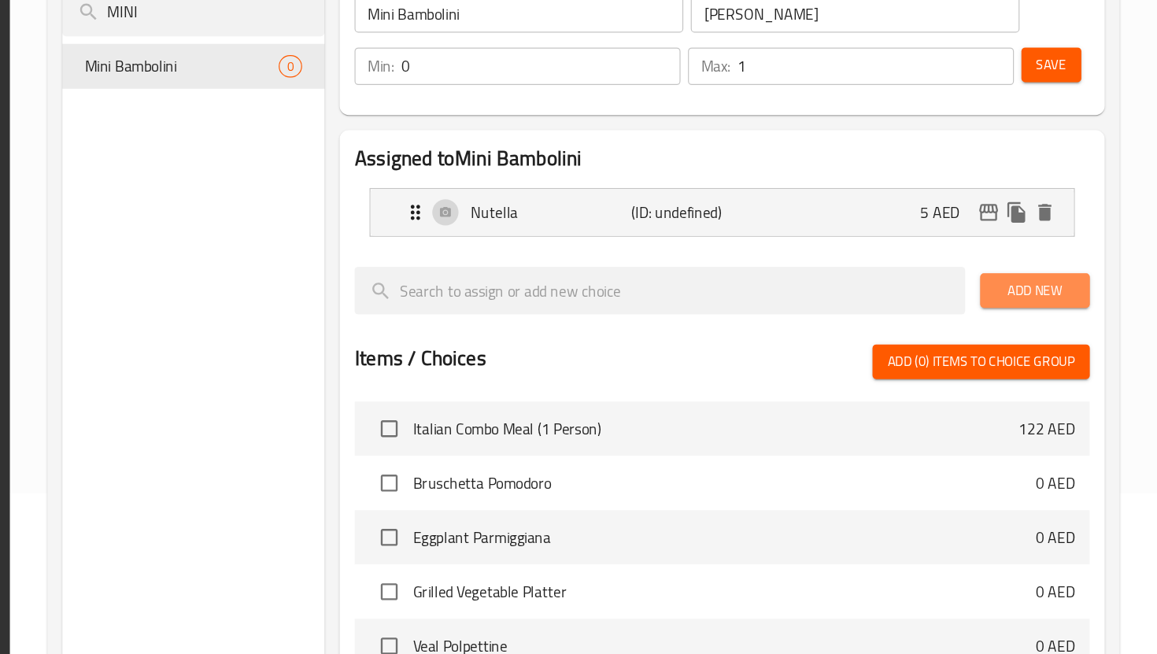
click at [1073, 346] on span "Add New" at bounding box center [1054, 348] width 67 height 20
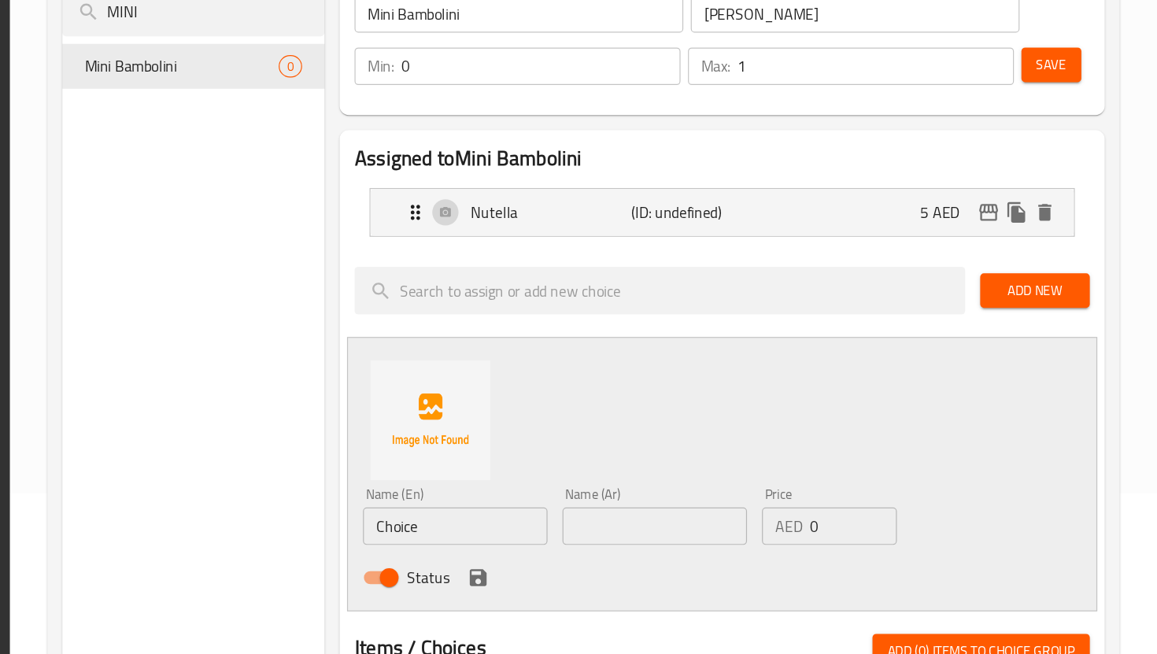
click at [608, 549] on input "Choice" at bounding box center [567, 545] width 155 height 31
type input "Pistachio"
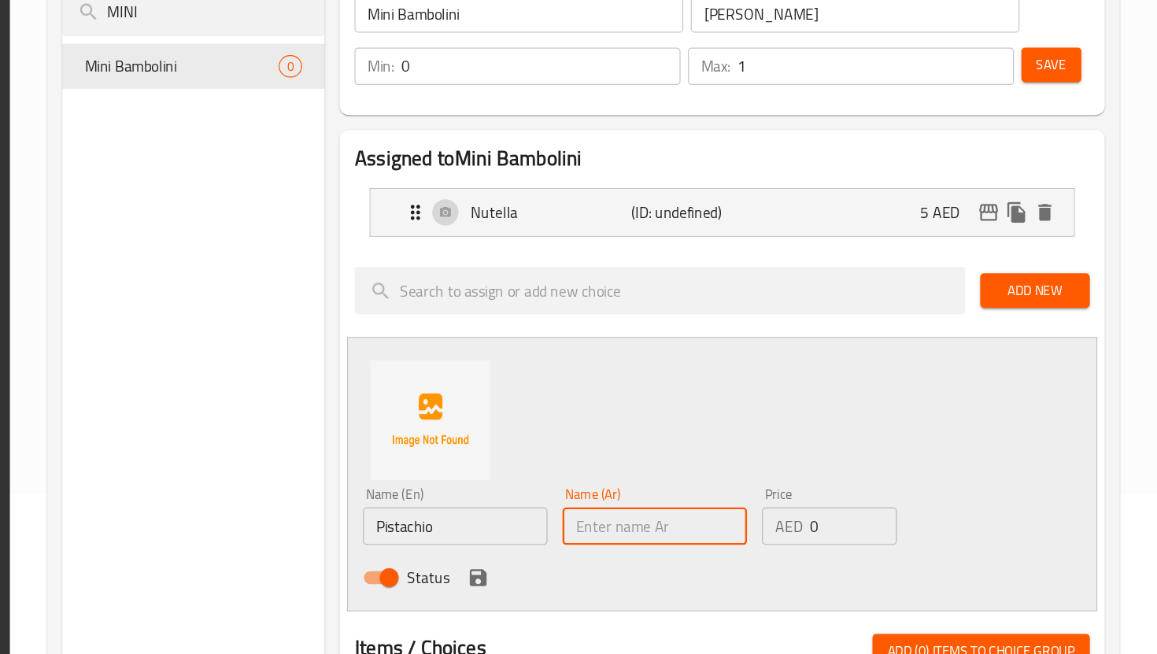
paste input "فستق"
type input "فستق"
click at [867, 546] on input "0" at bounding box center [901, 545] width 73 height 31
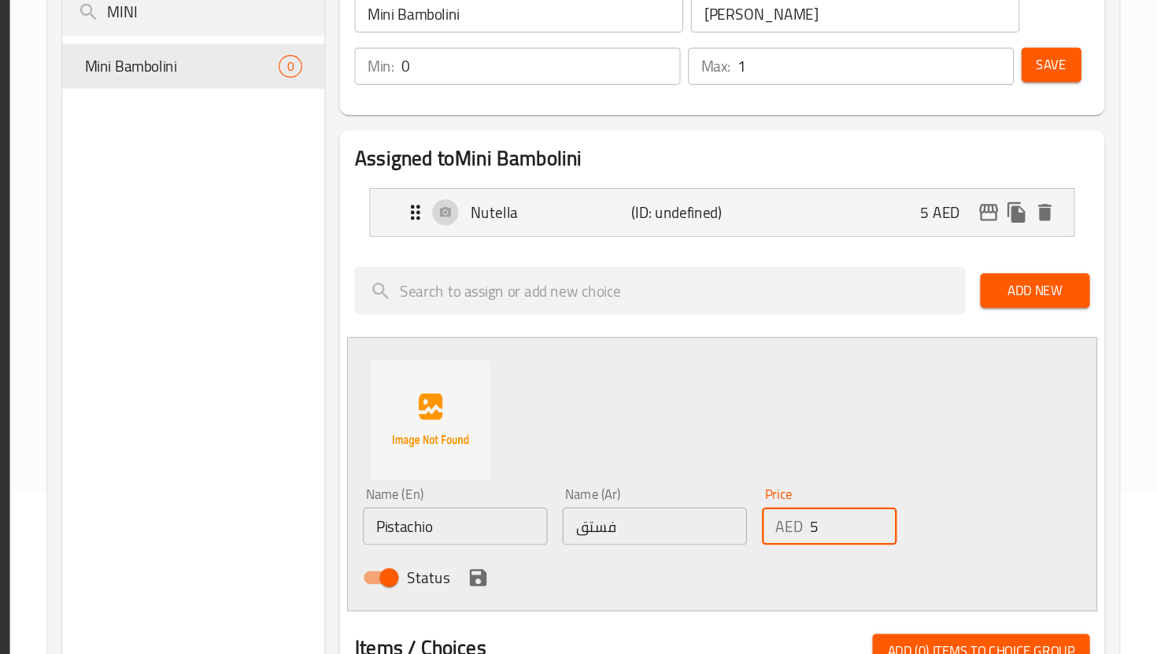
type input "5"
click at [584, 586] on icon "save" at bounding box center [586, 589] width 19 height 19
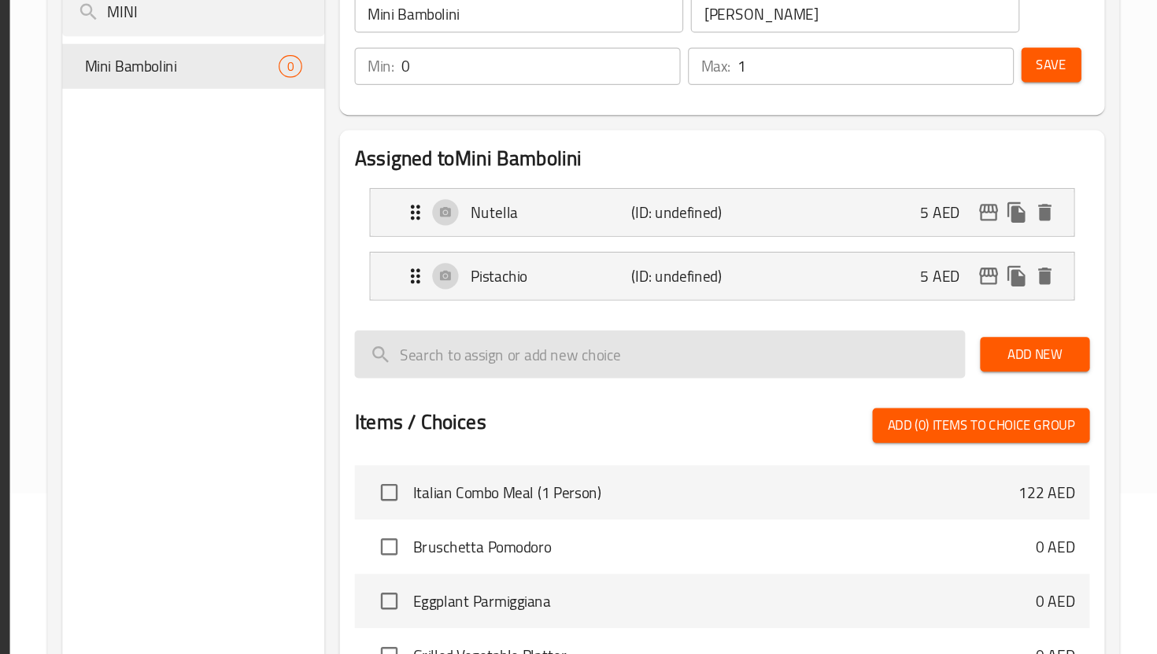
click at [659, 404] on input "search" at bounding box center [738, 402] width 512 height 40
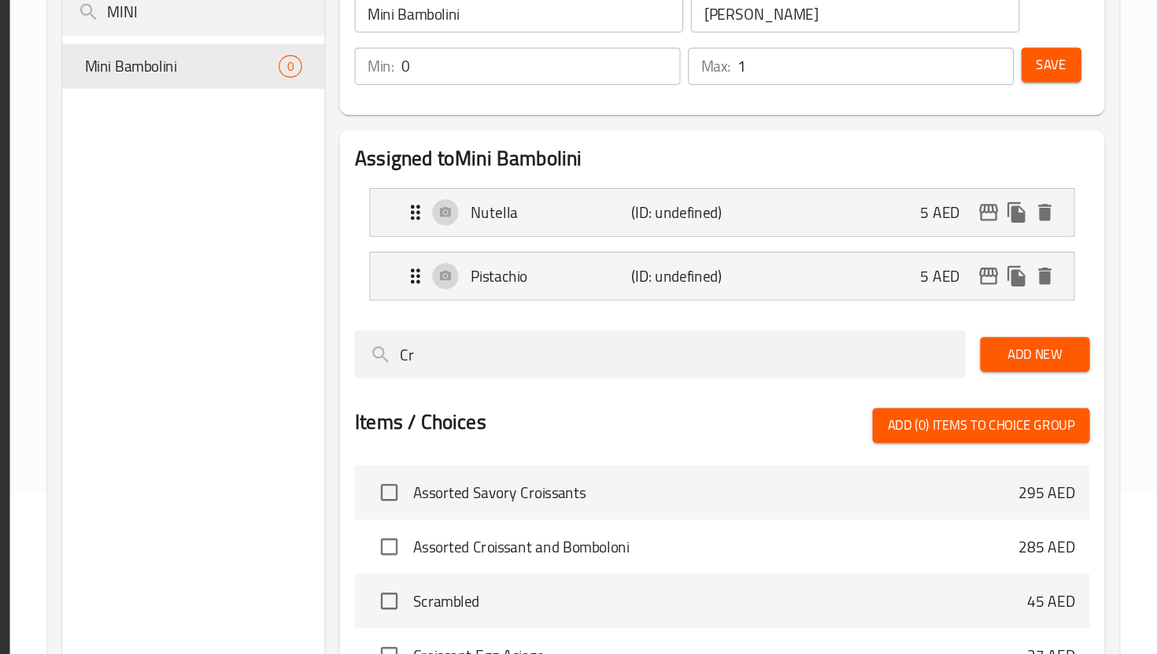
type input "C"
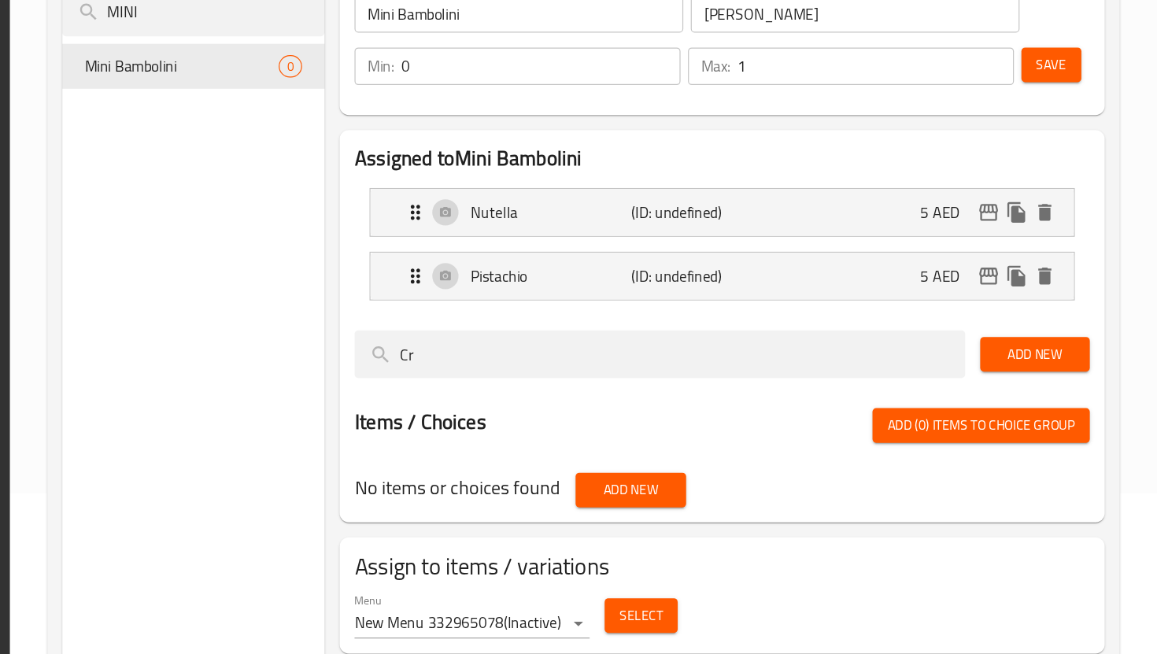
type input "C"
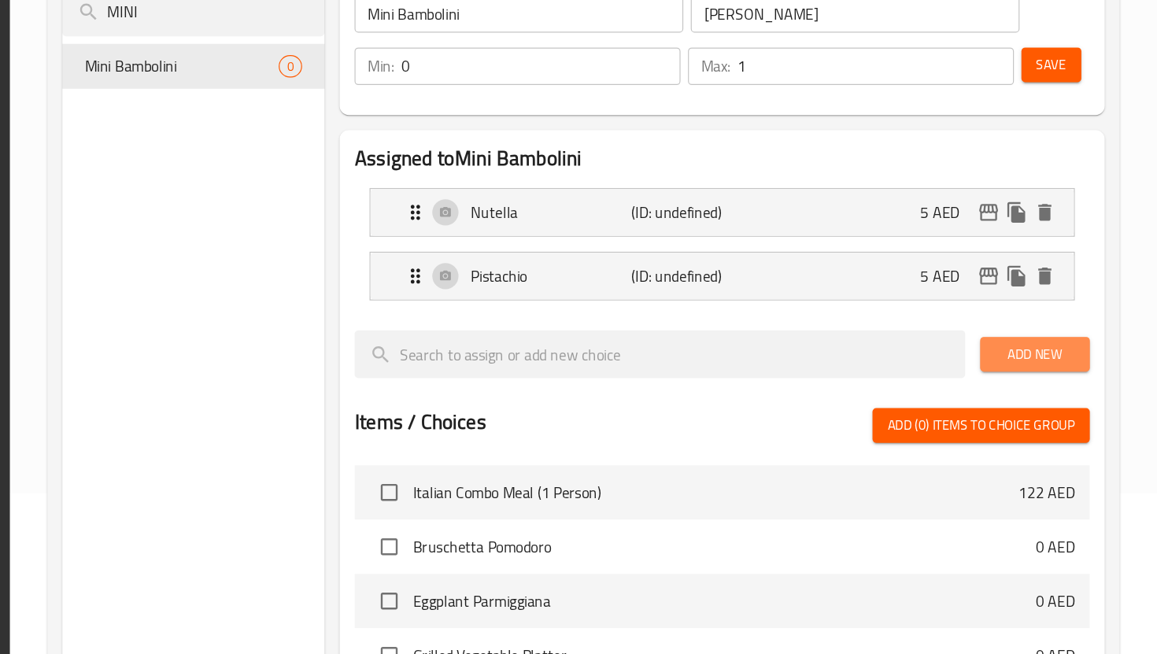
click at [1058, 394] on span "Add New" at bounding box center [1054, 402] width 67 height 20
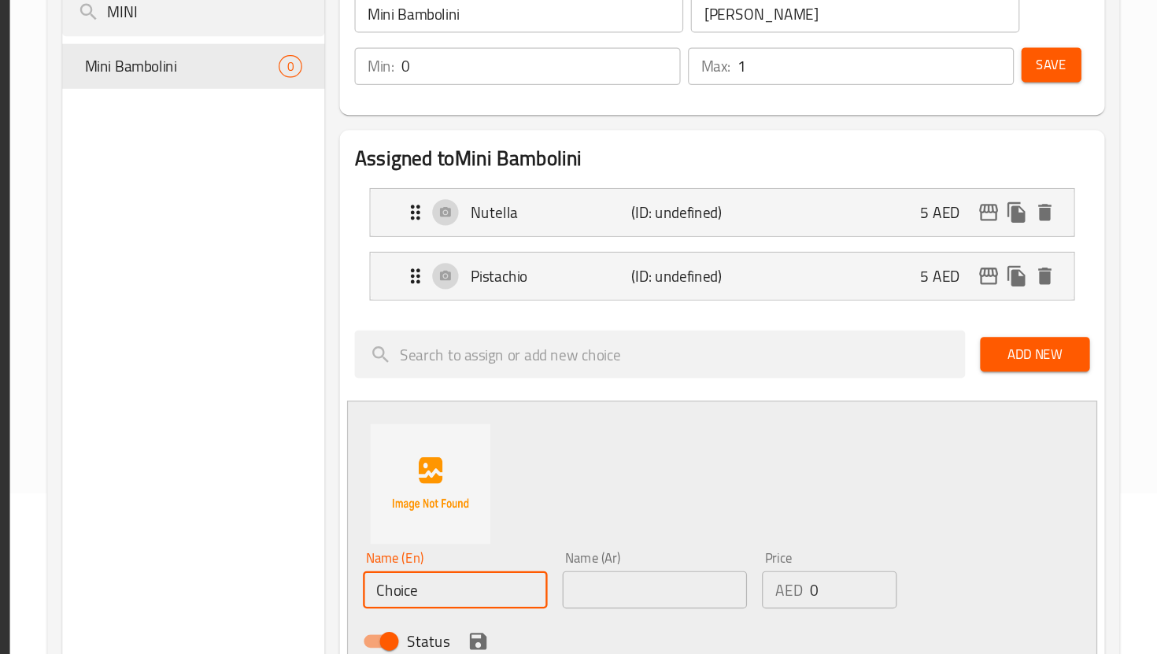
click at [609, 596] on input "Choice" at bounding box center [567, 599] width 155 height 31
type input "Crema"
click at [547, 605] on input "Crema" at bounding box center [567, 599] width 155 height 31
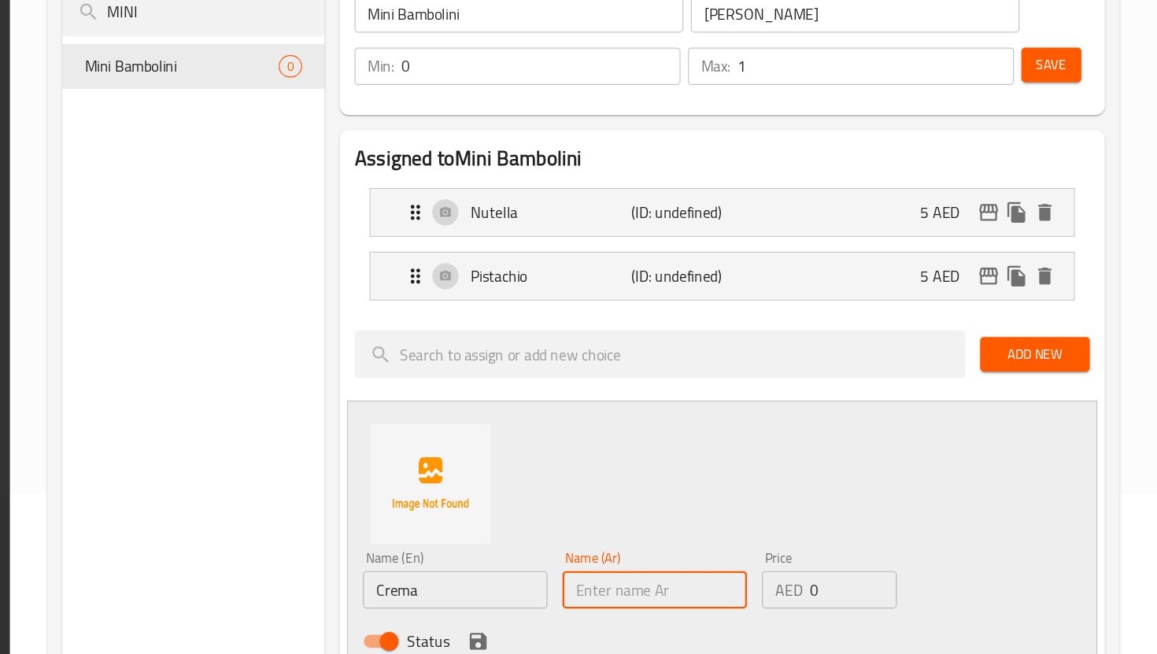
click at [705, 596] on input "text" at bounding box center [734, 599] width 155 height 31
paste input "كريمة"
type input "كريمة"
click at [885, 600] on input "0" at bounding box center [901, 599] width 73 height 31
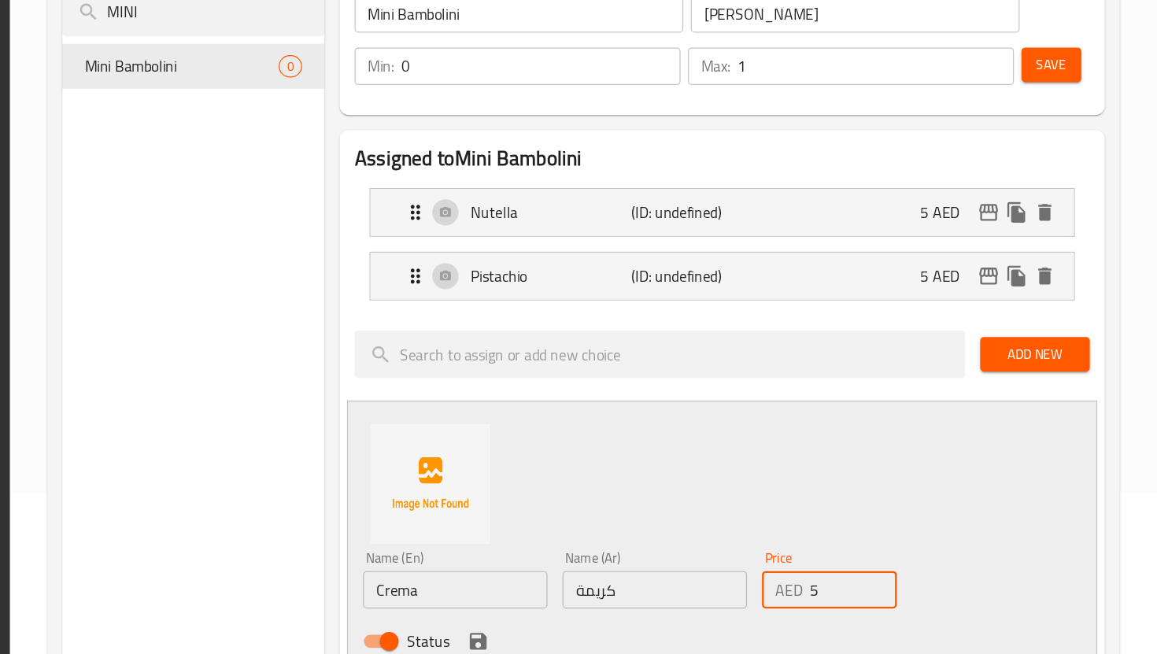
type input "5"
click at [1052, 393] on span "Add New" at bounding box center [1054, 402] width 67 height 20
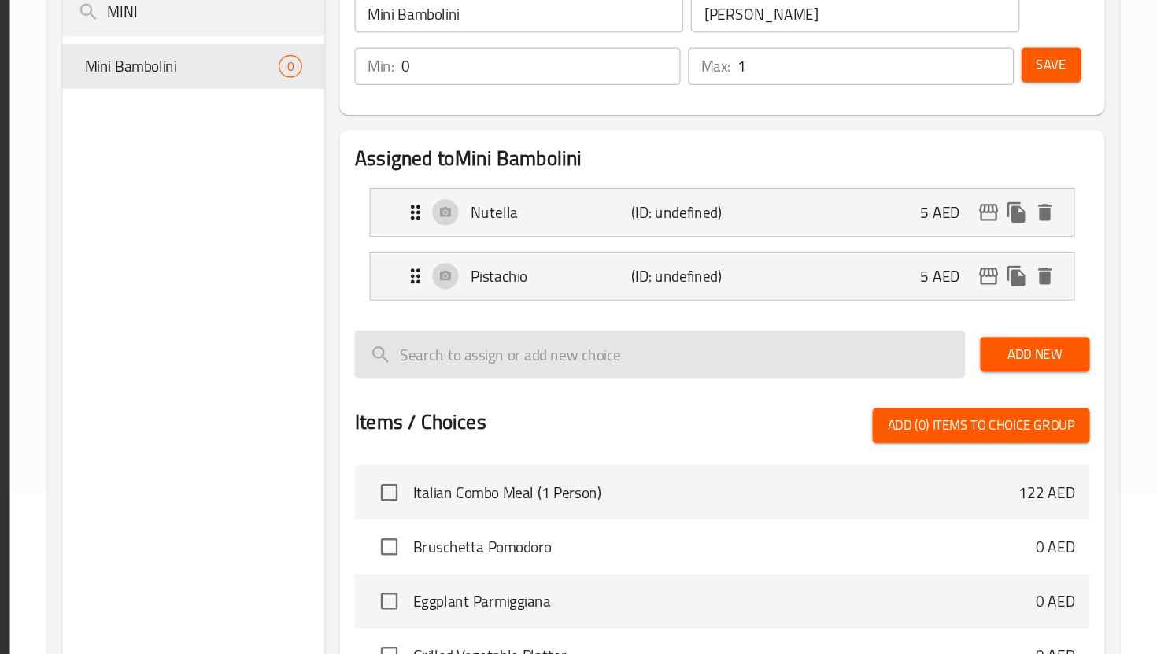
click at [937, 390] on input "search" at bounding box center [738, 402] width 512 height 40
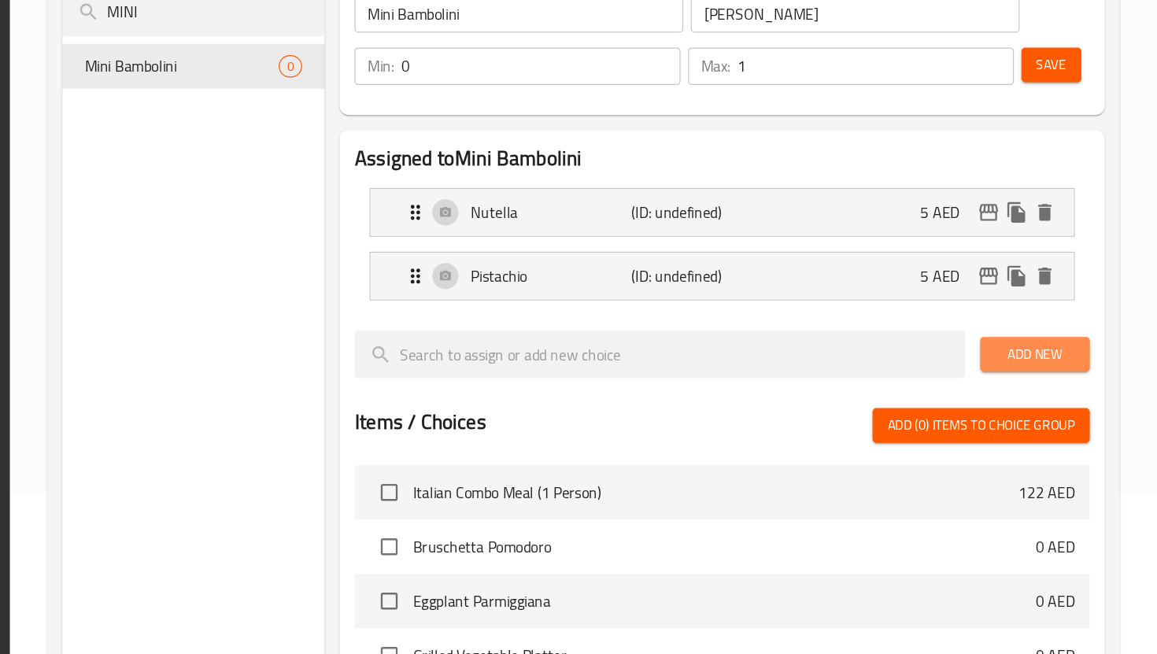
click at [1047, 400] on span "Add New" at bounding box center [1054, 402] width 67 height 20
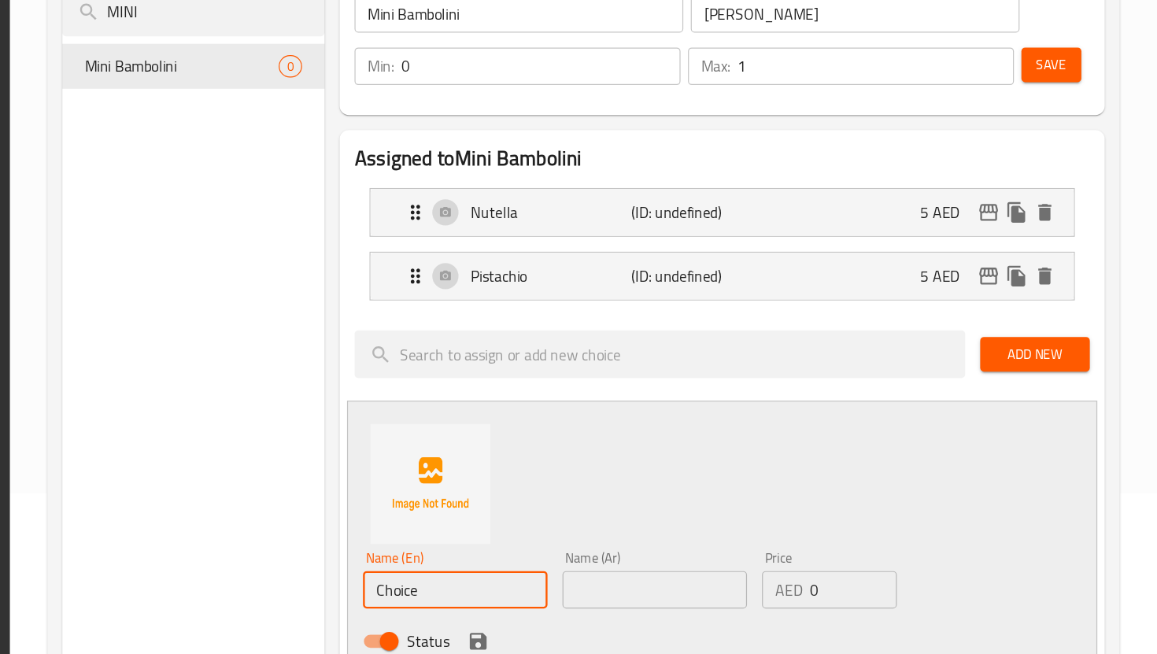
click at [609, 601] on input "Choice" at bounding box center [567, 599] width 155 height 31
click at [728, 594] on input "text" at bounding box center [734, 599] width 155 height 31
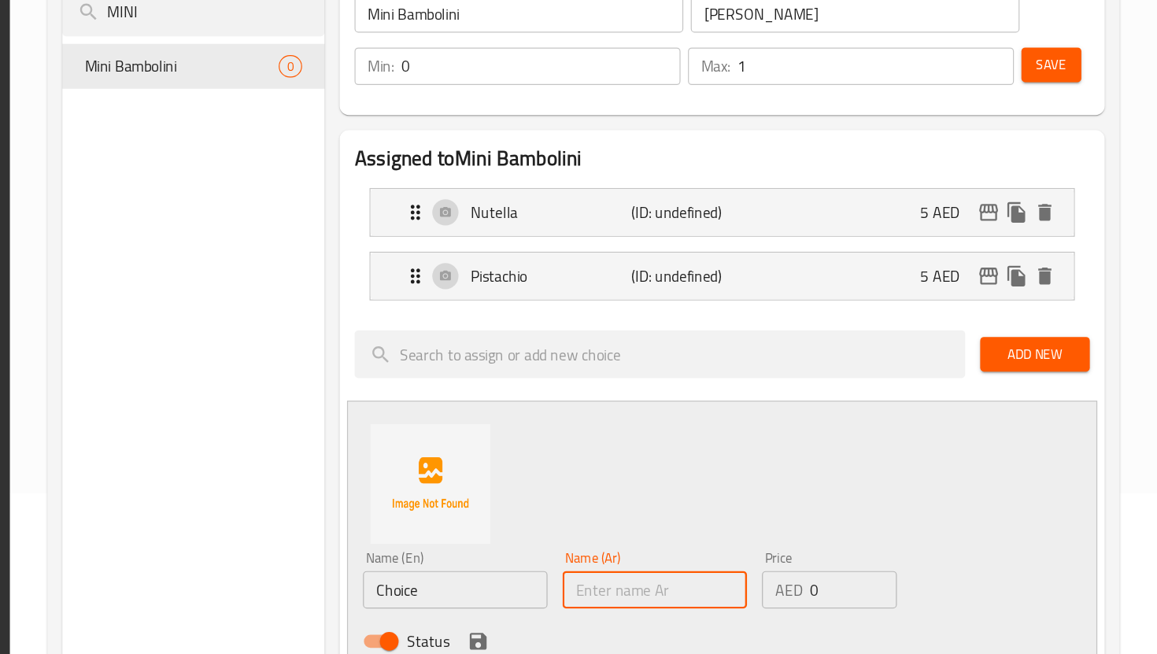
paste input "كريمة"
type input "كريمة"
click at [867, 600] on input "0" at bounding box center [901, 599] width 73 height 31
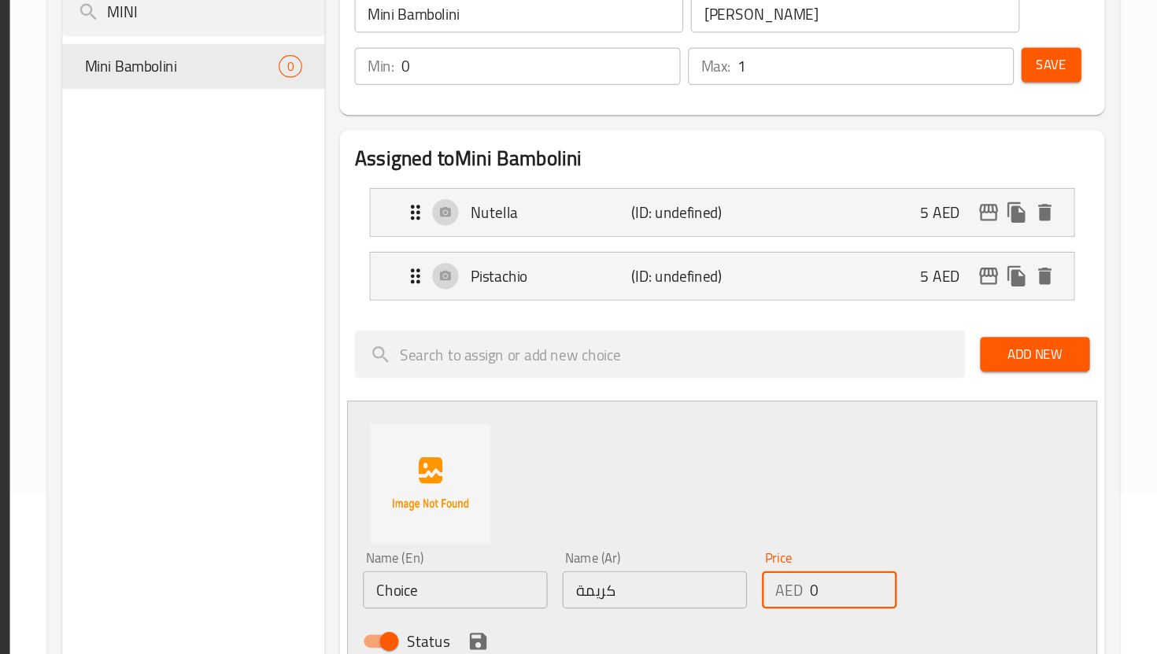
click at [883, 599] on input "0" at bounding box center [901, 599] width 73 height 31
type input "5"
click at [600, 603] on input "Choice" at bounding box center [567, 599] width 155 height 31
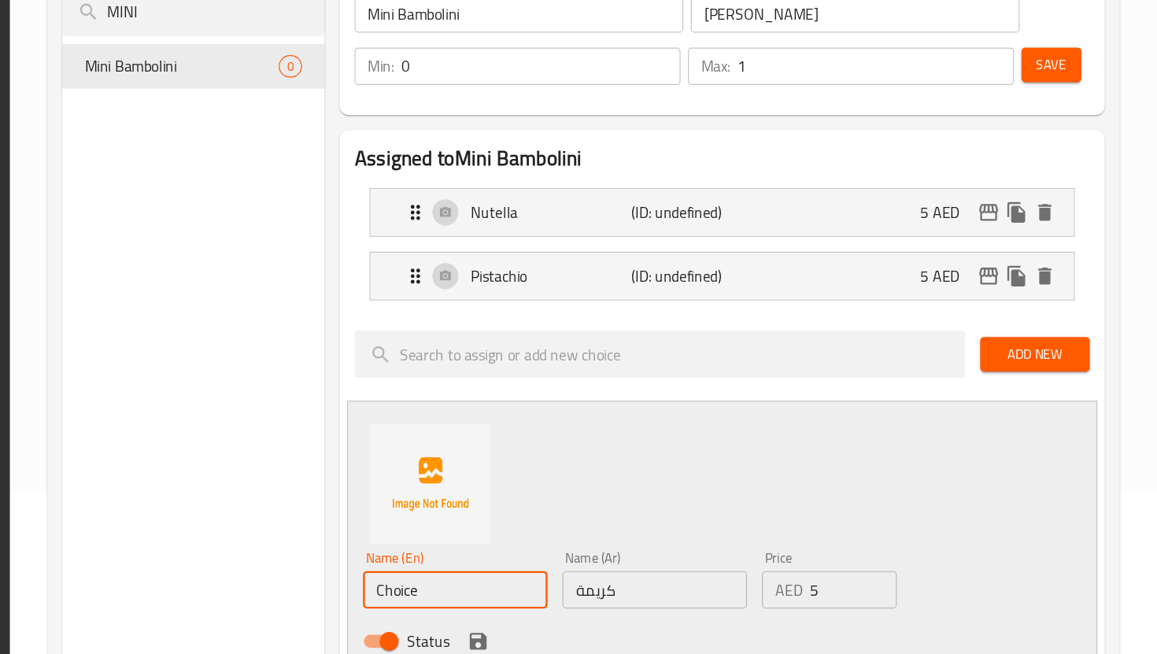
click at [600, 603] on input "Choice" at bounding box center [567, 599] width 155 height 31
type input "c"
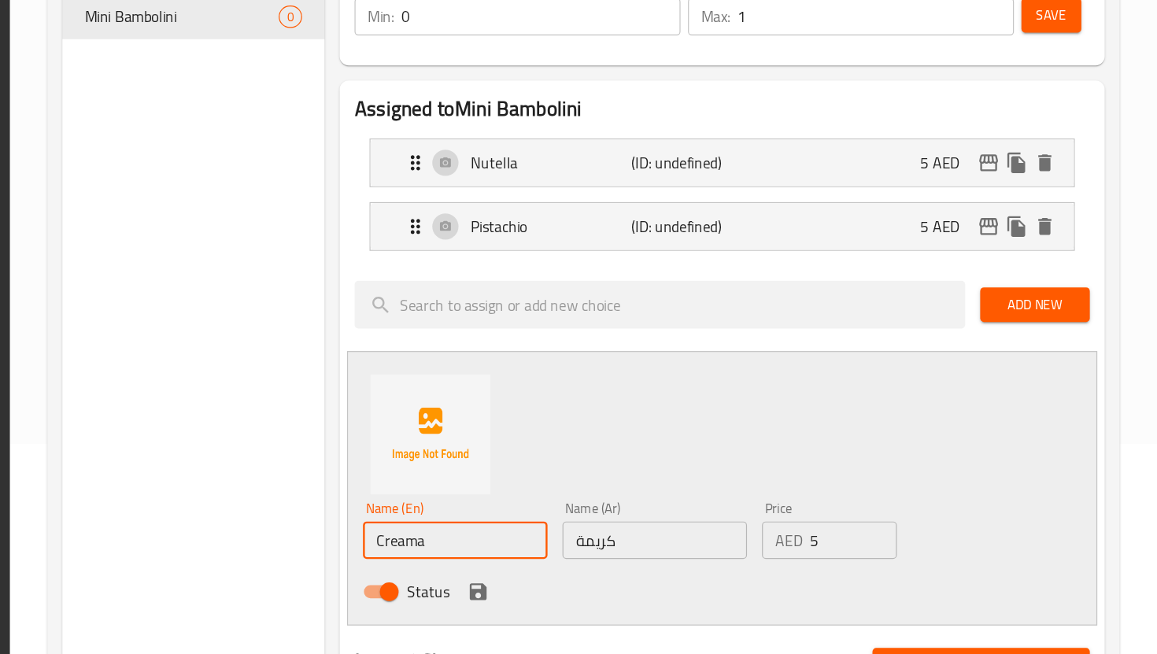
scroll to position [208, 0]
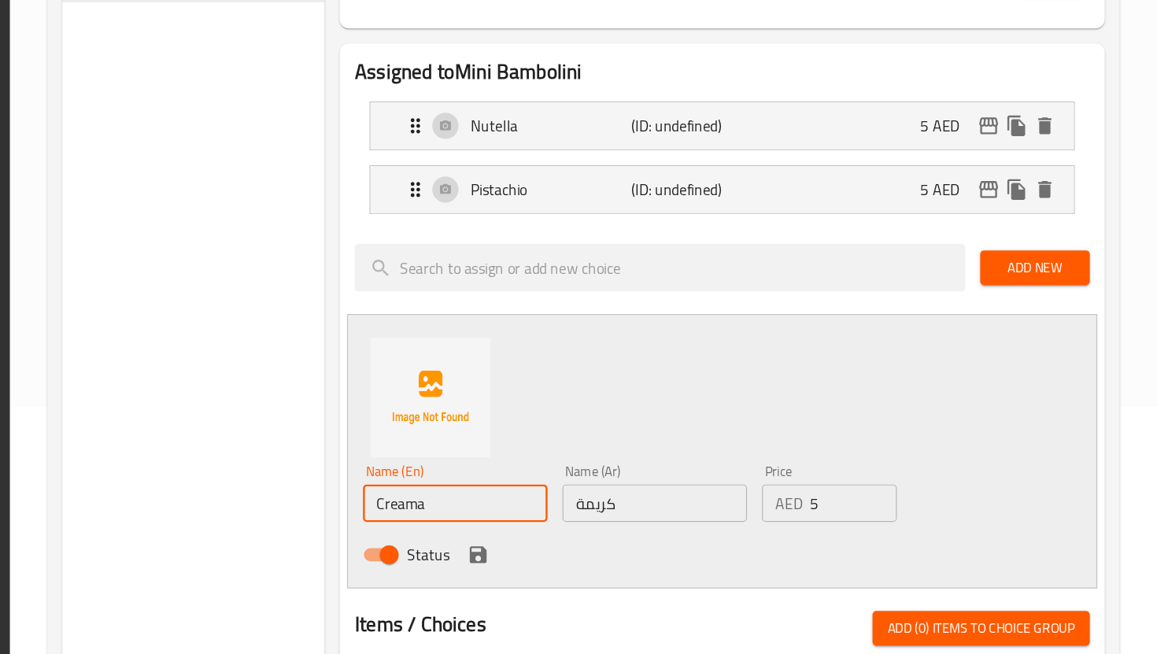
click at [525, 526] on input "Creama" at bounding box center [567, 527] width 155 height 31
type input "Crema"
click at [589, 573] on icon "save" at bounding box center [586, 570] width 14 height 14
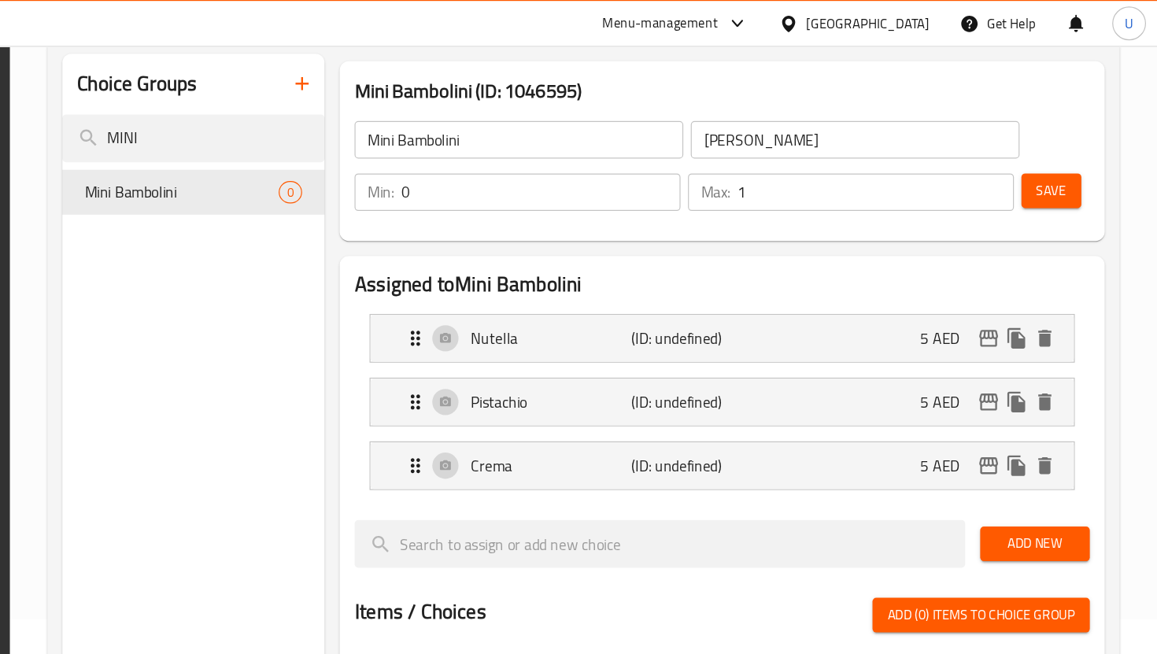
scroll to position [46, 0]
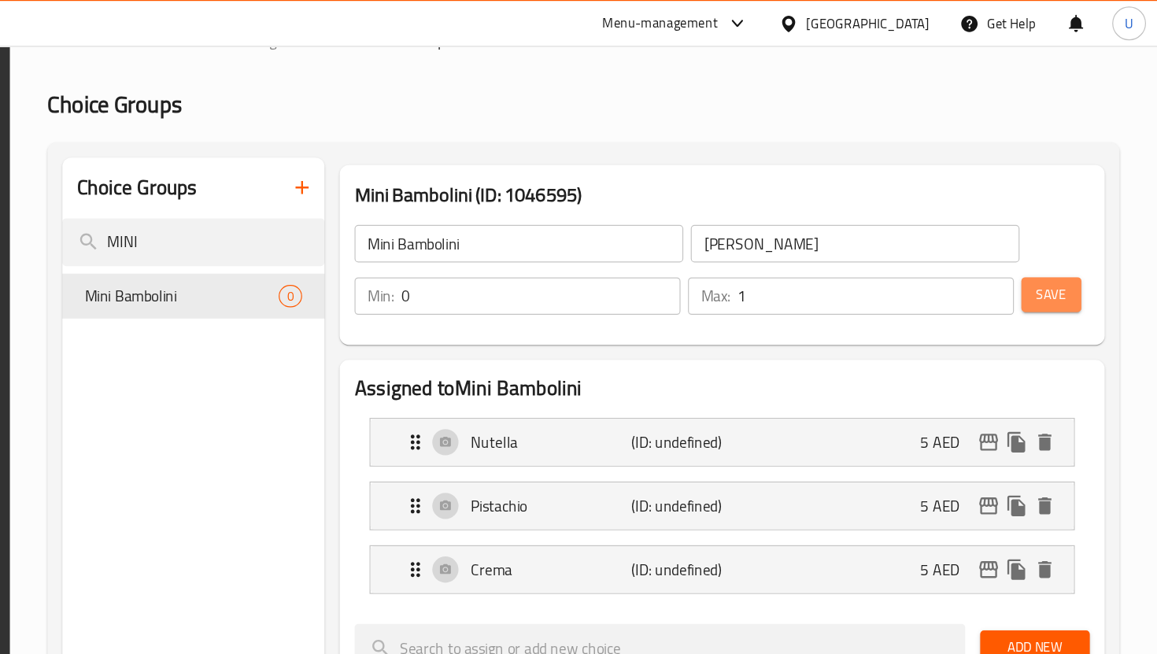
click at [1066, 249] on span "Save" at bounding box center [1067, 248] width 25 height 20
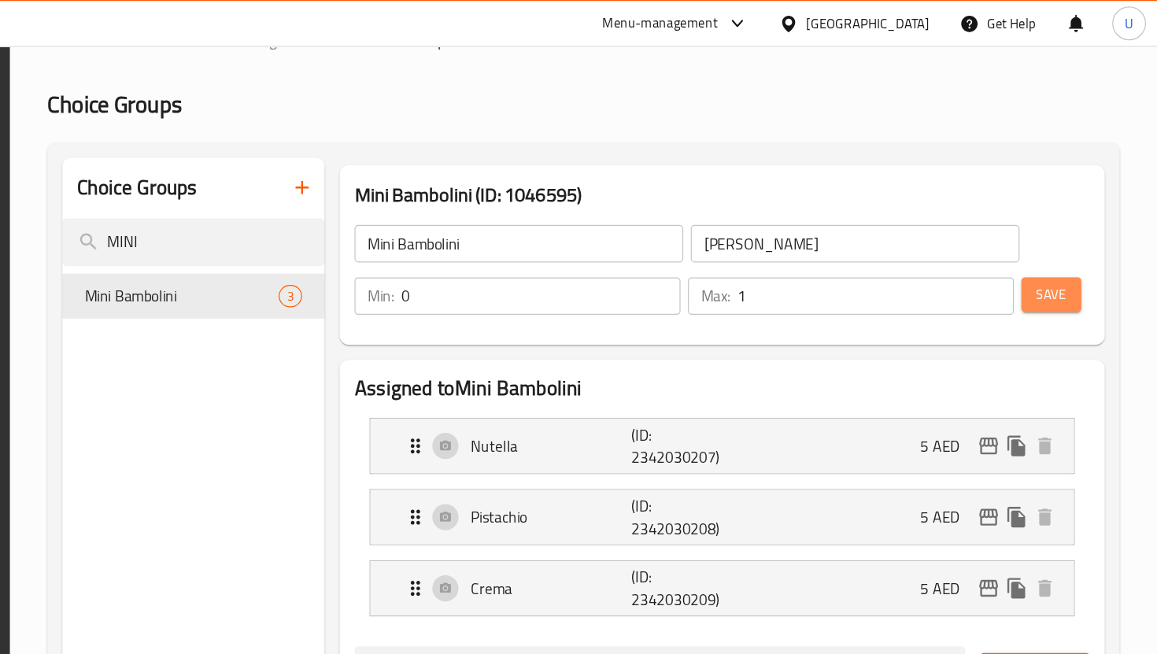
click at [1076, 241] on span "Save" at bounding box center [1067, 248] width 25 height 20
click at [446, 159] on icon "button" at bounding box center [438, 157] width 19 height 19
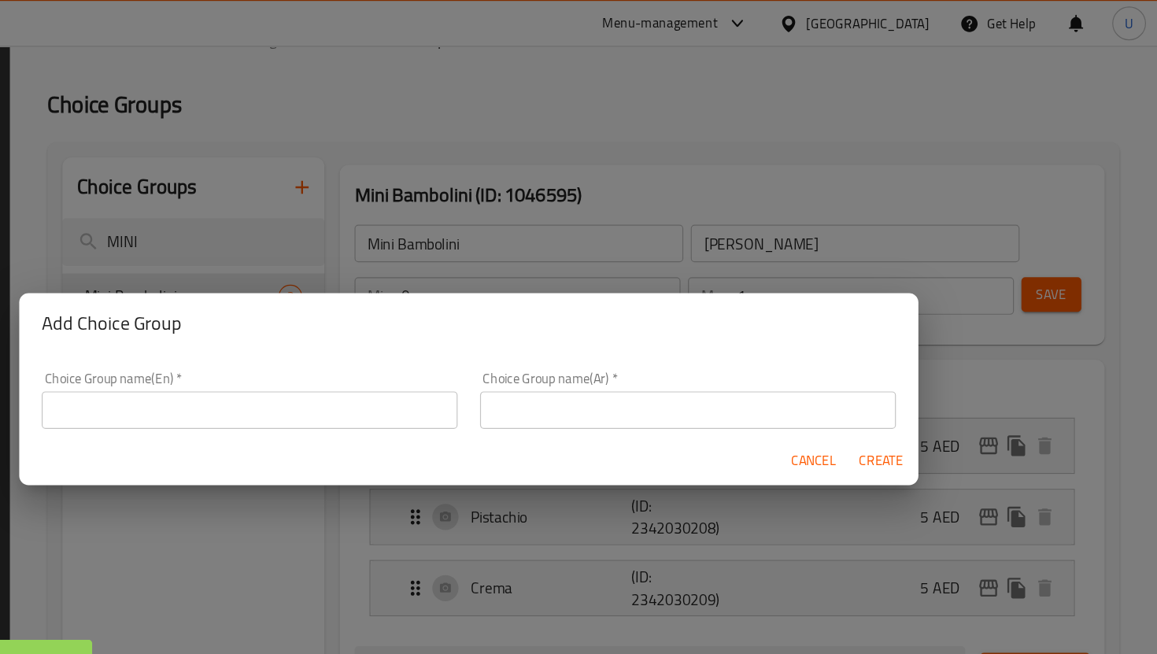
click at [386, 149] on div "Add Choice Group Choice Group name(En)   * Choice Group name(En) * Choice Group…" at bounding box center [578, 327] width 1157 height 654
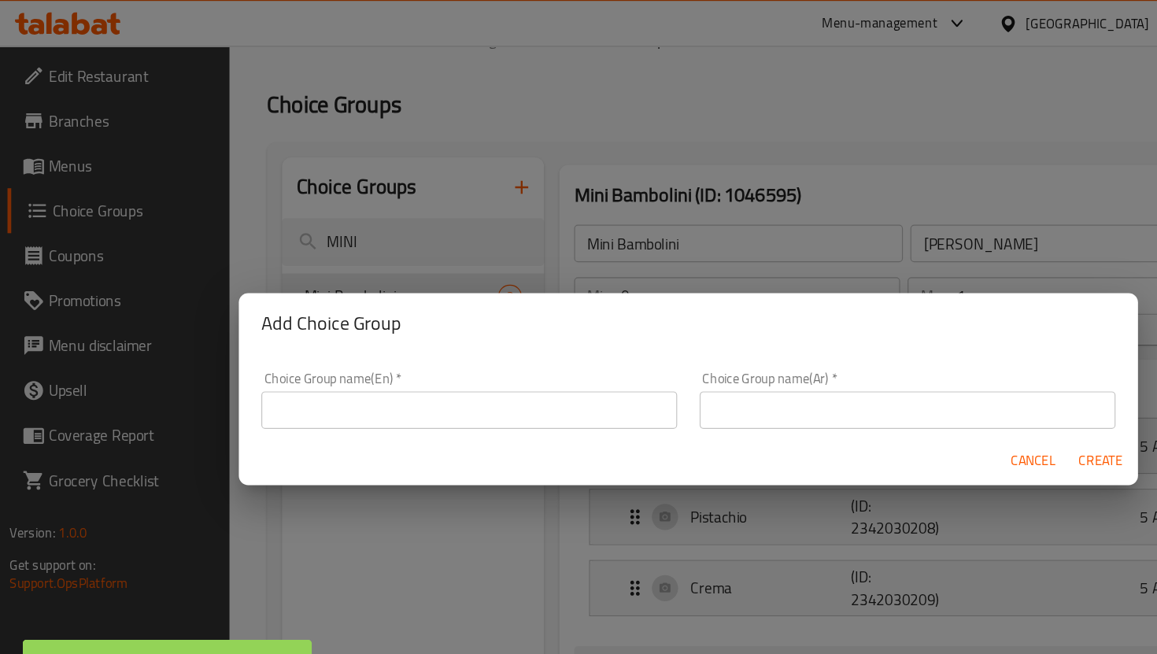
click at [128, 157] on div "Add Choice Group Choice Group name(En)   * Choice Group name(En) * Choice Group…" at bounding box center [578, 327] width 1157 height 654
click at [127, 186] on div "Add Choice Group Choice Group name(En)   * Choice Group name(En) * Choice Group…" at bounding box center [578, 327] width 1157 height 654
click at [862, 381] on span "Cancel" at bounding box center [868, 388] width 38 height 20
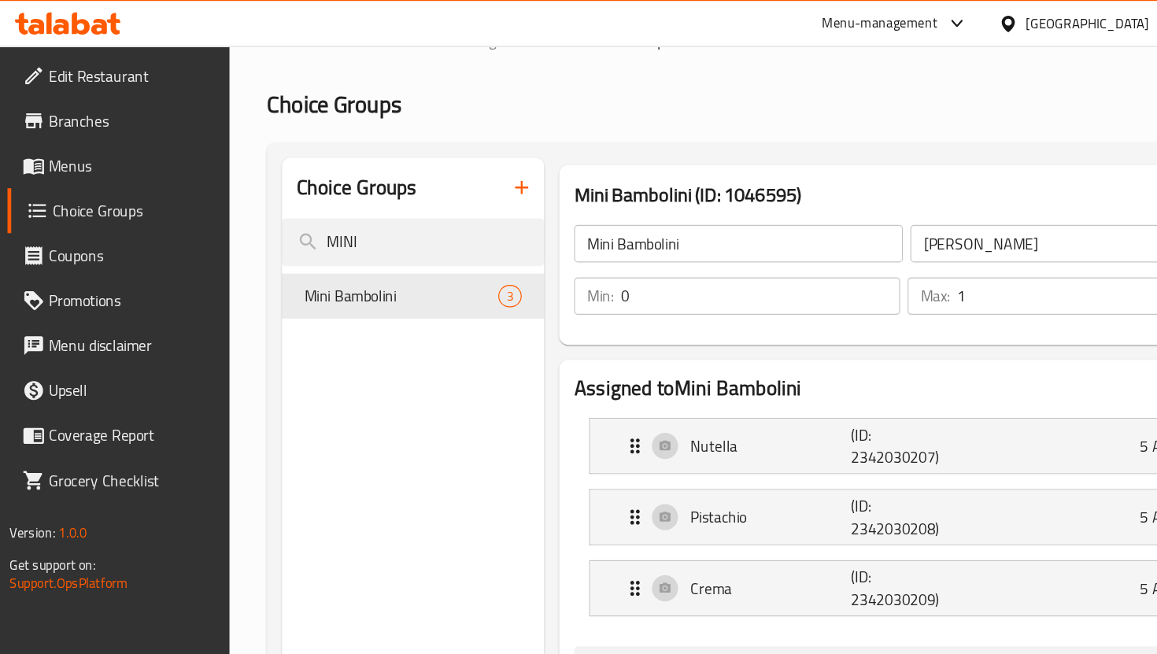
click at [106, 204] on link "Coupons" at bounding box center [99, 215] width 187 height 38
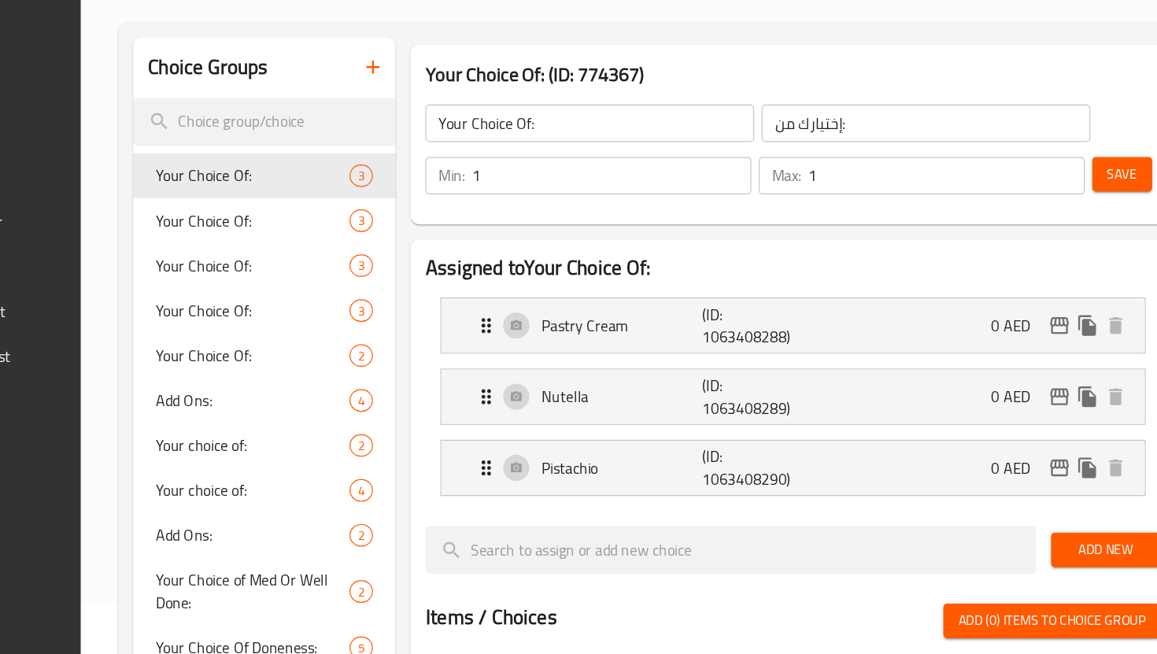
scroll to position [44, 0]
click at [1065, 265] on div "Save" at bounding box center [1065, 251] width 51 height 38
click at [1066, 254] on span "Save" at bounding box center [1067, 250] width 25 height 20
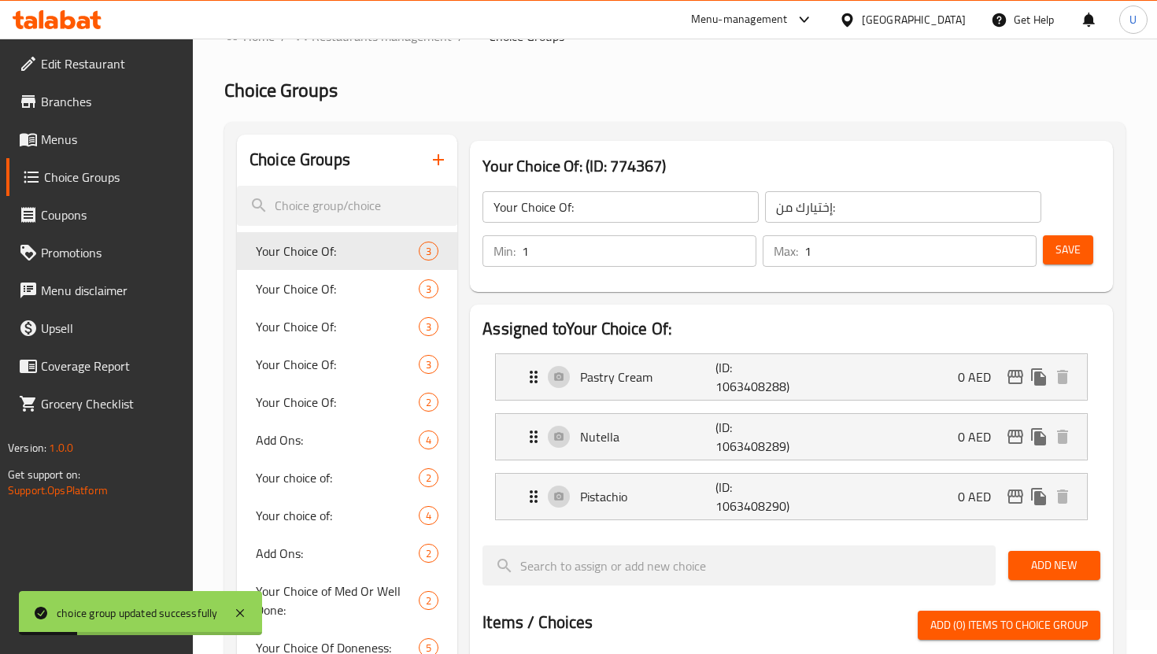
click at [64, 138] on span "Menus" at bounding box center [110, 139] width 139 height 19
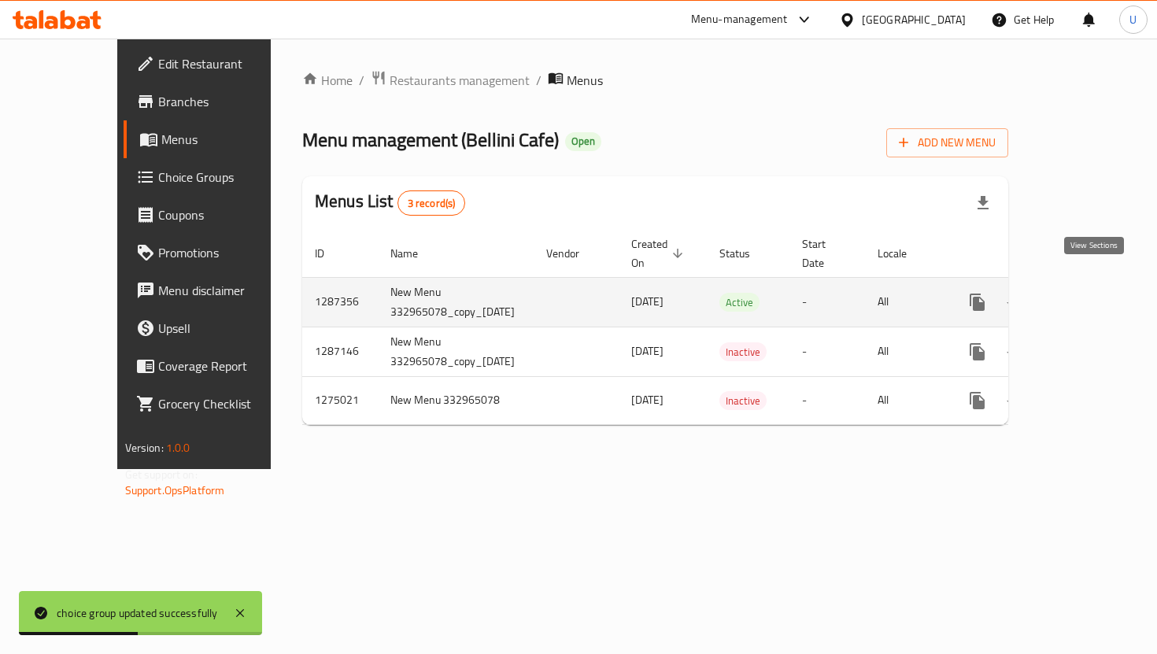
click at [1096, 293] on icon "enhanced table" at bounding box center [1090, 302] width 19 height 19
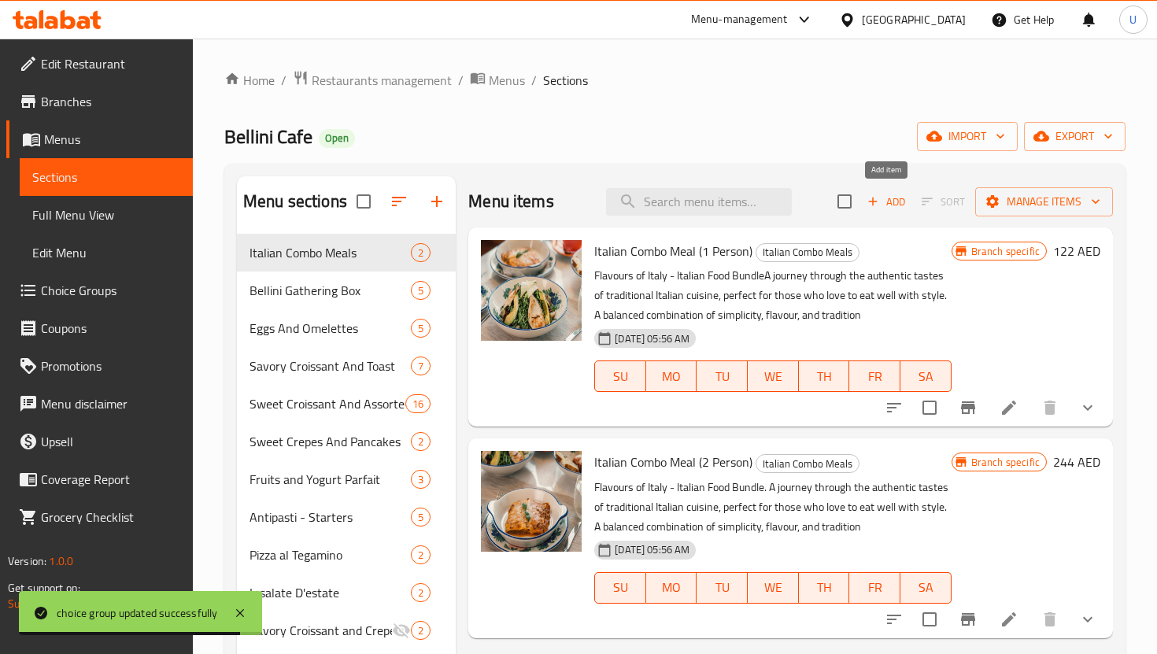
click at [870, 199] on icon "button" at bounding box center [873, 201] width 14 height 14
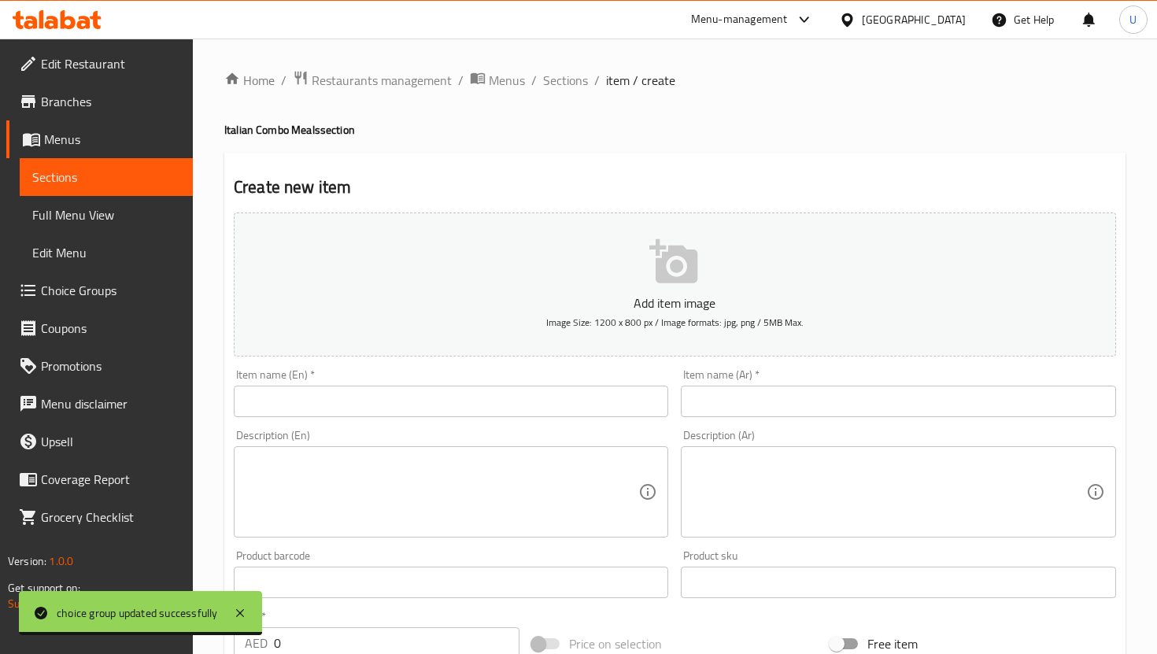
click at [495, 405] on input "text" at bounding box center [451, 401] width 434 height 31
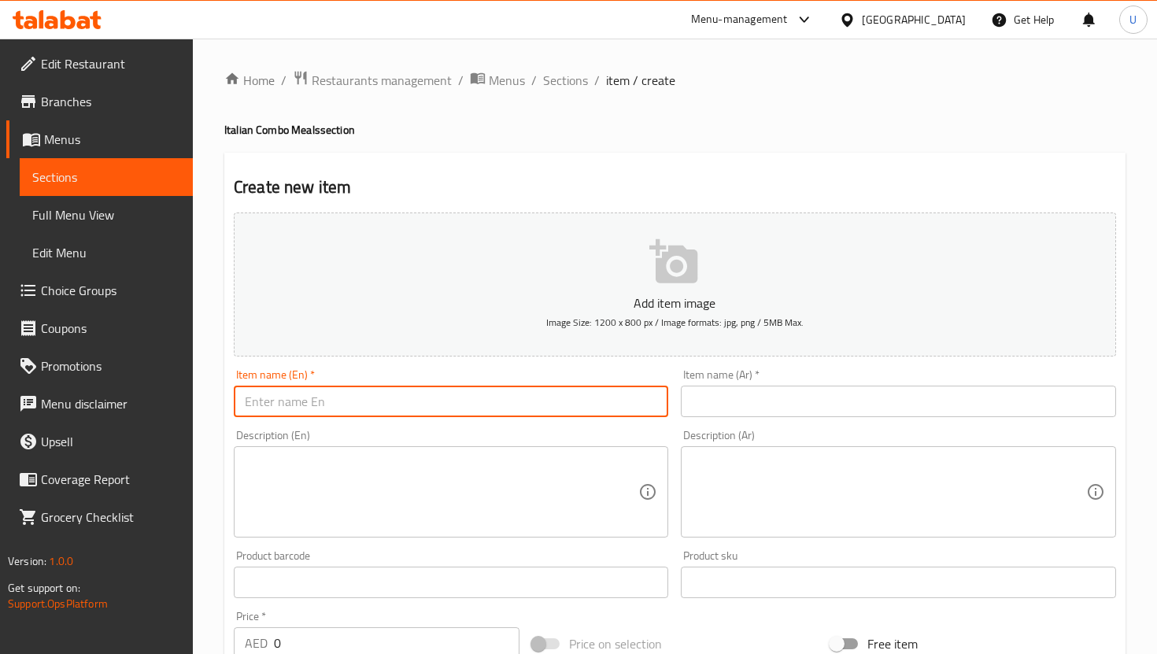
click at [495, 405] on input "text" at bounding box center [451, 401] width 434 height 31
click at [375, 399] on input "text" at bounding box center [451, 401] width 434 height 31
click at [385, 390] on input "text" at bounding box center [451, 401] width 434 height 31
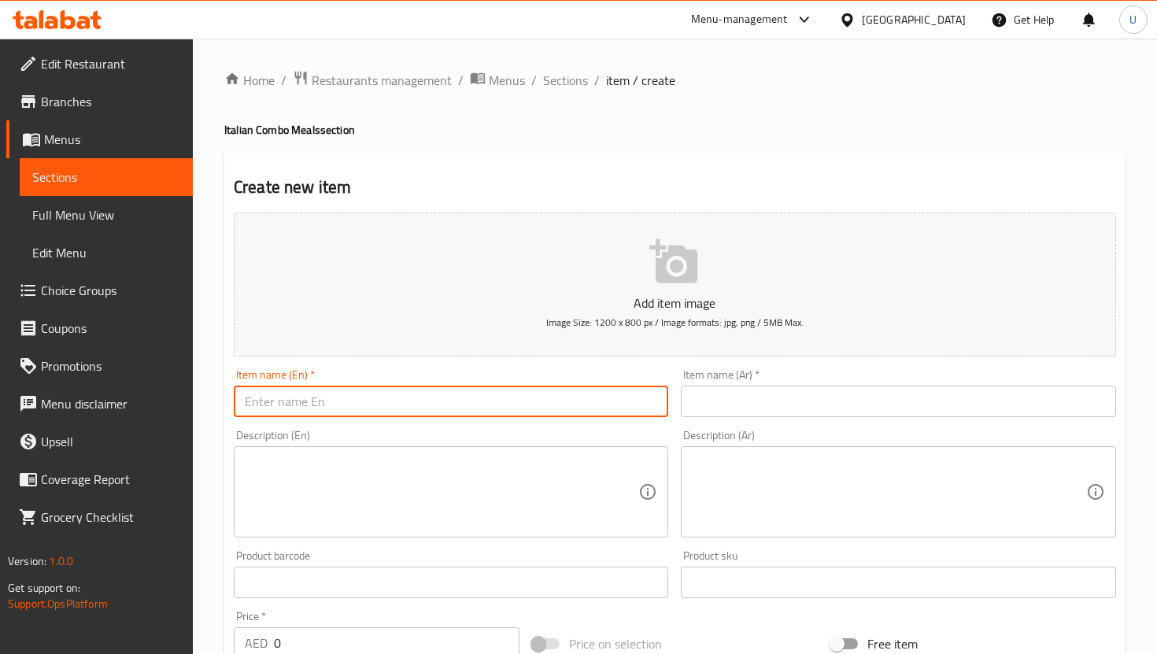
click at [385, 390] on input "text" at bounding box center [451, 401] width 434 height 31
click at [789, 386] on input "text" at bounding box center [898, 401] width 434 height 31
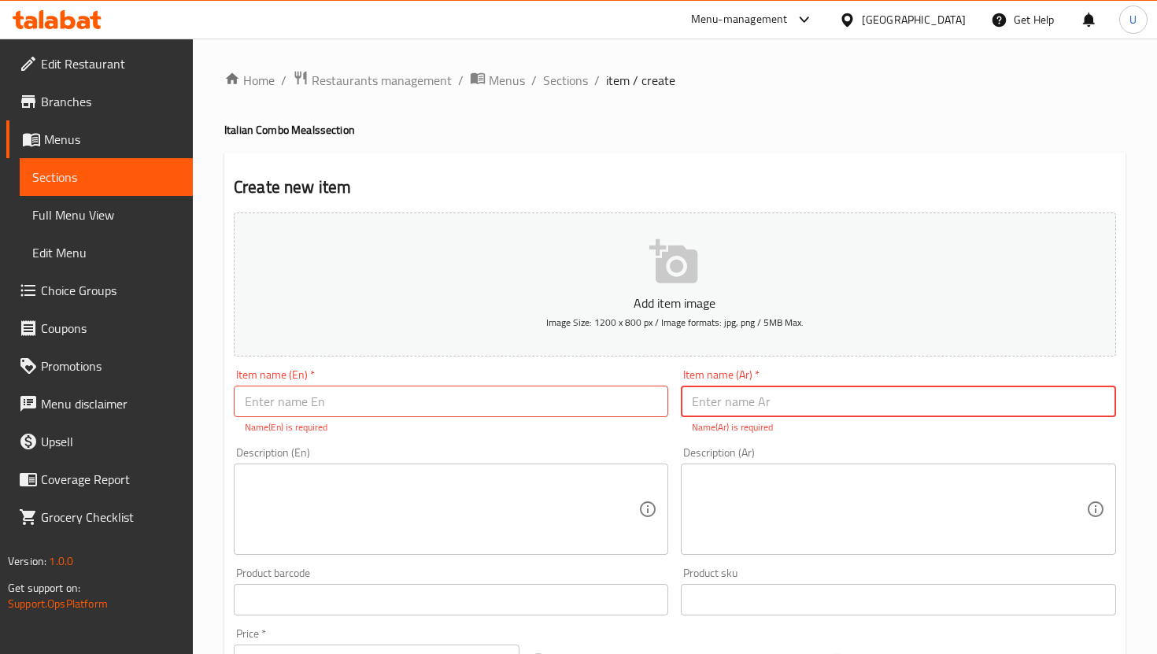
click at [530, 396] on input "text" at bounding box center [451, 401] width 434 height 31
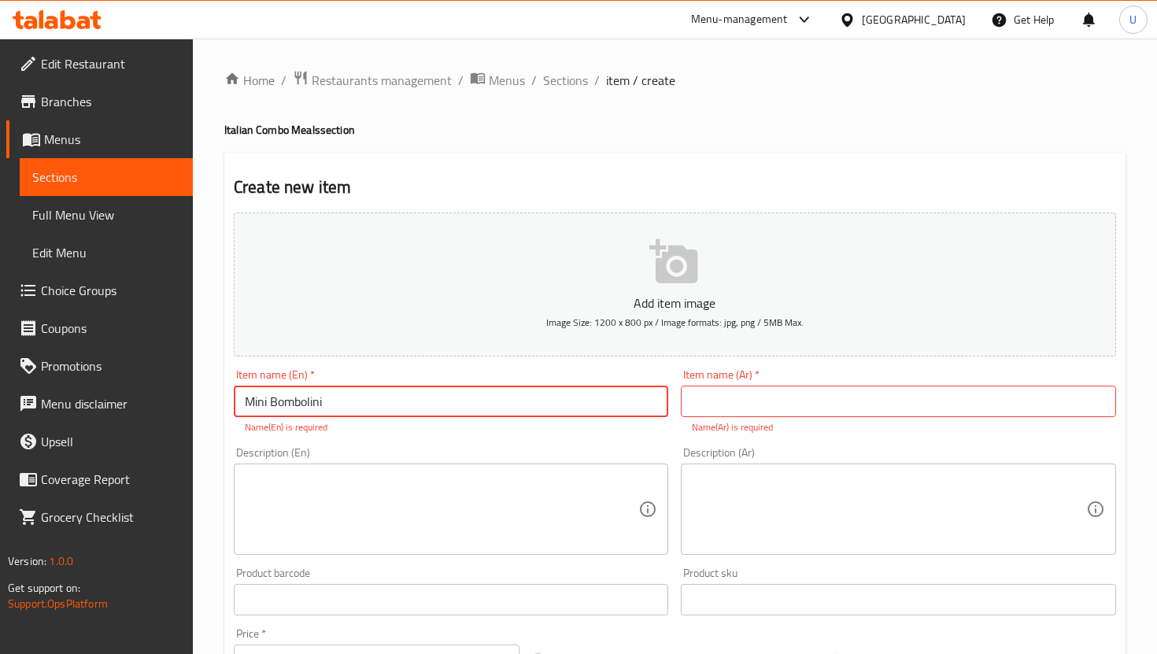
type input "Mini Bombolini"
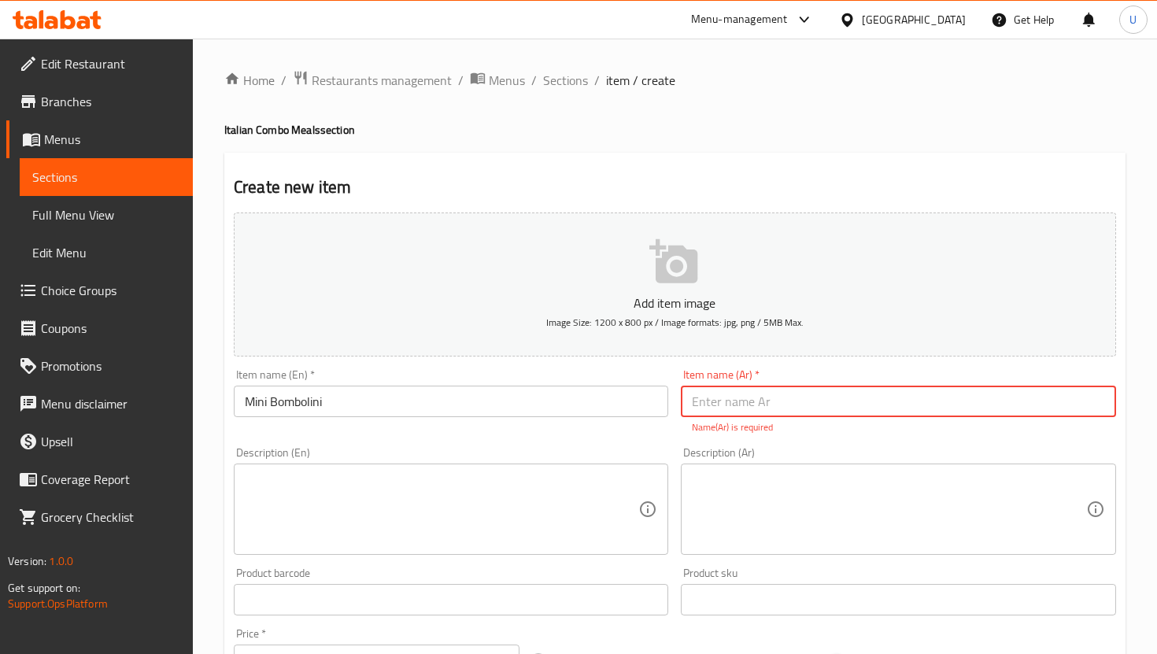
paste input "بمبالوني"
type input "بمبالوني"
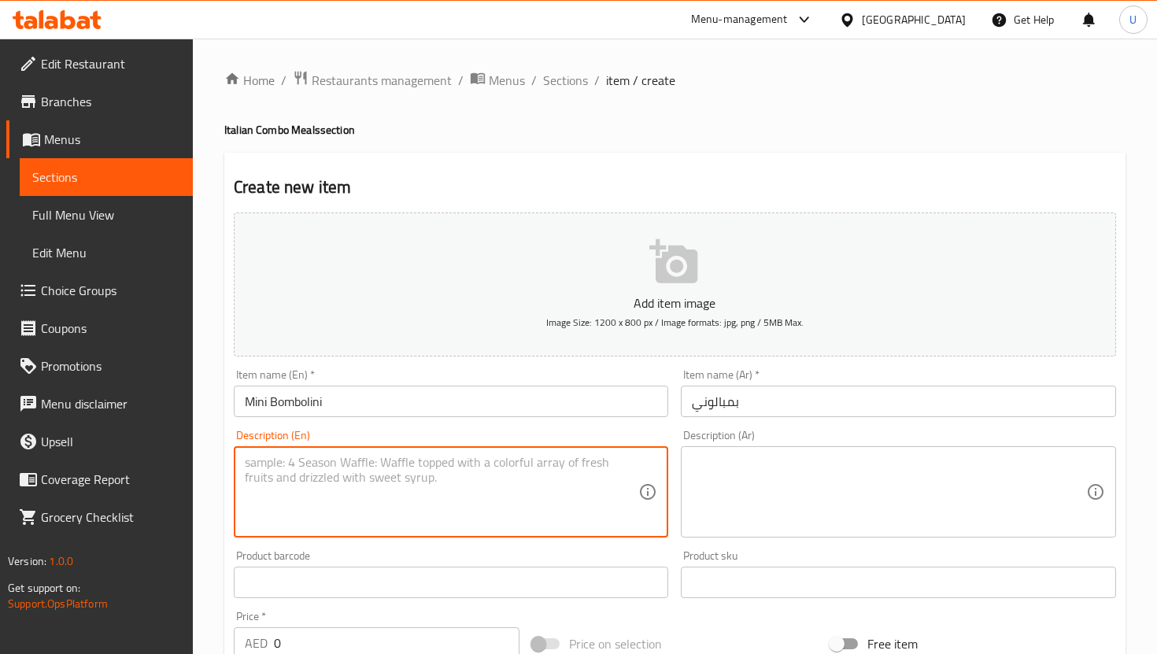
click at [544, 474] on textarea at bounding box center [441, 492] width 393 height 75
paste textarea "Choose from plain, Nutella, pistachio, or crema to fill these light and airy fr…"
click at [324, 464] on textarea "Choose from plain, Nutella, pistachio, or crema to fill these light and airy fr…" at bounding box center [441, 492] width 393 height 75
click at [322, 463] on textarea "Choose from plain, Nutella, pistachio, or crema to fill these light and airy fr…" at bounding box center [441, 492] width 393 height 75
click at [353, 466] on textarea "Choose from plain, Nutella, pistachio, or crema to fill these light and airy fr…" at bounding box center [441, 492] width 393 height 75
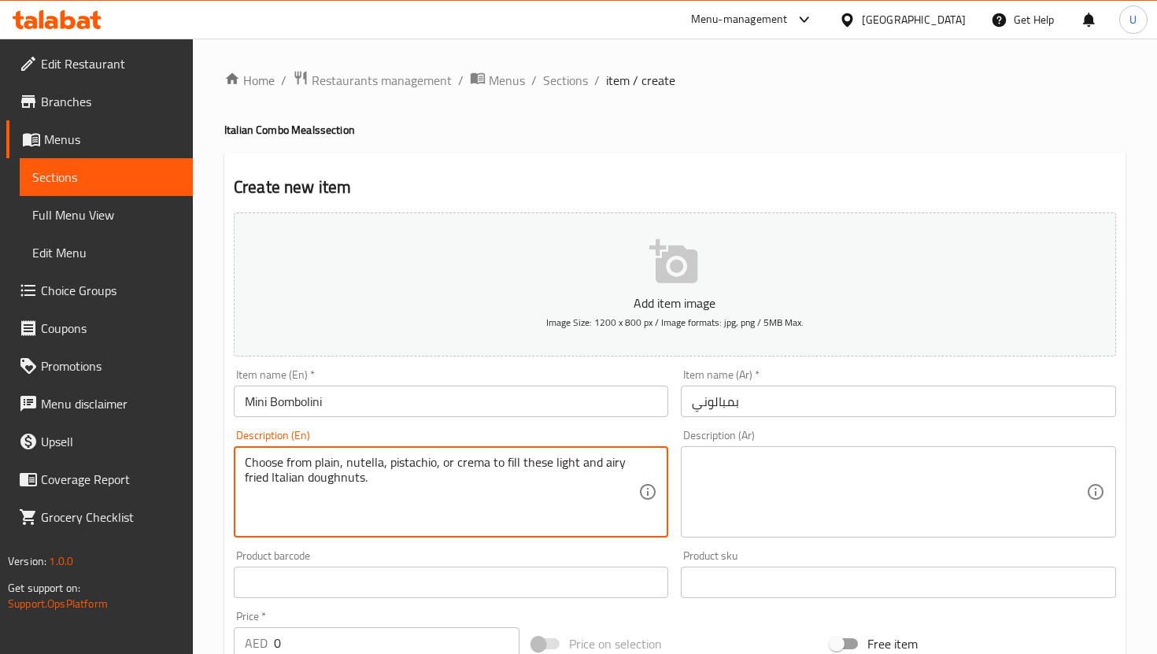
type textarea "Choose from plain, nutella, pistachio, or crema to fill these light and airy fr…"
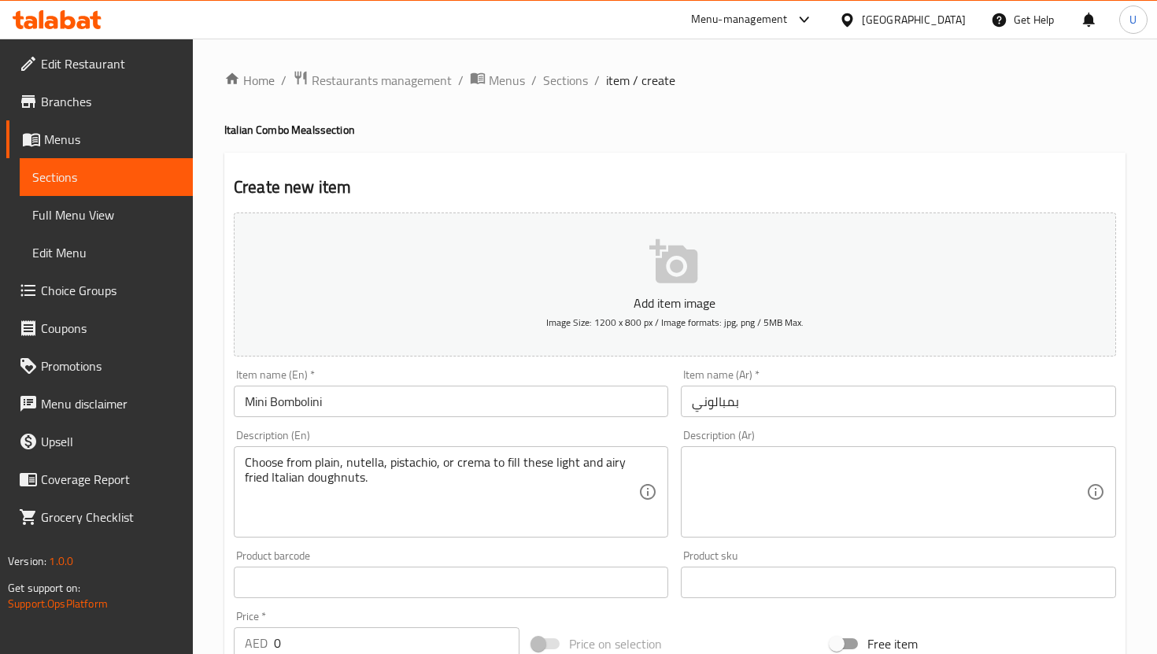
click at [525, 451] on div "Choose from plain, nutella, pistachio, or crema to fill these light and airy fr…" at bounding box center [451, 491] width 434 height 91
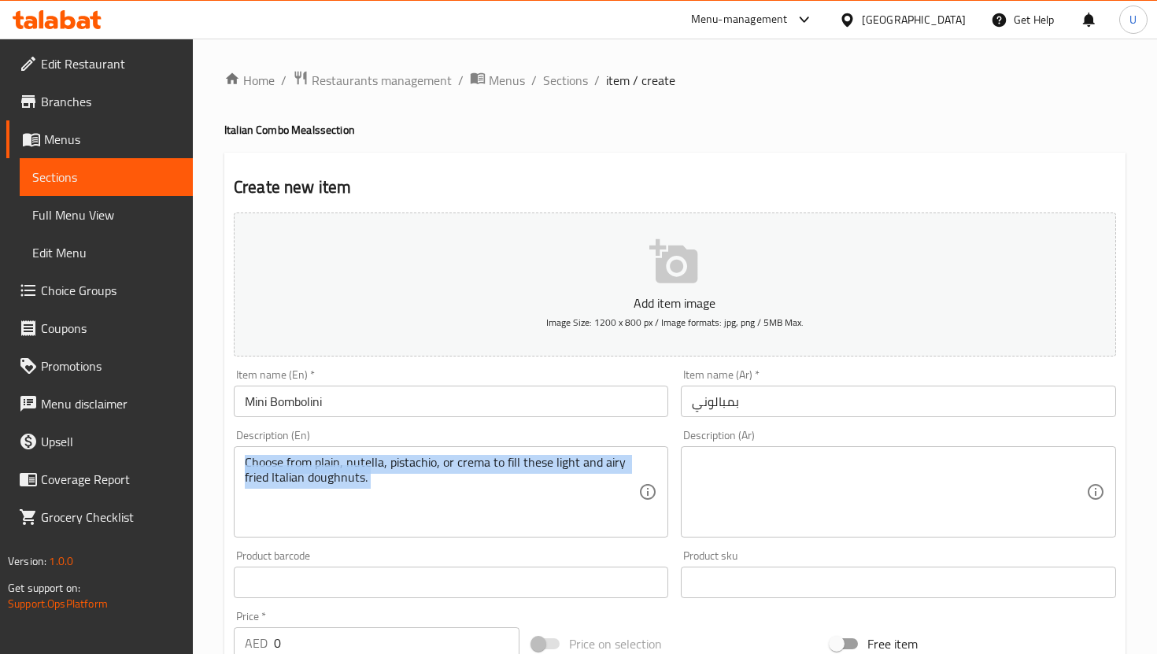
click at [525, 451] on div "Choose from plain, nutella, pistachio, or crema to fill these light and airy fr…" at bounding box center [451, 491] width 434 height 91
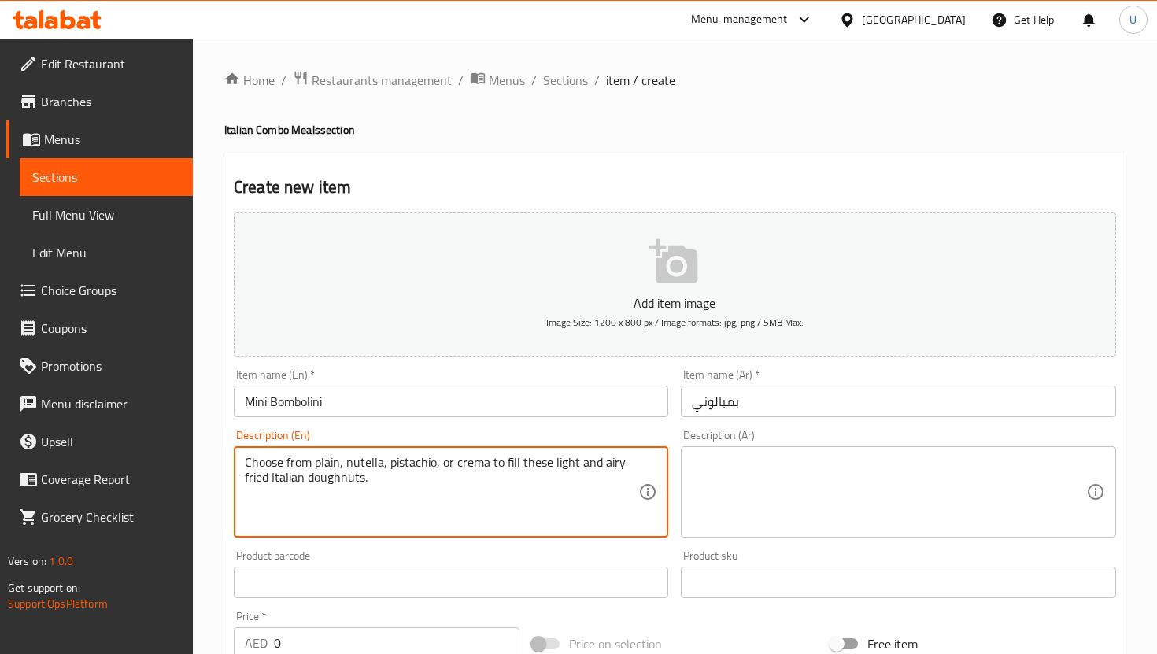
click at [514, 476] on textarea "Choose from plain, nutella, pistachio, or crema to fill these light and airy fr…" at bounding box center [441, 492] width 393 height 75
click at [803, 486] on textarea at bounding box center [888, 492] width 393 height 75
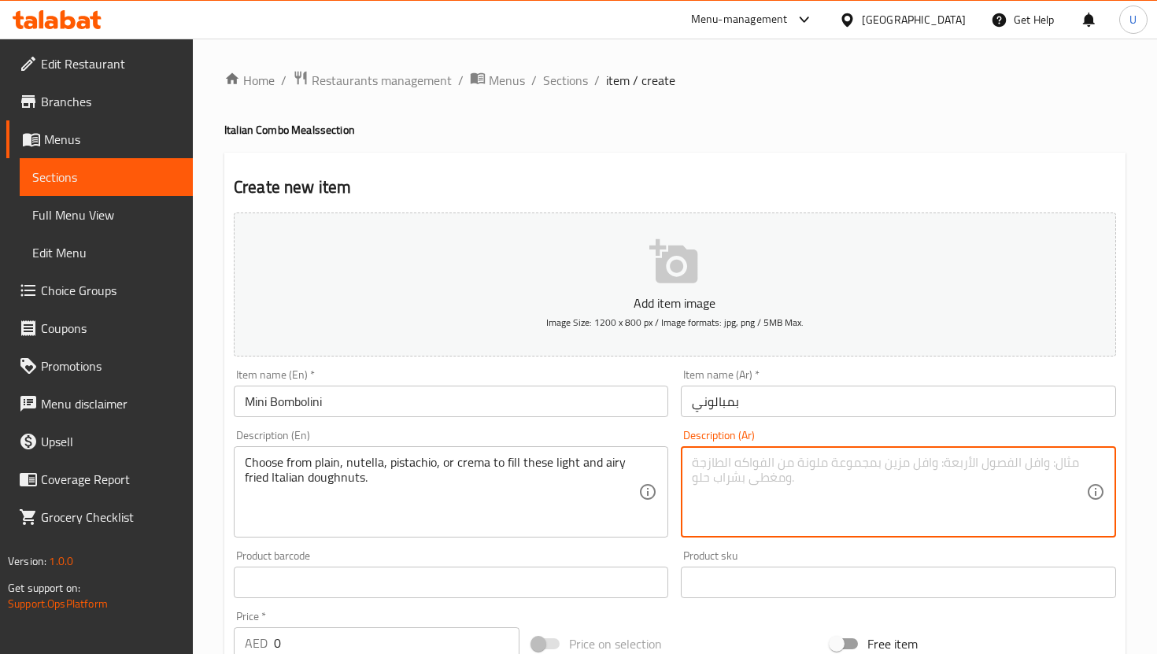
paste textarea "إختر من بين السادة، النوتيلا، الفستق، أو الكريمة لحشو هذه الكعك الإيطالي المقلي…"
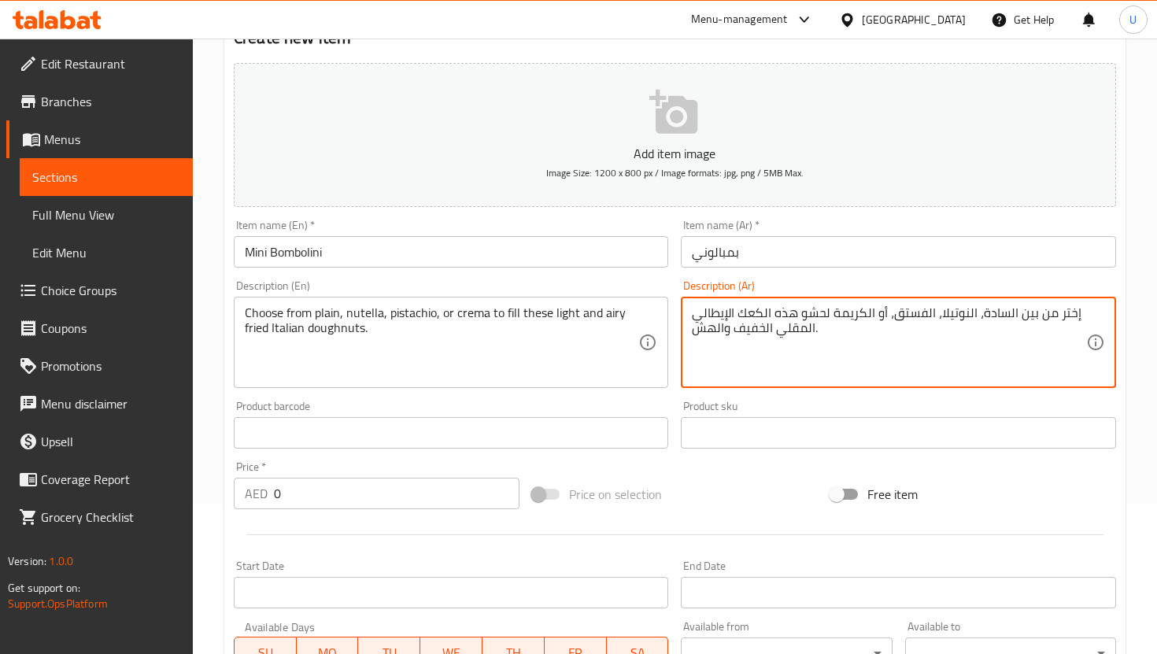
type textarea "إختر من بين السادة، النوتيلا، الفستق، أو الكريمة لحشو هذه الكعك الإيطالي المقلي…"
click at [399, 243] on input "Mini Bombolini" at bounding box center [451, 251] width 434 height 31
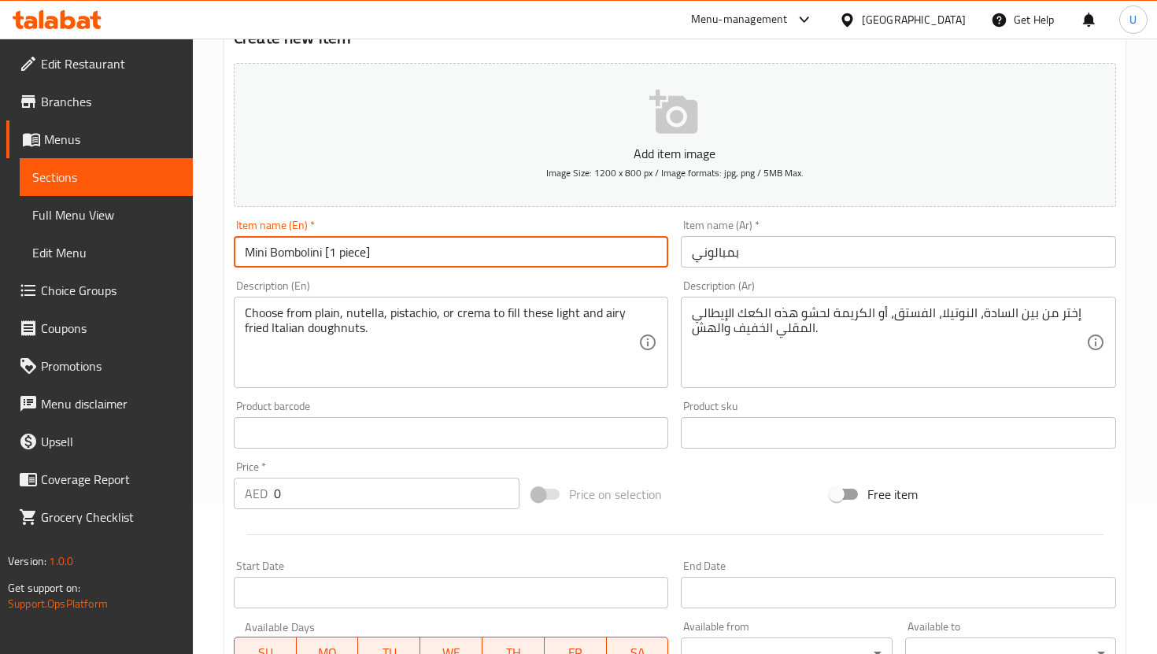
type input "Mini Bombolini [1 piece]"
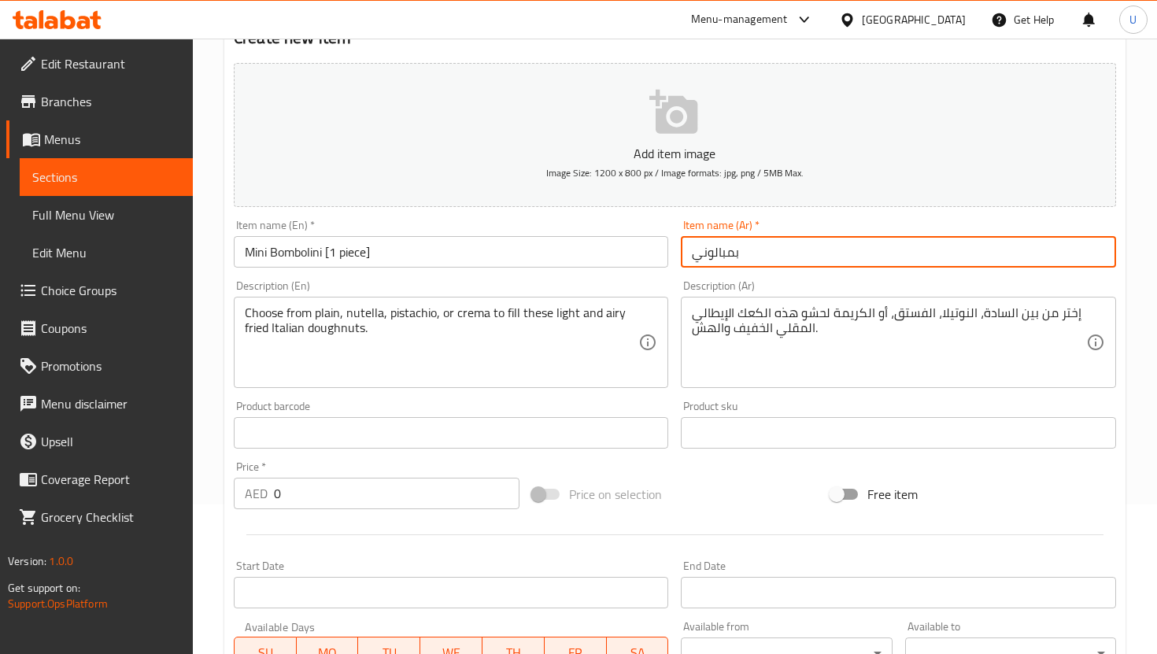
click at [689, 254] on input "بمبالوني" at bounding box center [898, 251] width 434 height 31
click at [710, 246] on input "بمبالوني" at bounding box center [898, 251] width 434 height 31
paste input "قطعة واحدة."
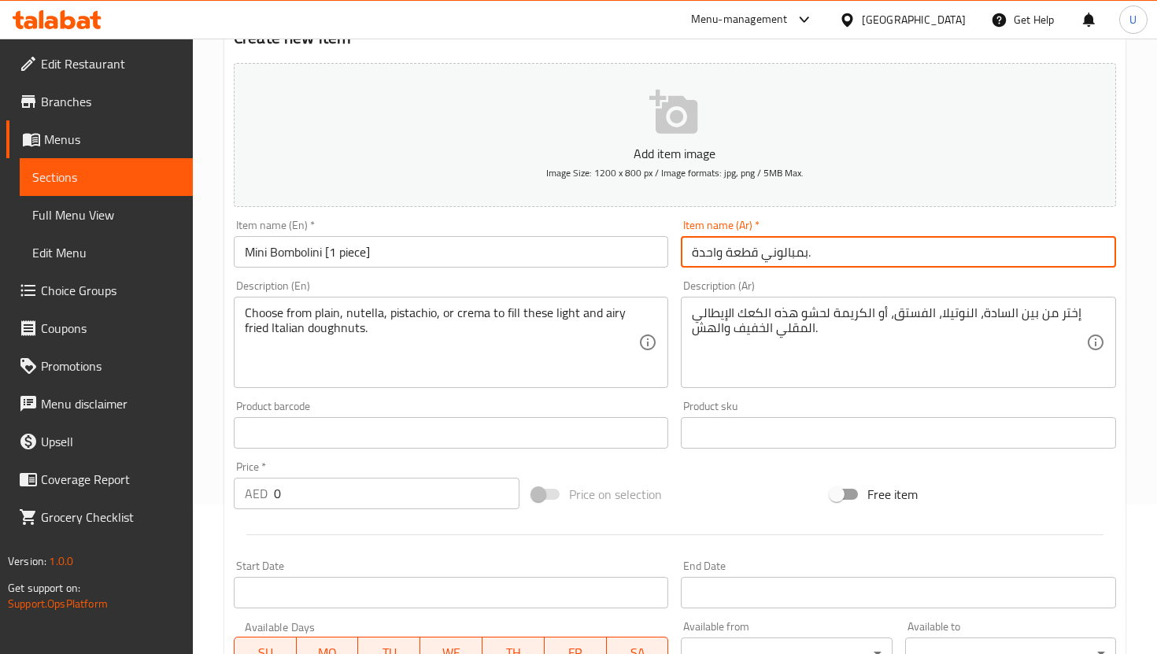
type input "بمبالوني قطعة واحدة."
click at [740, 516] on div at bounding box center [674, 534] width 895 height 39
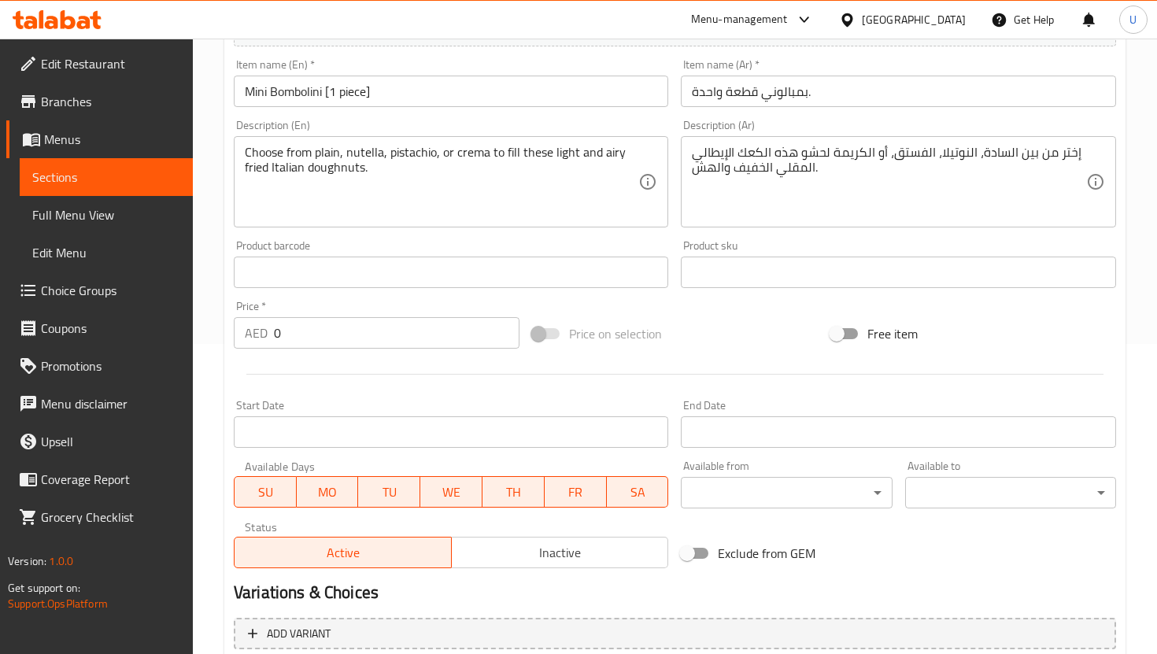
scroll to position [458, 0]
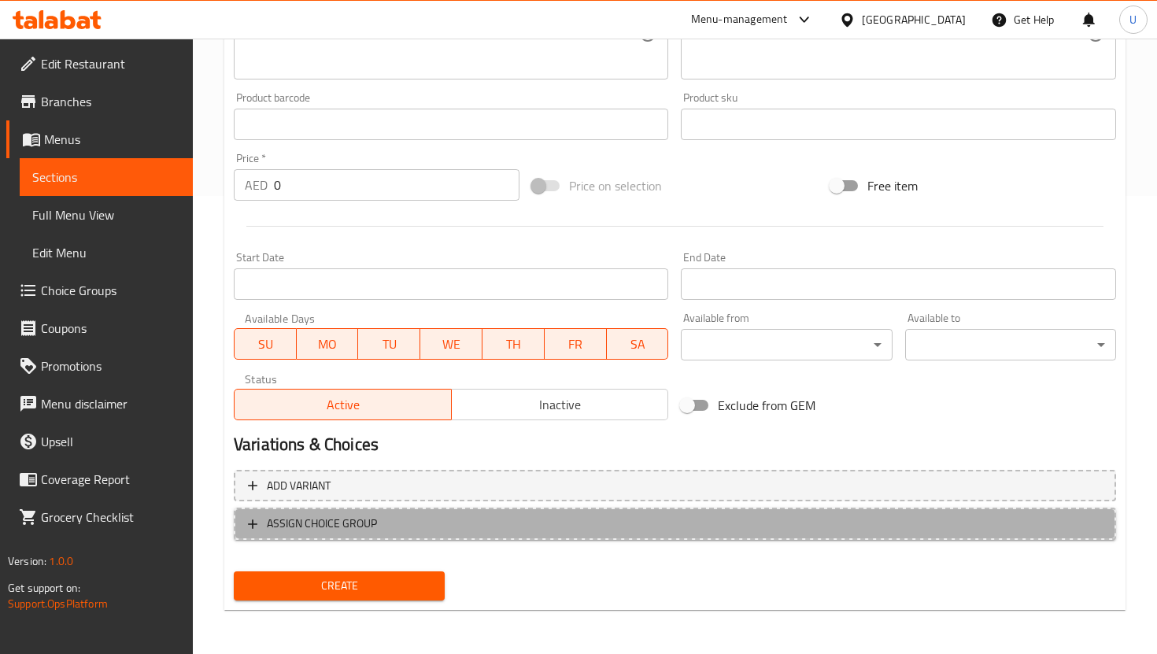
click at [365, 519] on span "ASSIGN CHOICE GROUP" at bounding box center [322, 524] width 110 height 20
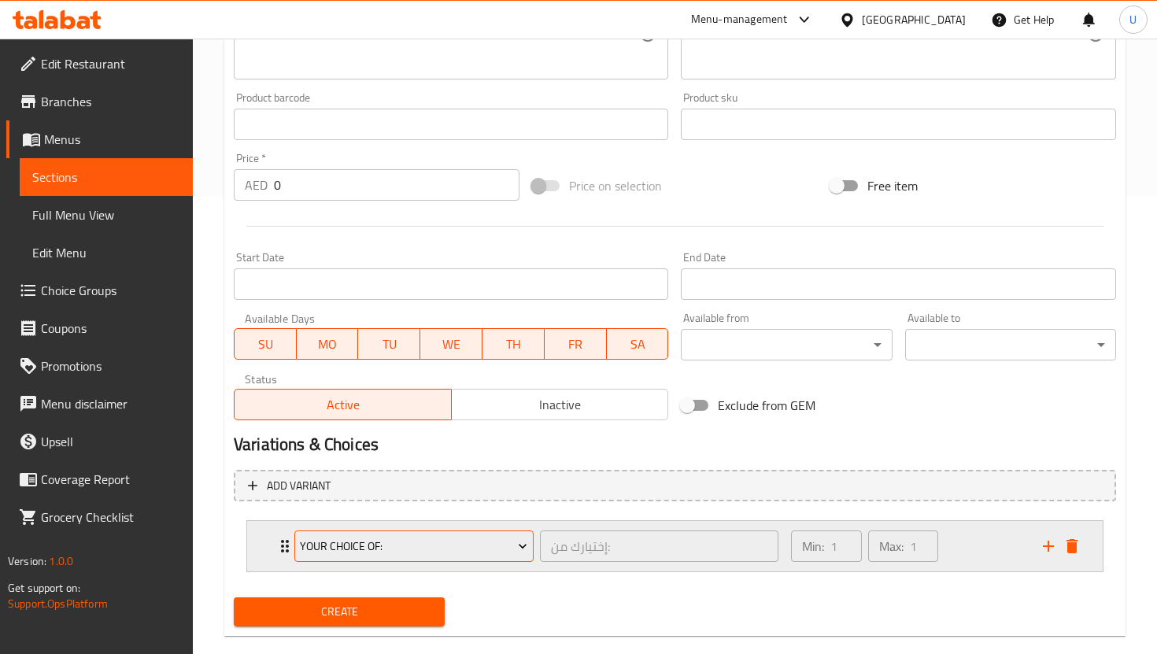
click at [439, 553] on span "Your Choice Of:" at bounding box center [413, 547] width 227 height 20
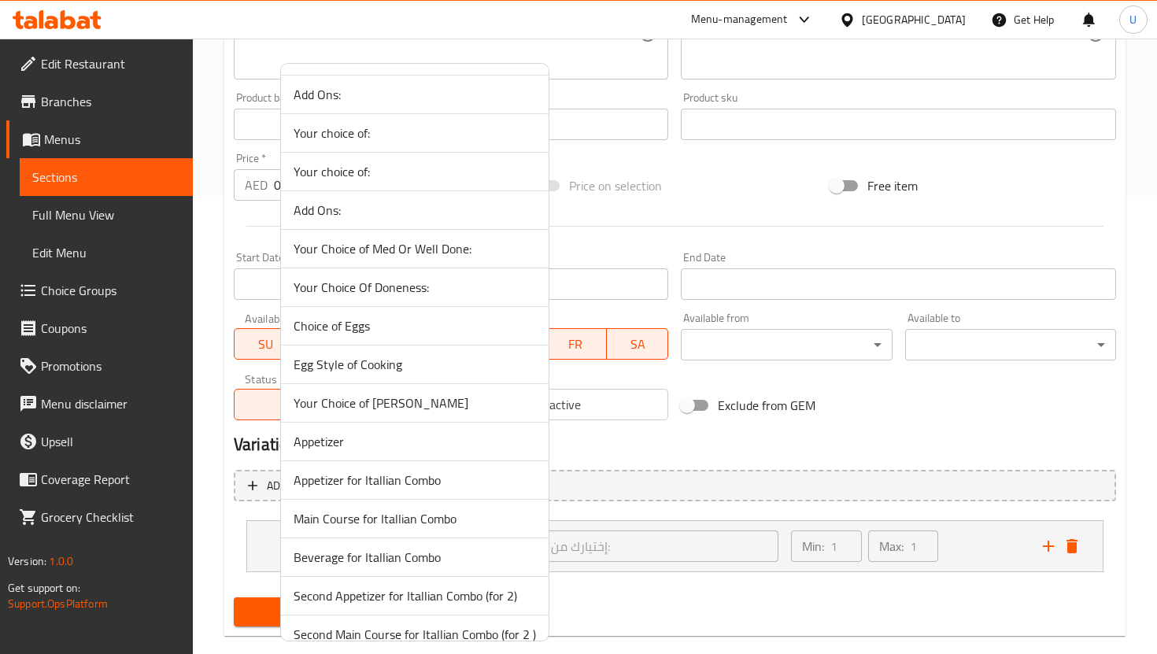
scroll to position [785, 0]
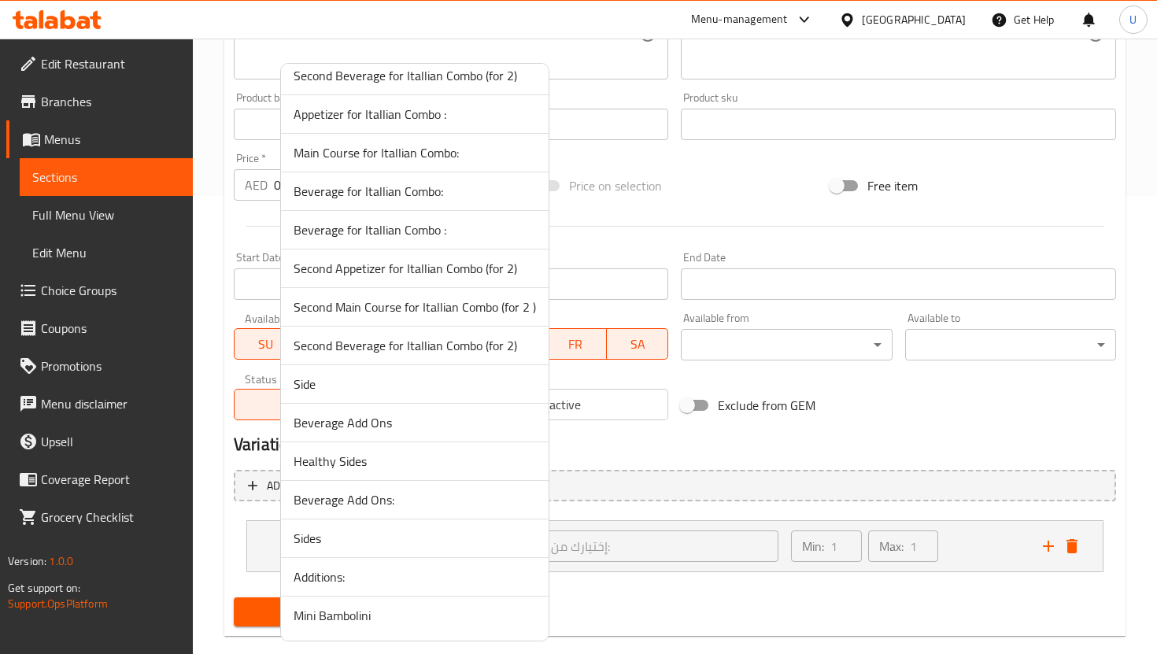
click at [423, 604] on li "Mini Bambolini" at bounding box center [415, 616] width 268 height 38
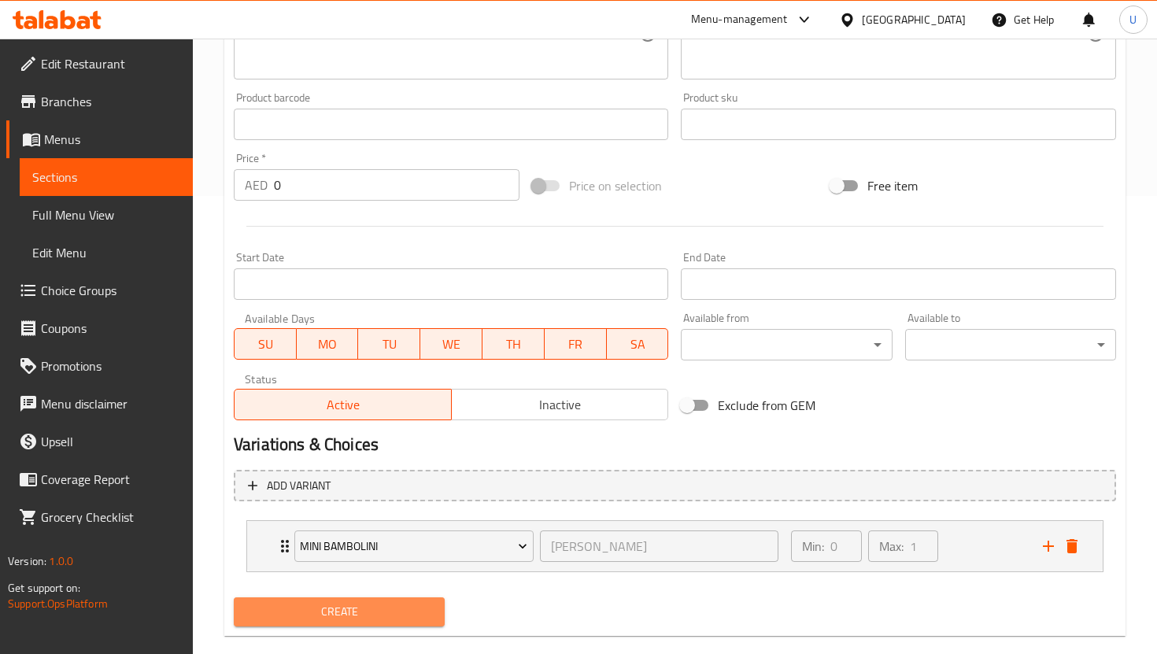
click at [408, 613] on span "Create" at bounding box center [339, 612] width 186 height 20
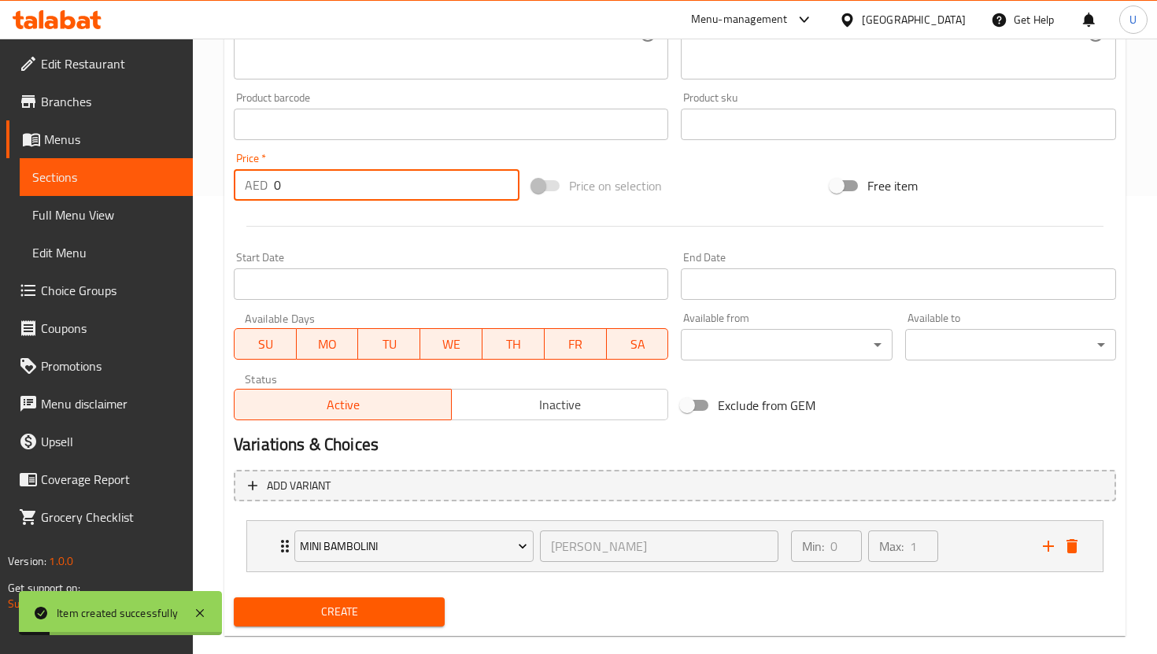
click at [360, 181] on input "0" at bounding box center [397, 184] width 246 height 31
type input "15"
click at [364, 619] on span "Create" at bounding box center [339, 612] width 186 height 20
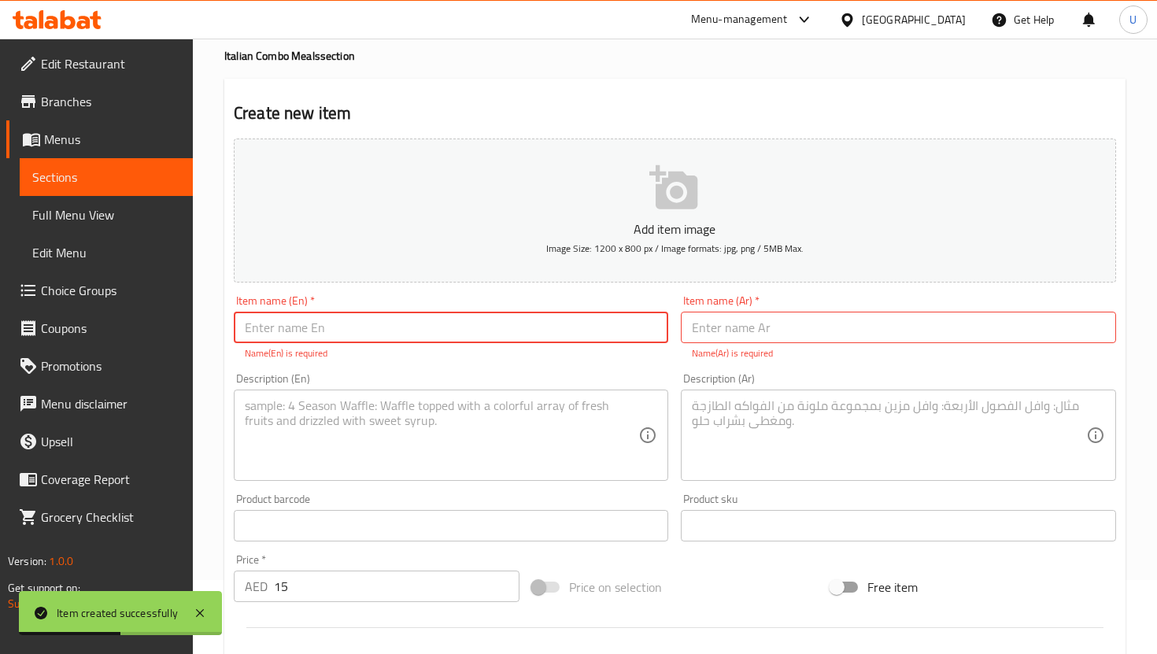
click at [124, 166] on link "Sections" at bounding box center [106, 177] width 173 height 38
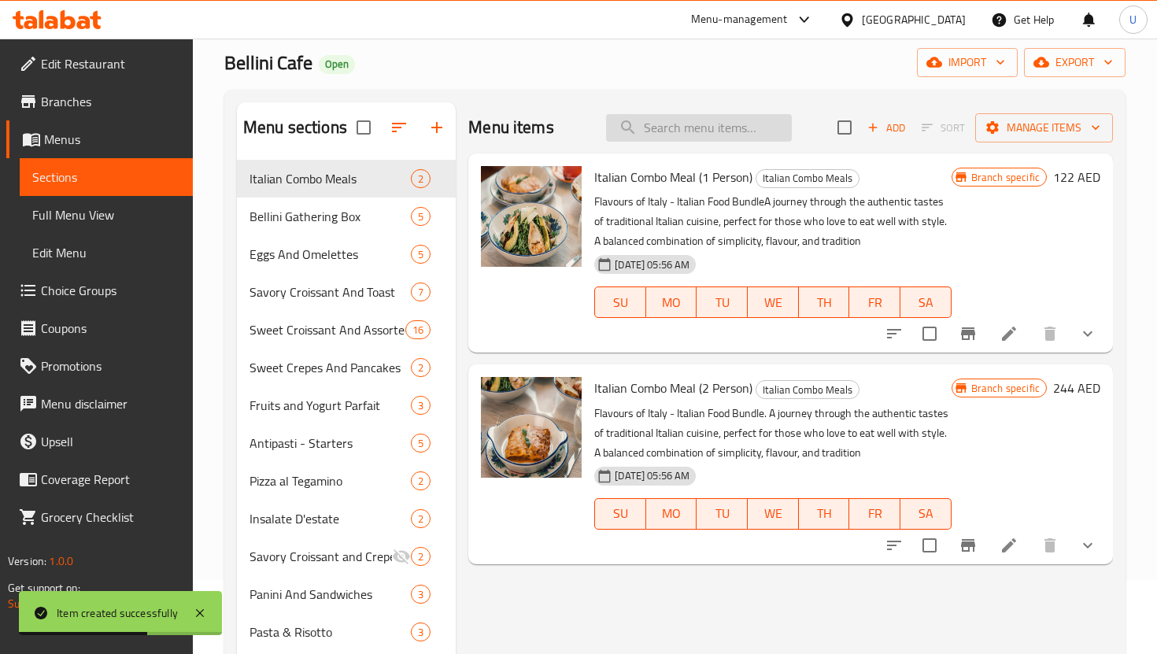
click at [675, 131] on input "search" at bounding box center [699, 128] width 186 height 28
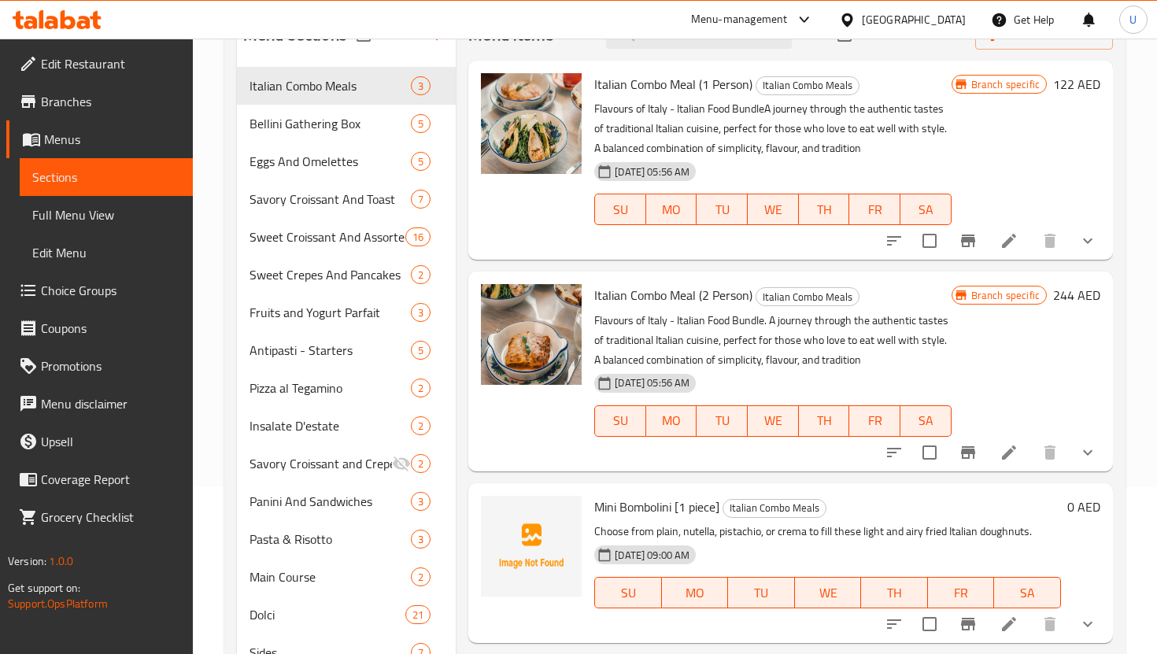
scroll to position [188, 0]
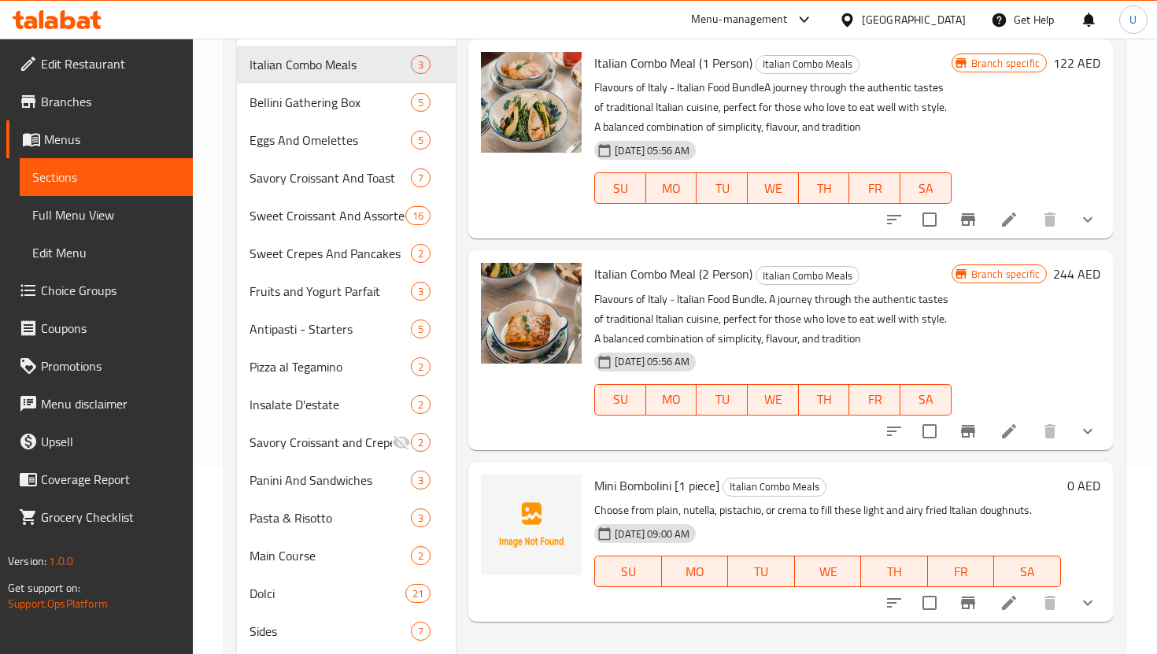
type input "mini"
click at [1010, 603] on icon at bounding box center [1009, 603] width 14 height 14
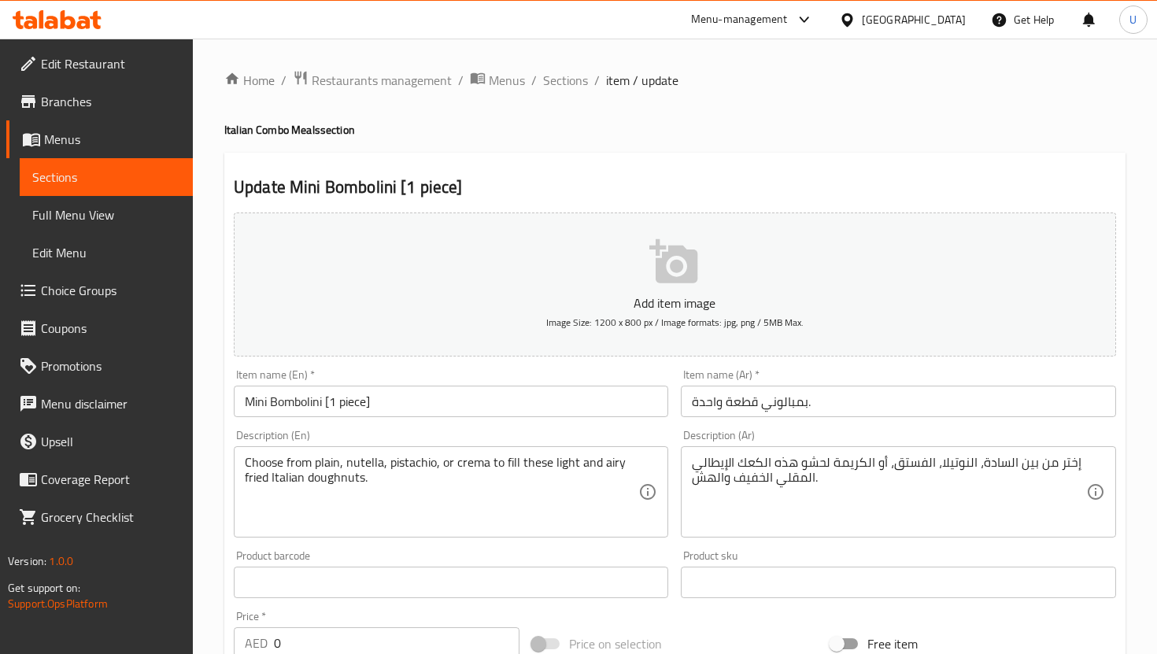
scroll to position [50, 0]
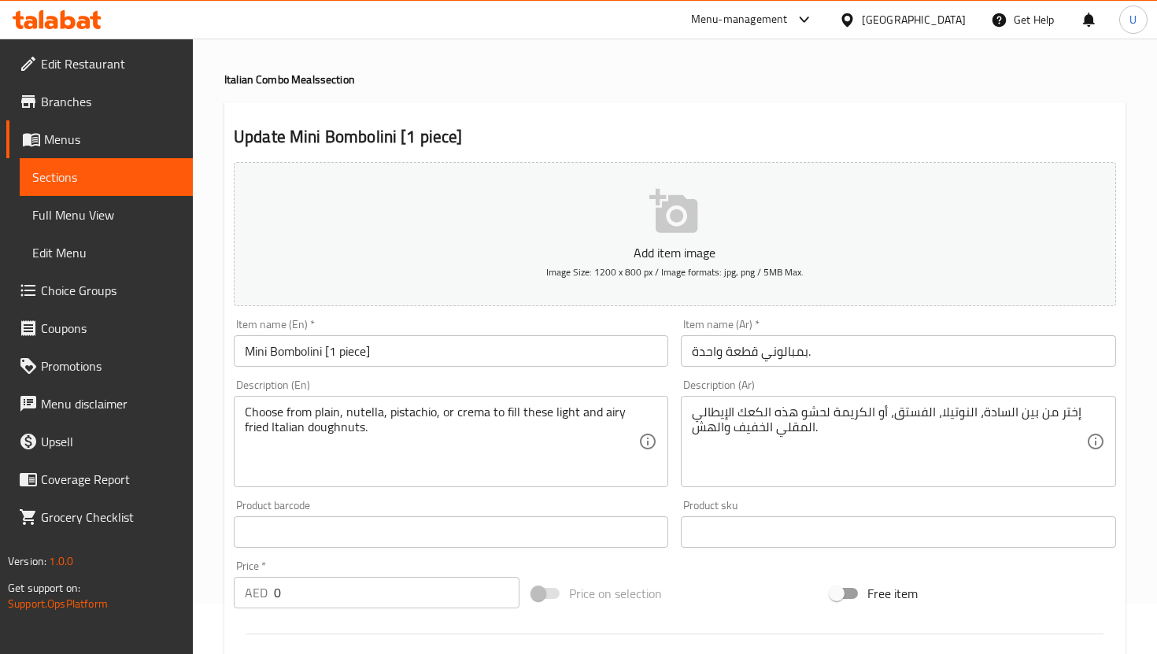
click at [301, 579] on input "0" at bounding box center [397, 592] width 246 height 31
click at [310, 601] on input "0" at bounding box center [397, 592] width 246 height 31
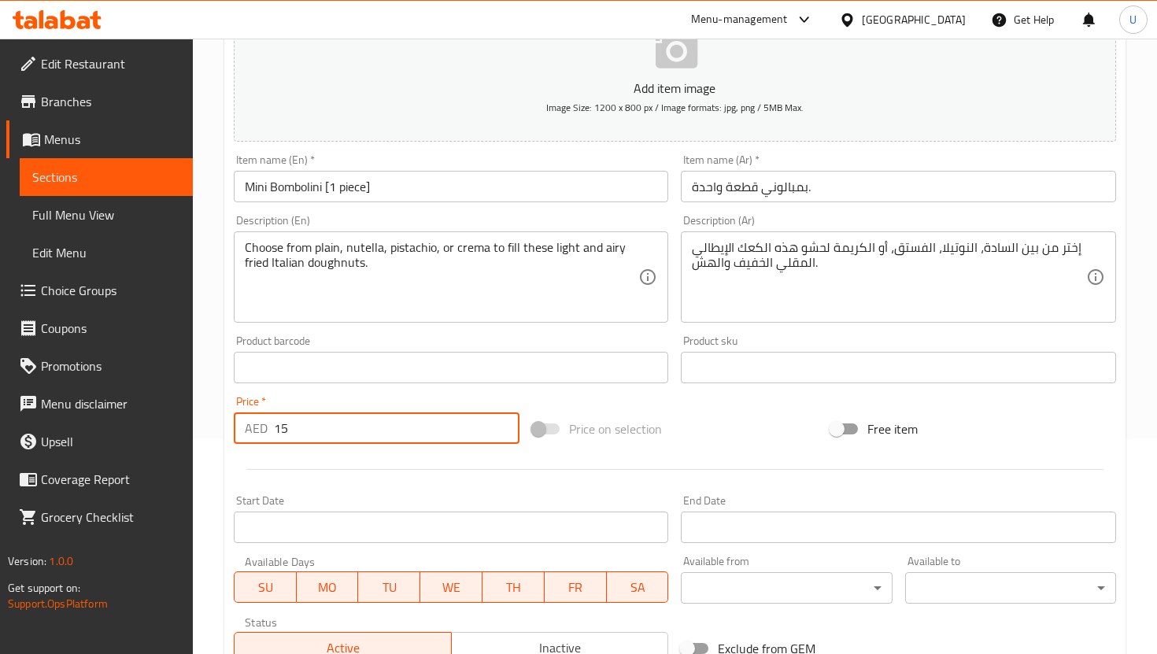
scroll to position [484, 0]
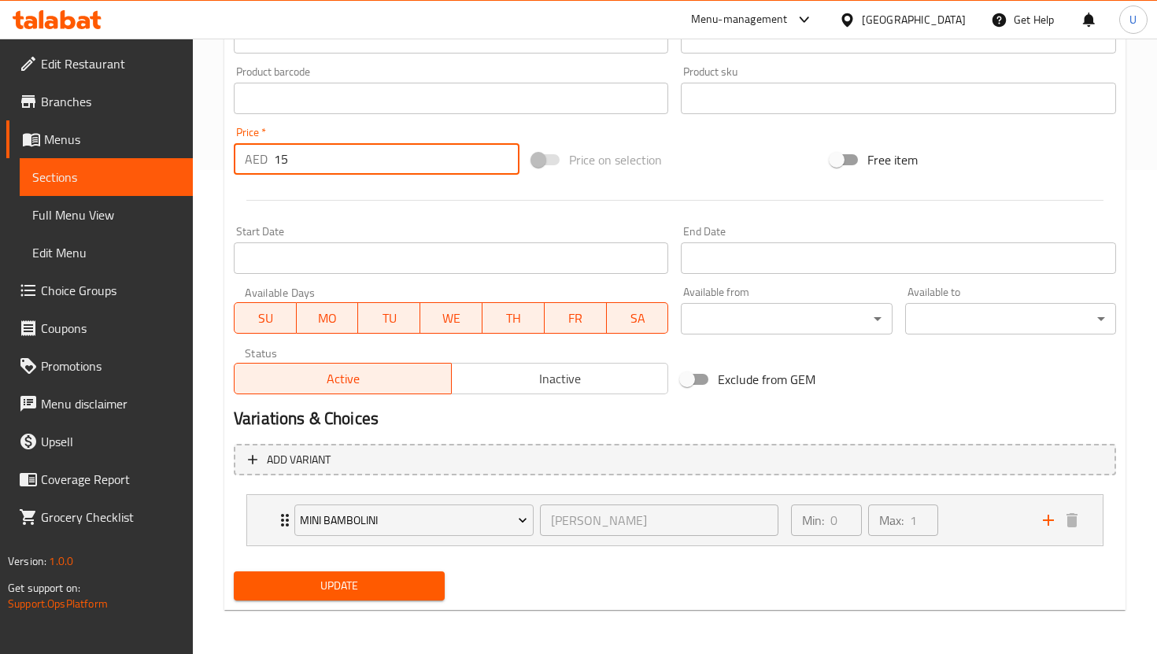
type input "15"
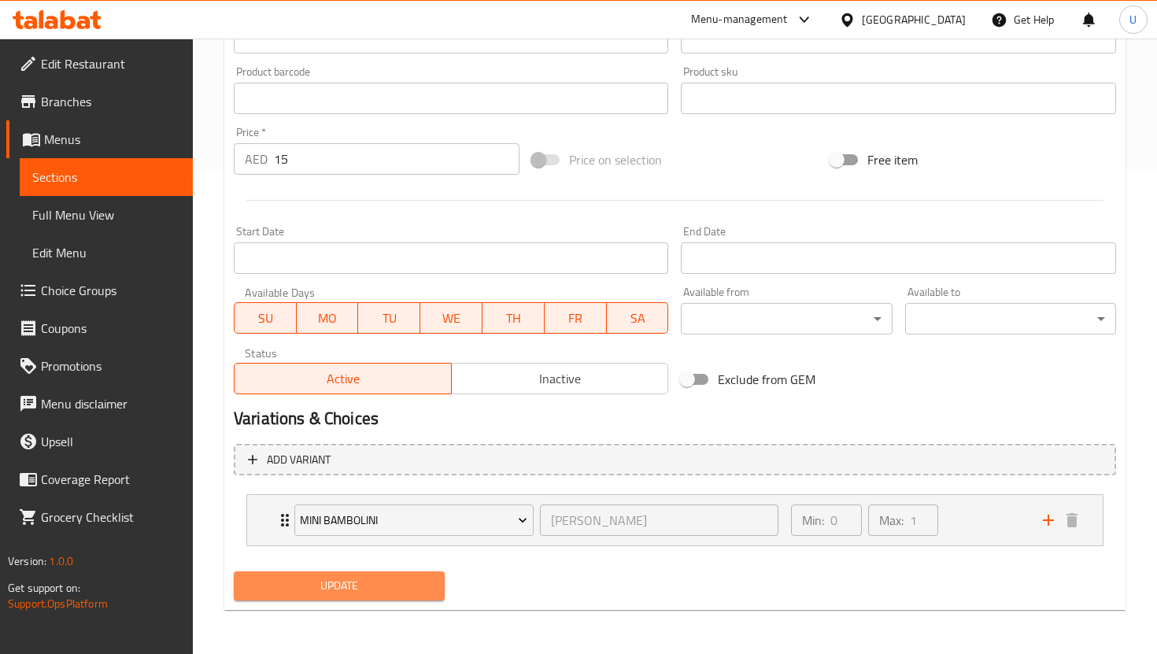
click at [360, 586] on span "Update" at bounding box center [339, 586] width 186 height 20
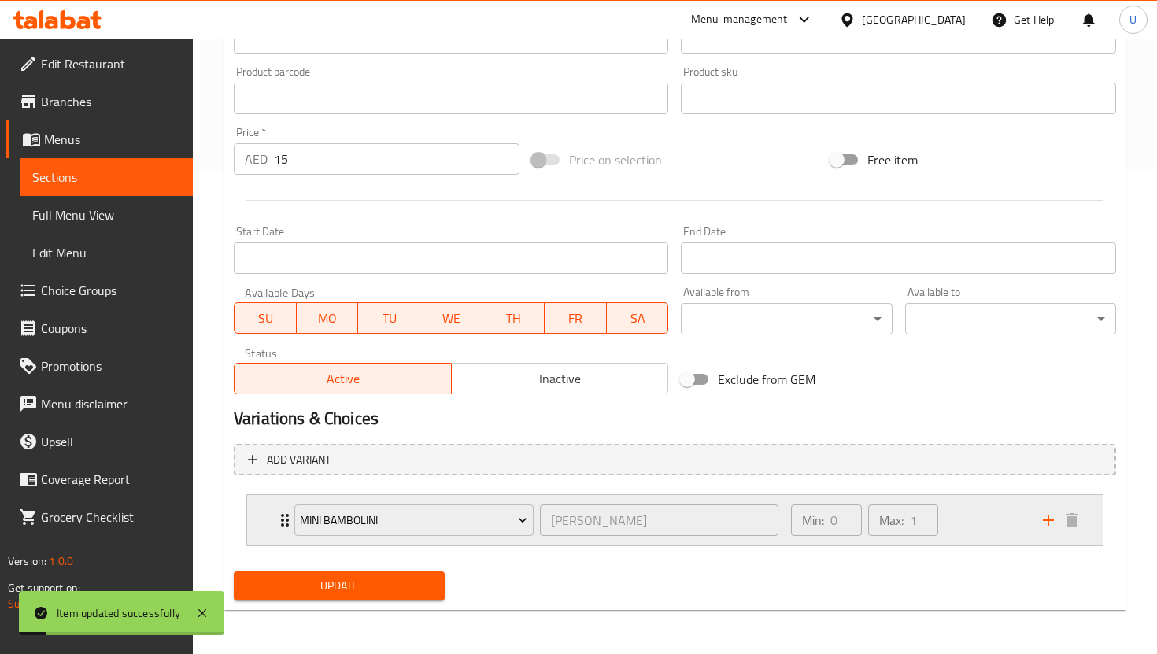
click at [966, 522] on div "Min: 0 ​ Max: 1 ​" at bounding box center [907, 520] width 252 height 50
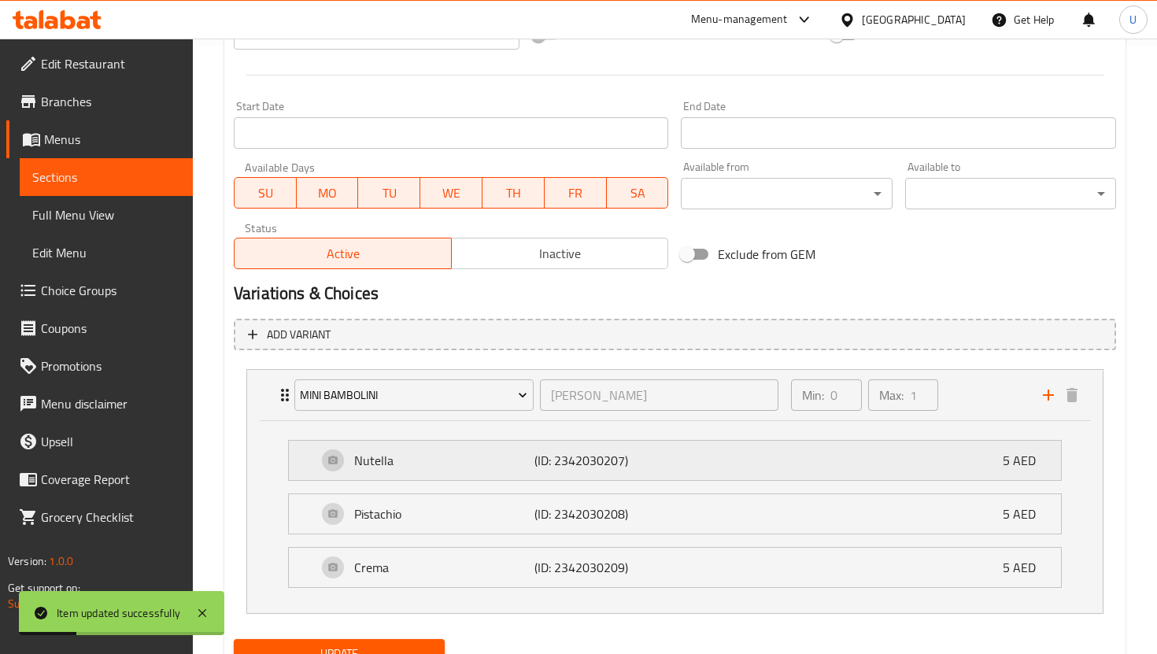
scroll to position [677, 0]
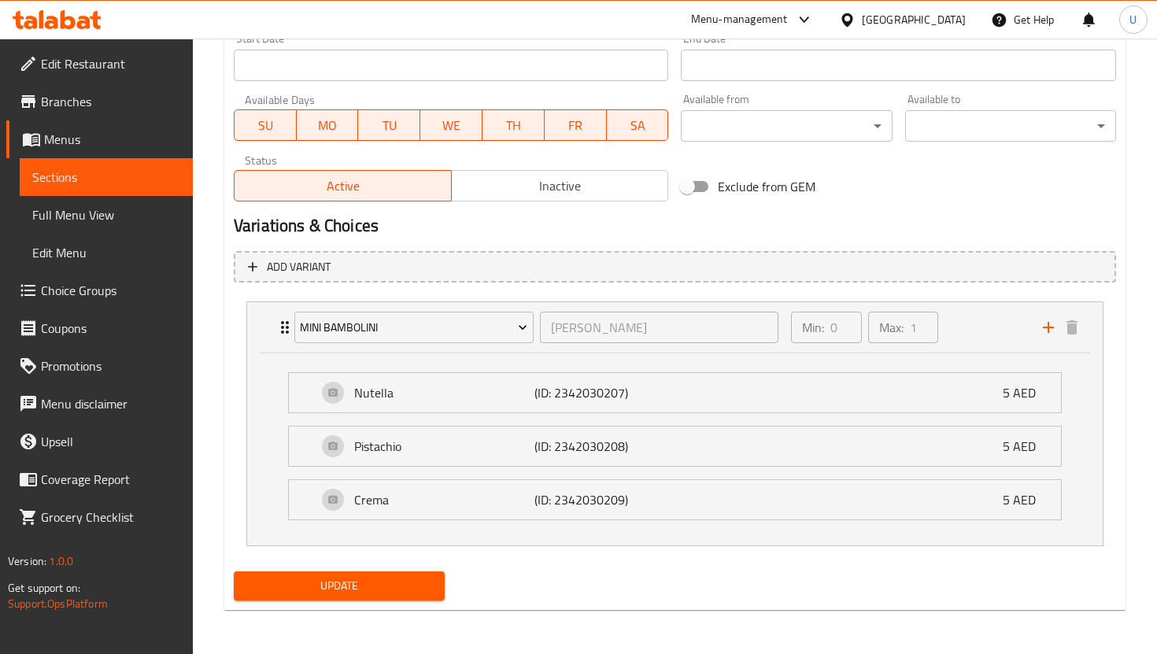
click at [157, 195] on link "Sections" at bounding box center [106, 177] width 173 height 38
